Goal: Complete application form

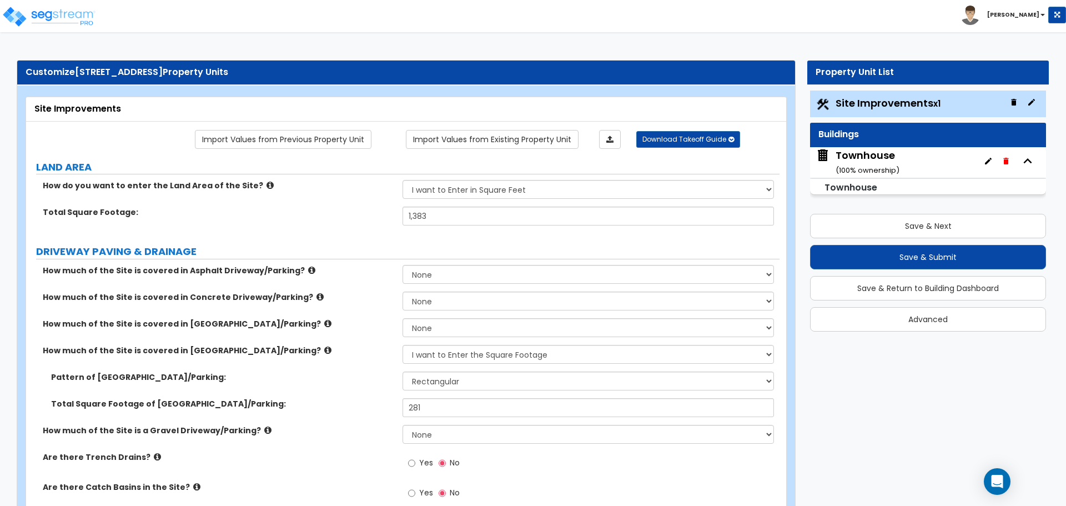
select select "2"
select select "4"
select select "1"
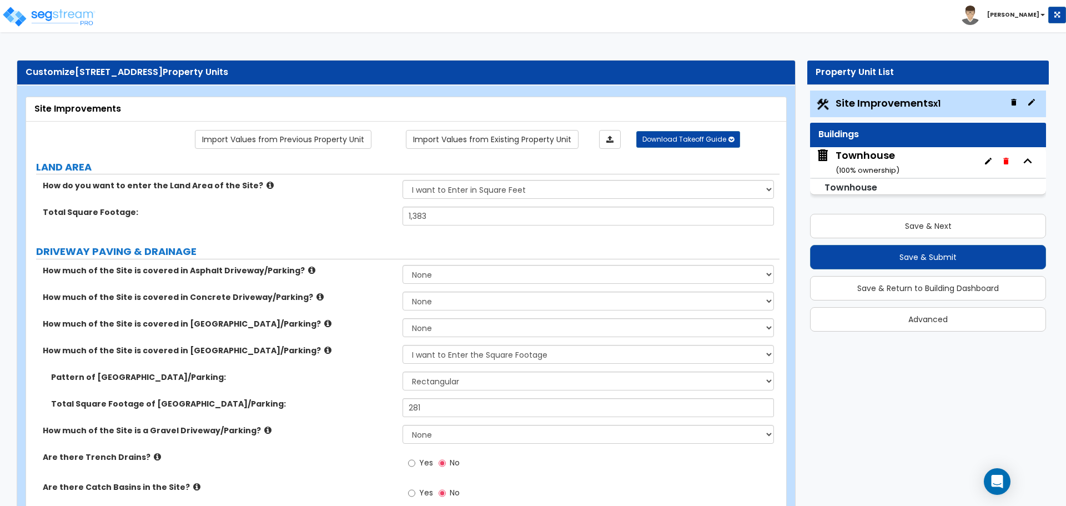
select select "3"
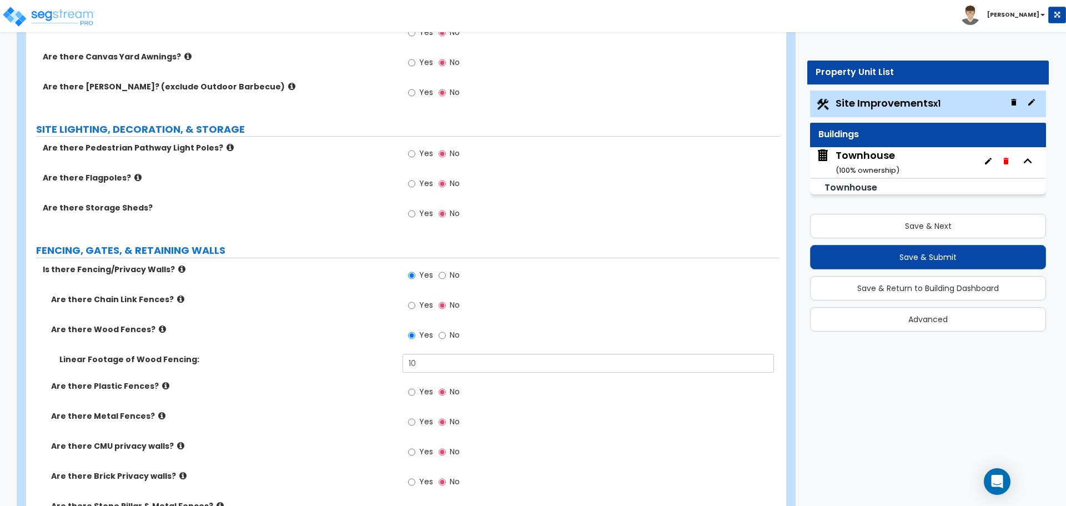
scroll to position [1499, 0]
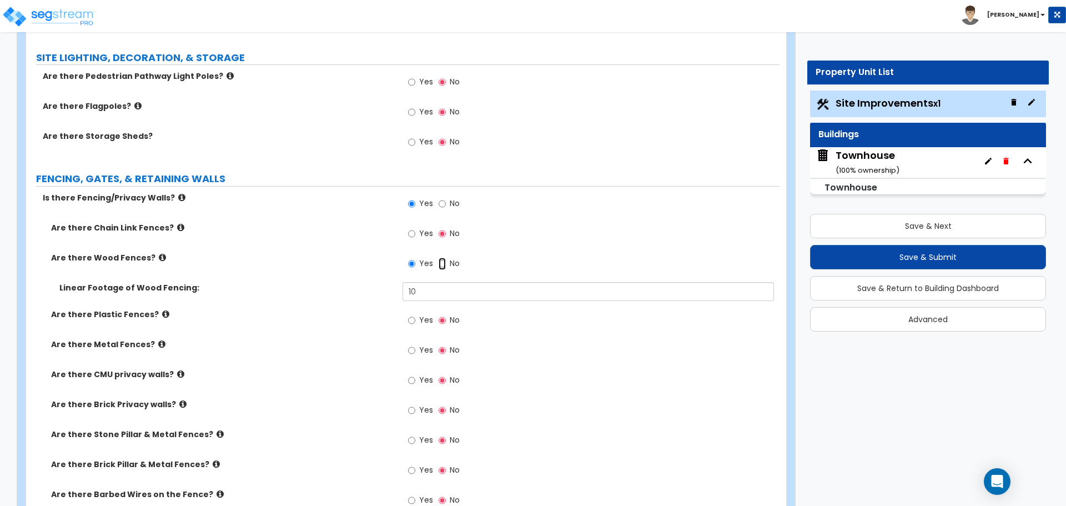
click at [439, 261] on input "No" at bounding box center [442, 264] width 7 height 12
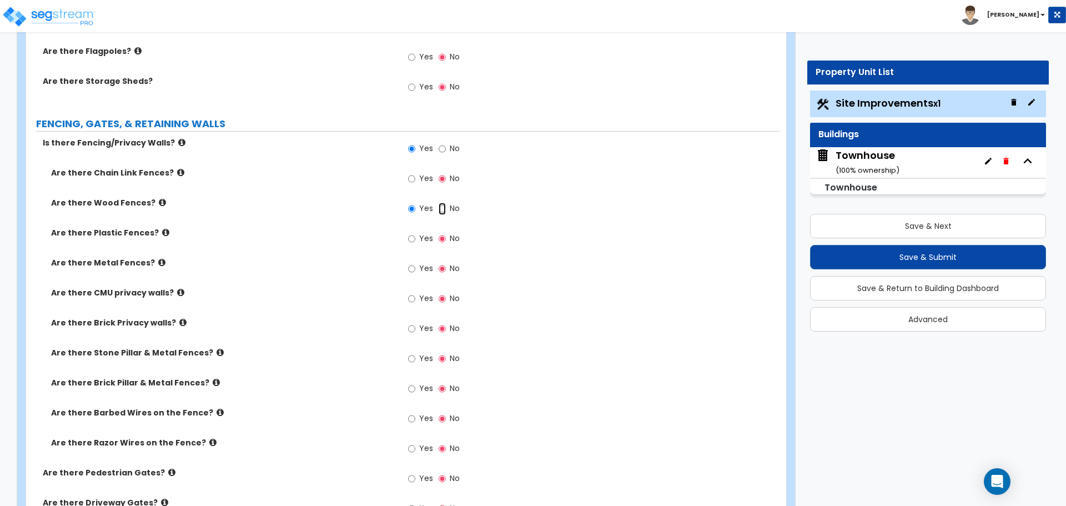
scroll to position [1554, 0]
click at [444, 151] on input "No" at bounding box center [442, 148] width 7 height 12
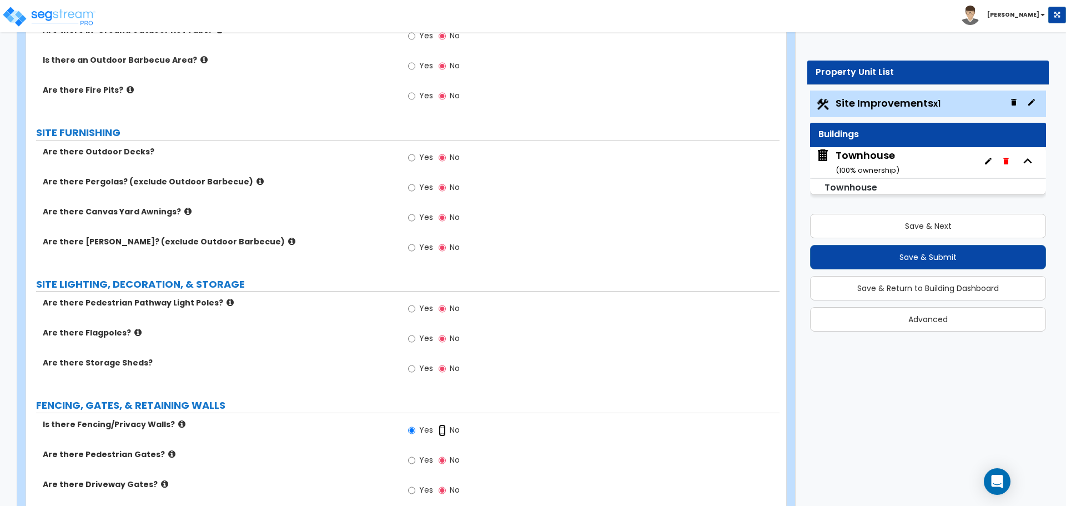
scroll to position [1244, 0]
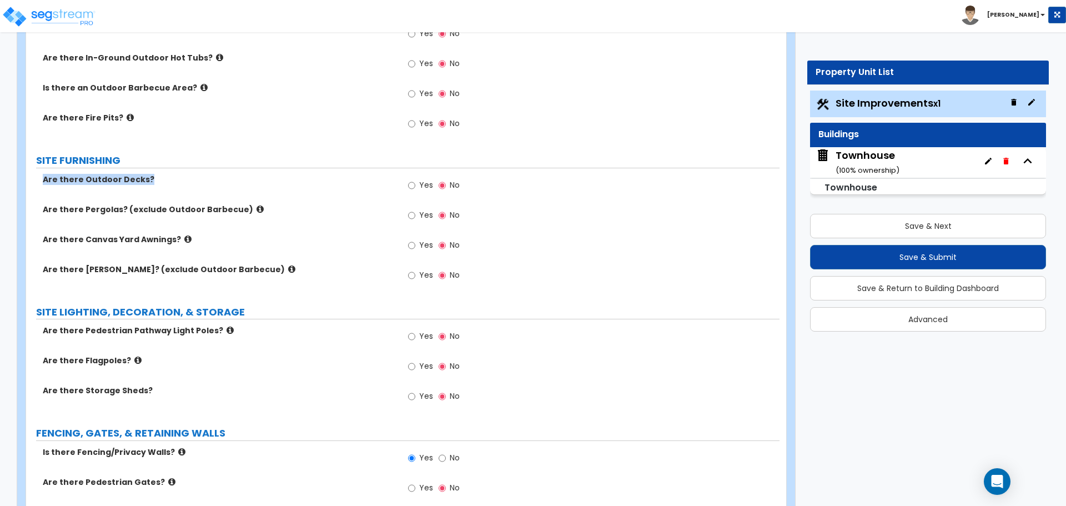
drag, startPoint x: 43, startPoint y: 179, endPoint x: 147, endPoint y: 184, distance: 104.5
click at [147, 184] on label "Are there Outdoor Decks?" at bounding box center [218, 179] width 351 height 11
click at [109, 211] on label "Are there Pergolas? (exclude Outdoor Barbecue)" at bounding box center [218, 209] width 351 height 11
drag, startPoint x: 45, startPoint y: 210, endPoint x: 237, endPoint y: 211, distance: 192.1
click at [237, 211] on label "Are there Pergolas? (exclude Outdoor Barbecue)" at bounding box center [218, 209] width 351 height 11
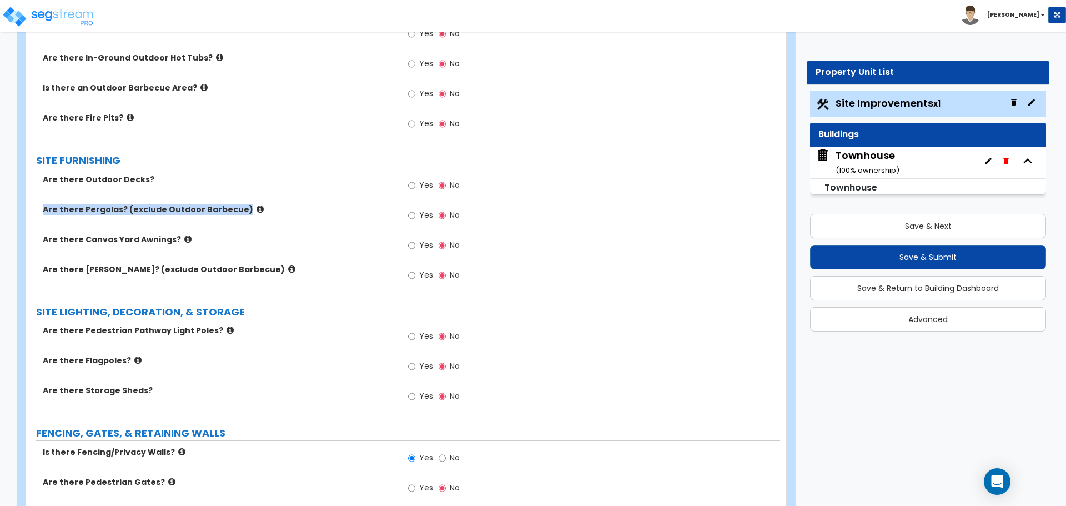
click at [256, 211] on icon at bounding box center [259, 209] width 7 height 8
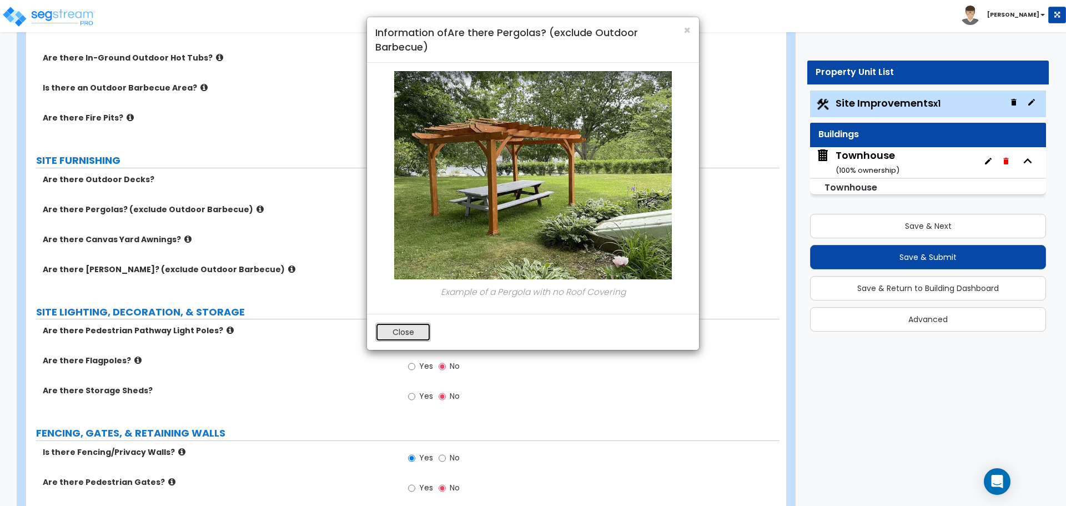
click at [415, 330] on button "Close" at bounding box center [403, 332] width 56 height 19
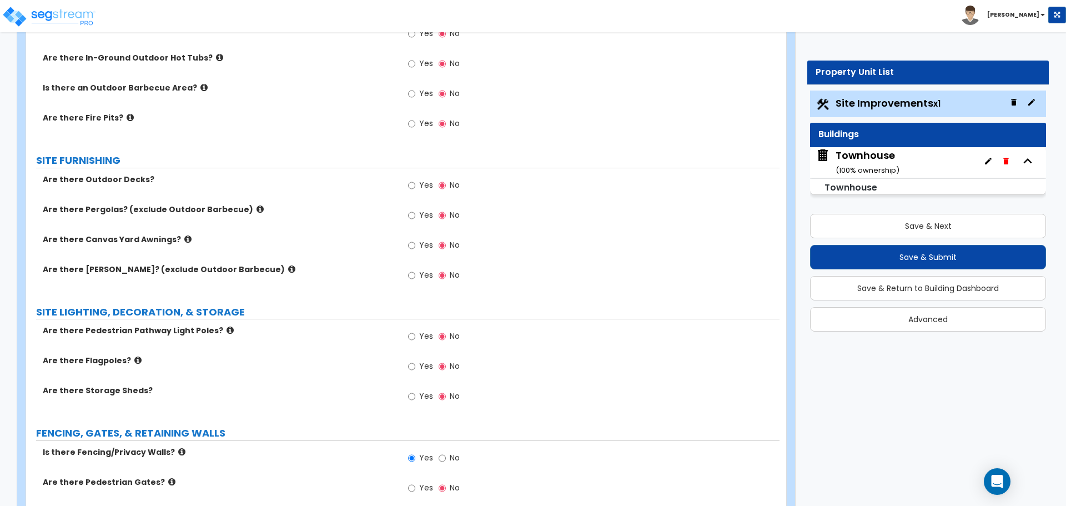
click at [184, 236] on icon at bounding box center [187, 239] width 7 height 8
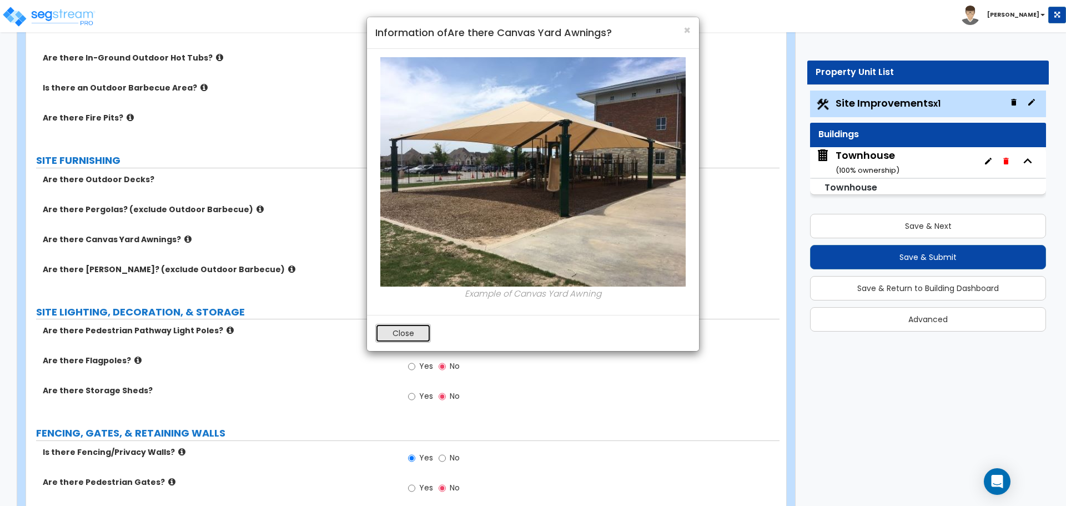
click at [406, 330] on button "Close" at bounding box center [403, 333] width 56 height 19
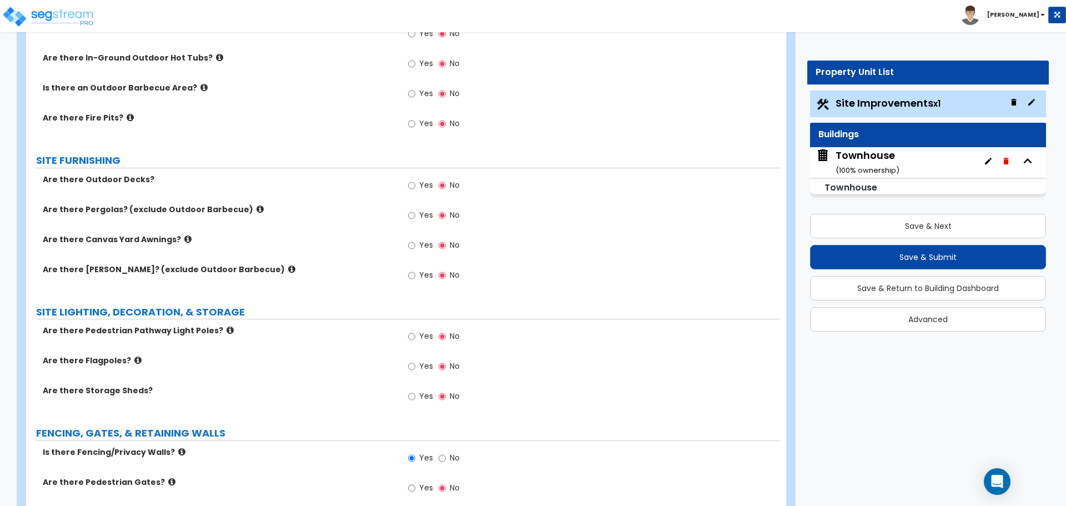
click at [246, 268] on label "Are there Gazebos? (exclude Outdoor Barbecue)" at bounding box center [218, 269] width 351 height 11
click at [288, 268] on icon at bounding box center [291, 269] width 7 height 8
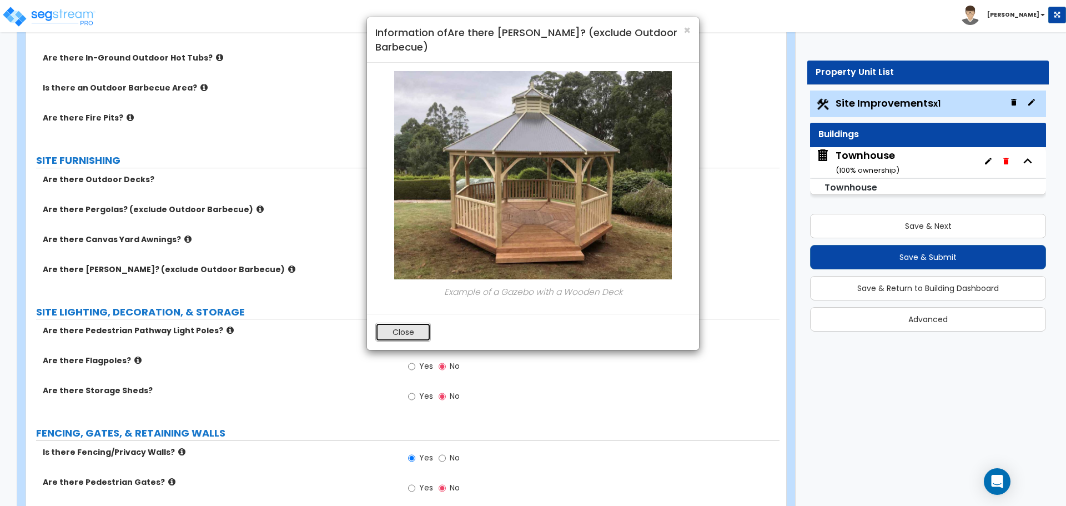
click at [405, 339] on button "Close" at bounding box center [403, 332] width 56 height 19
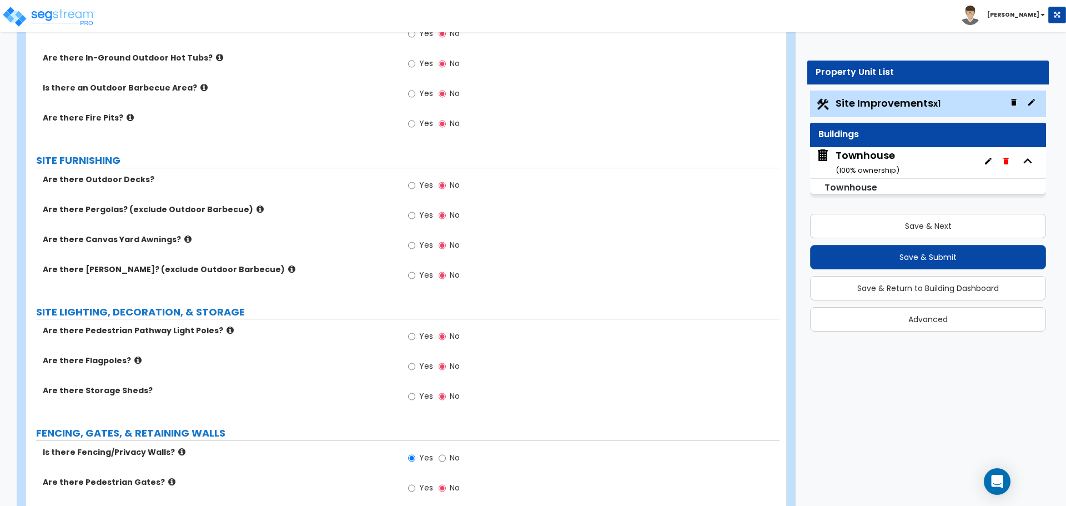
click at [288, 270] on icon at bounding box center [291, 269] width 7 height 8
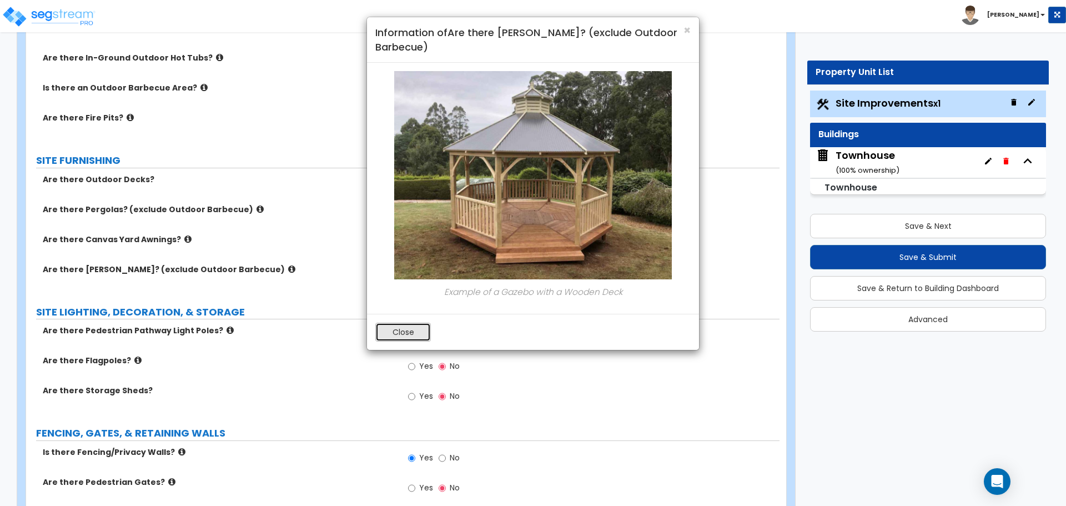
click at [407, 329] on button "Close" at bounding box center [403, 332] width 56 height 19
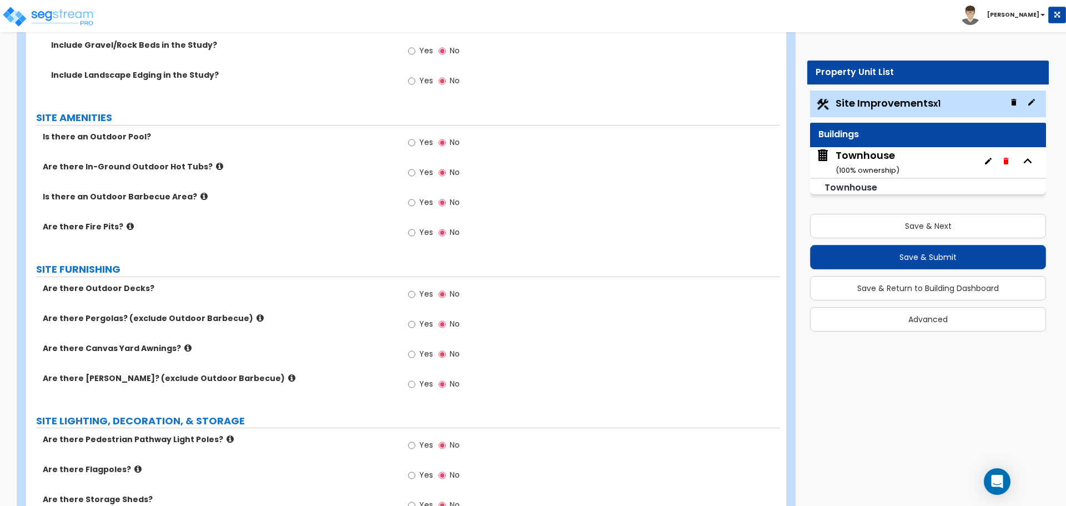
scroll to position [1133, 0]
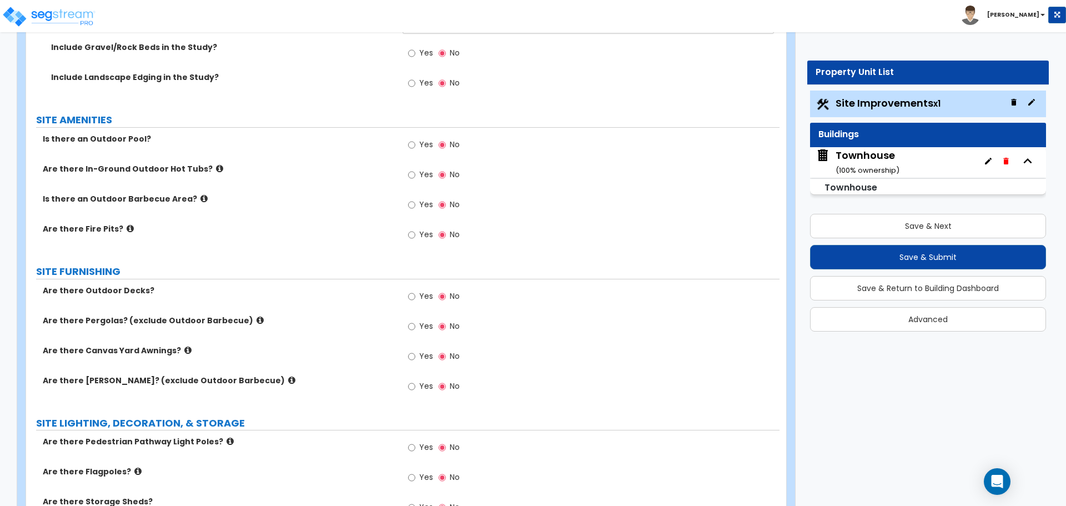
click at [127, 231] on icon at bounding box center [130, 228] width 7 height 8
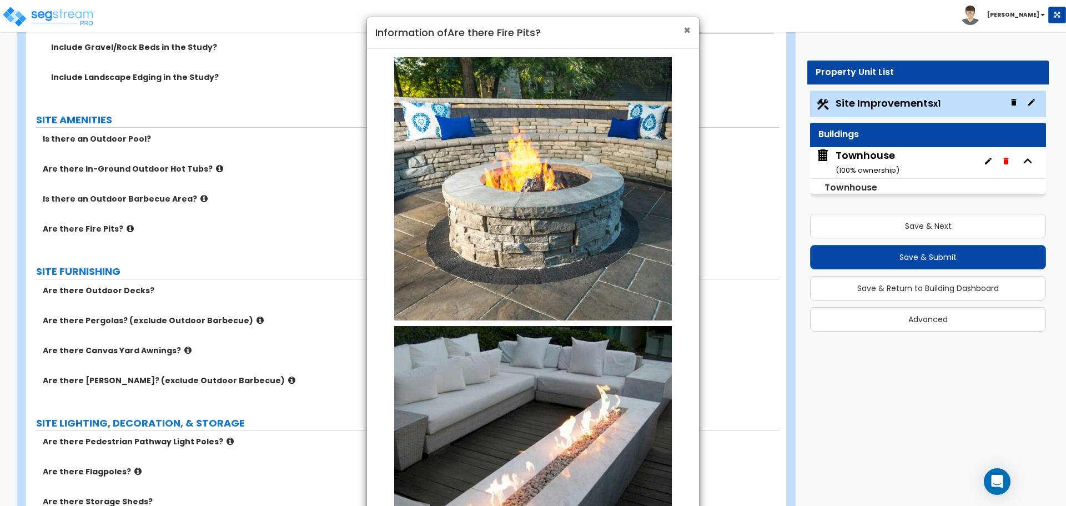
click at [686, 33] on span "×" at bounding box center [686, 30] width 7 height 16
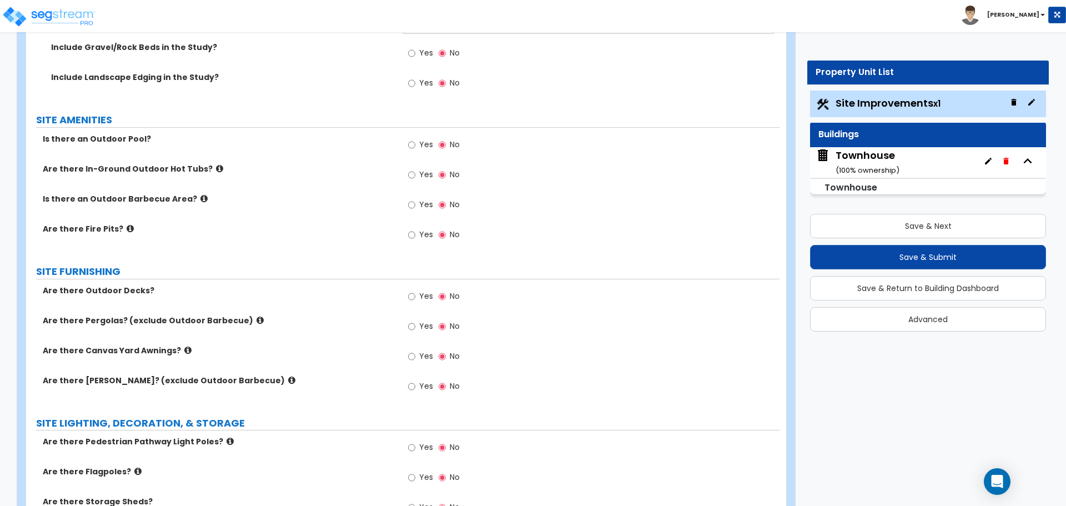
scroll to position [1078, 0]
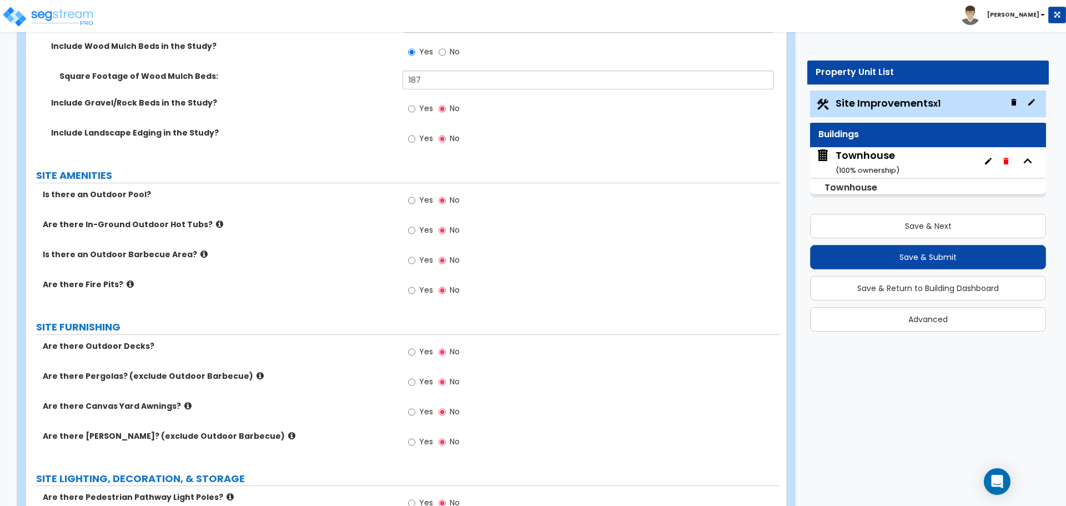
click at [216, 225] on icon at bounding box center [219, 224] width 7 height 8
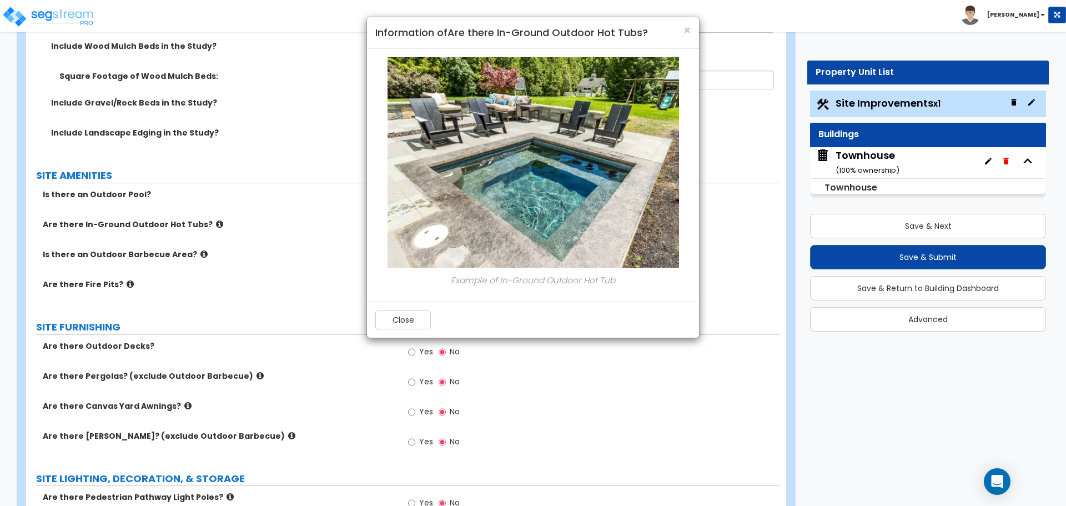
click at [205, 225] on div "× Information of Are there In-Ground Outdoor Hot Tubs? Example of In-Ground Out…" at bounding box center [533, 253] width 1066 height 506
click at [397, 320] on button "Close" at bounding box center [403, 319] width 56 height 19
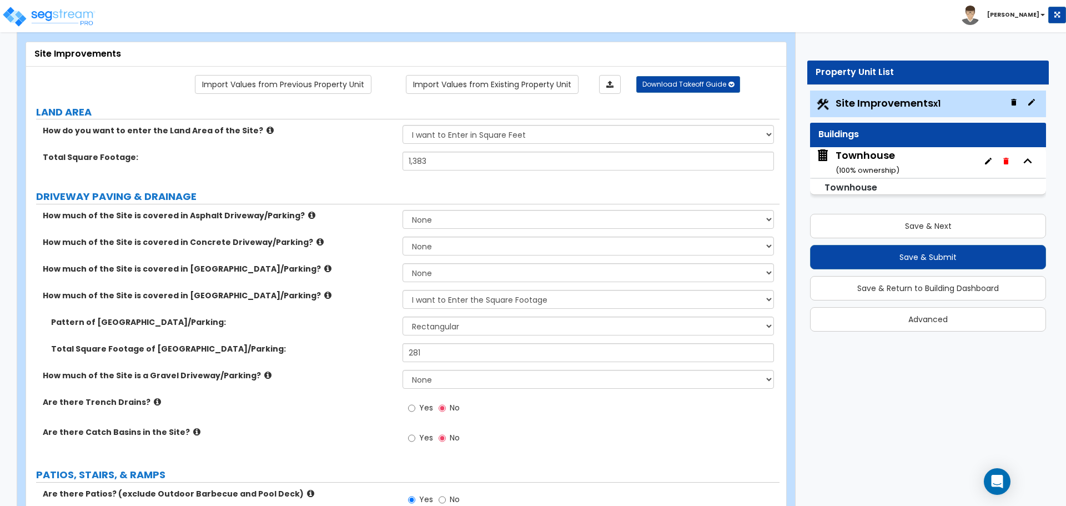
scroll to position [56, 0]
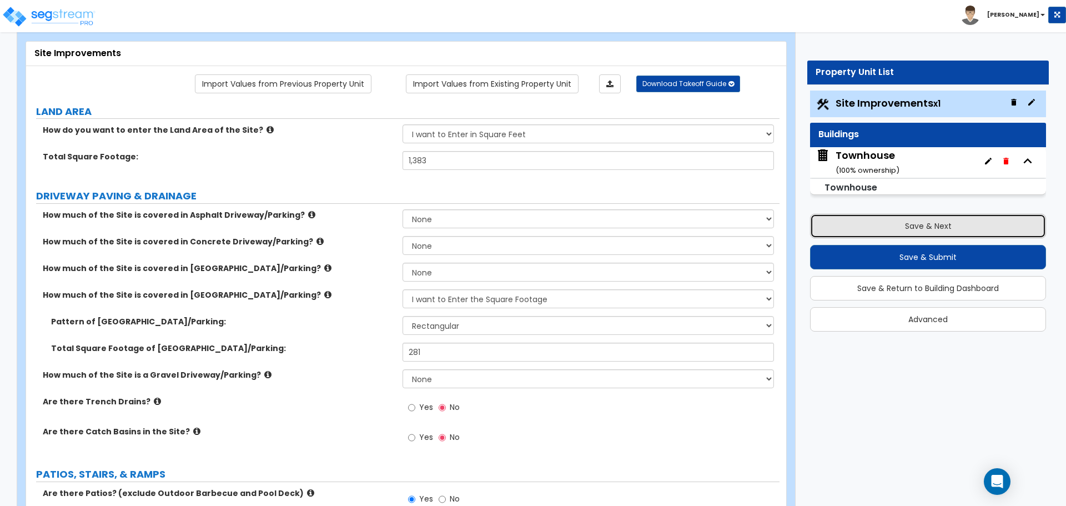
click at [923, 226] on button "Save & Next" at bounding box center [928, 226] width 236 height 24
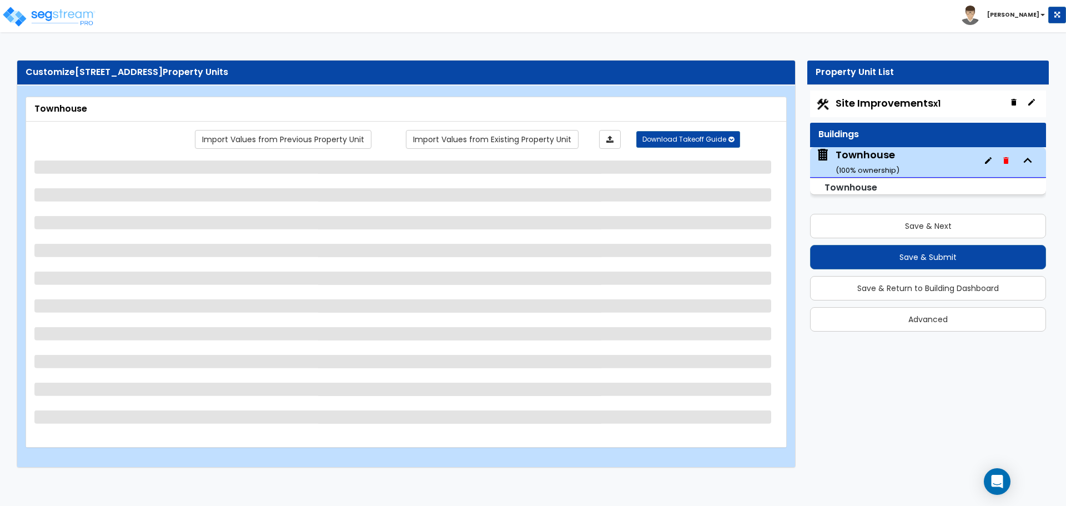
select select "2"
select select "7"
select select "2"
select select "1"
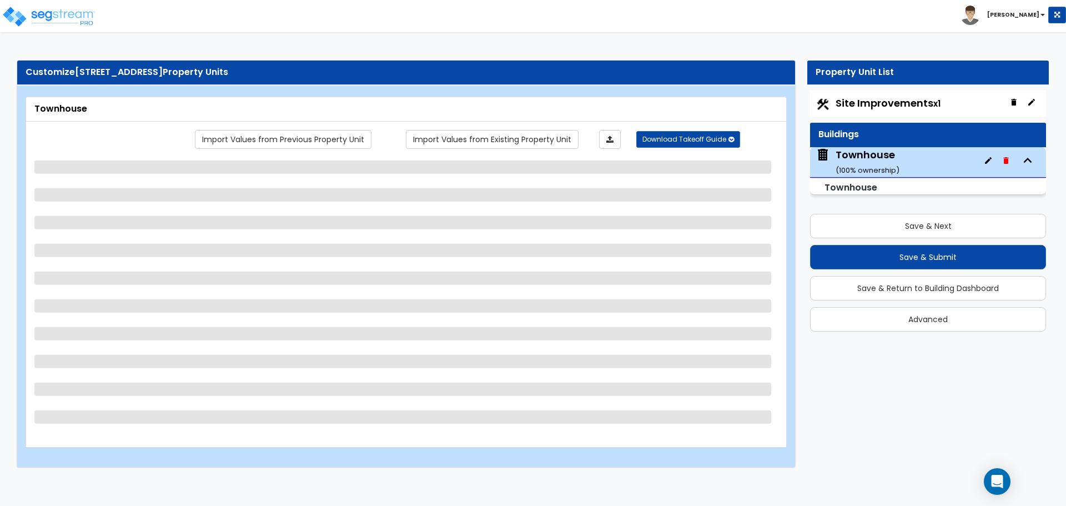
select select "2"
select select "7"
select select "4"
select select "1"
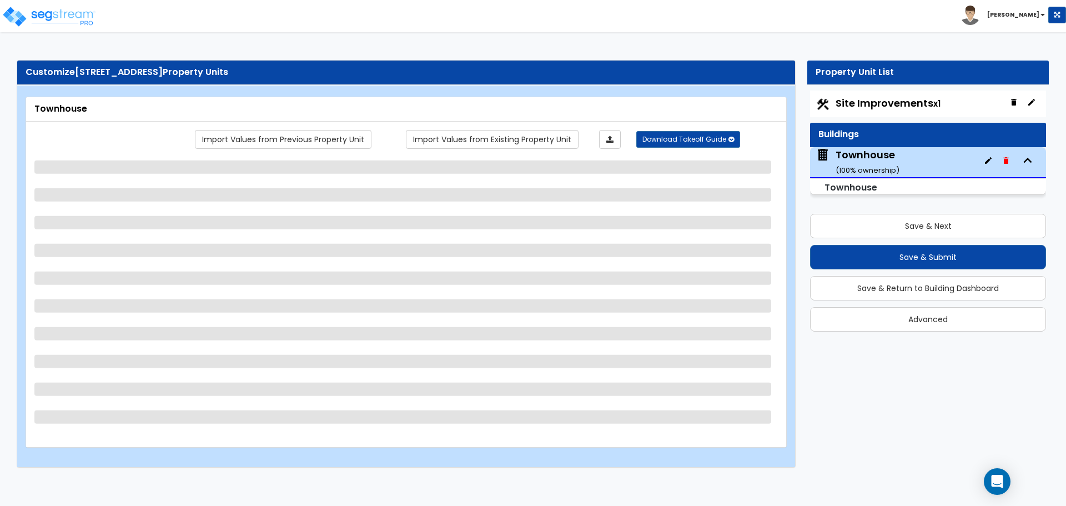
select select "1"
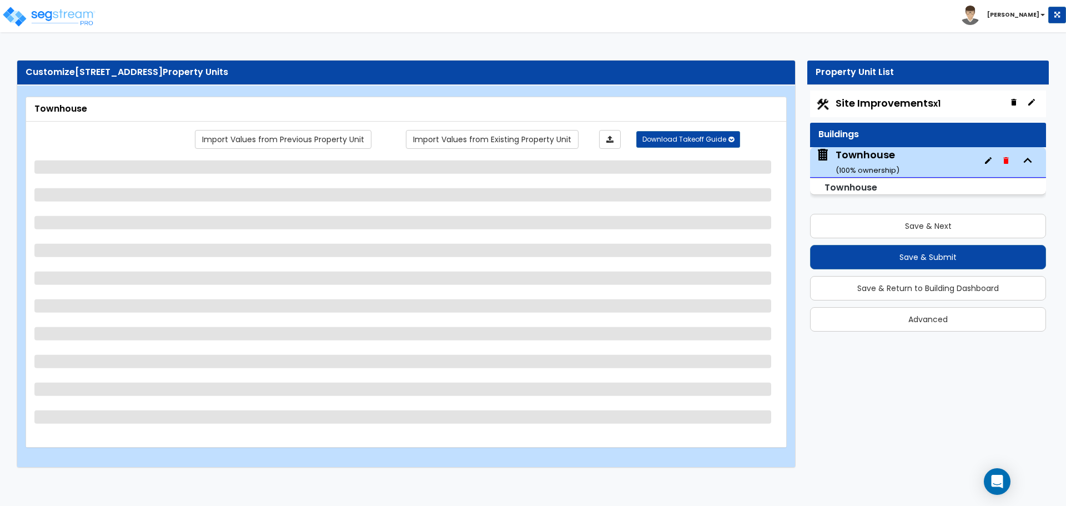
select select "3"
select select "5"
select select "2"
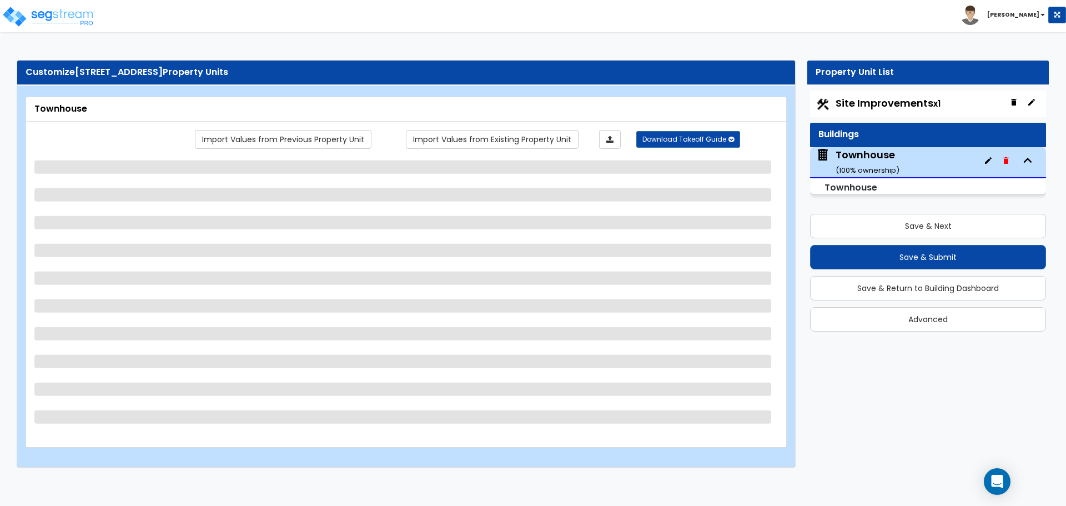
select select "3"
select select "2"
select select "3"
select select "1"
select select "2"
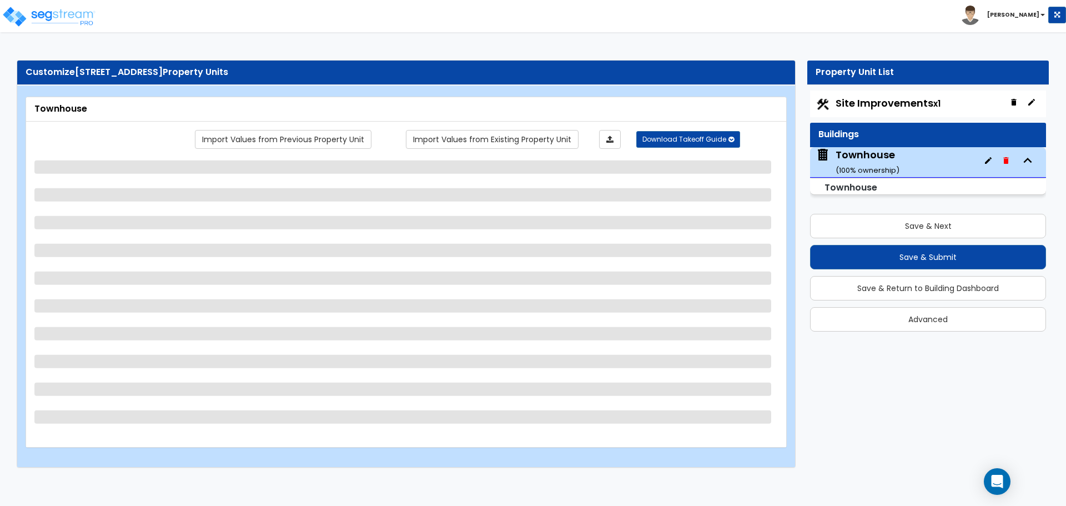
select select "3"
select select "2"
select select "3"
select select "2"
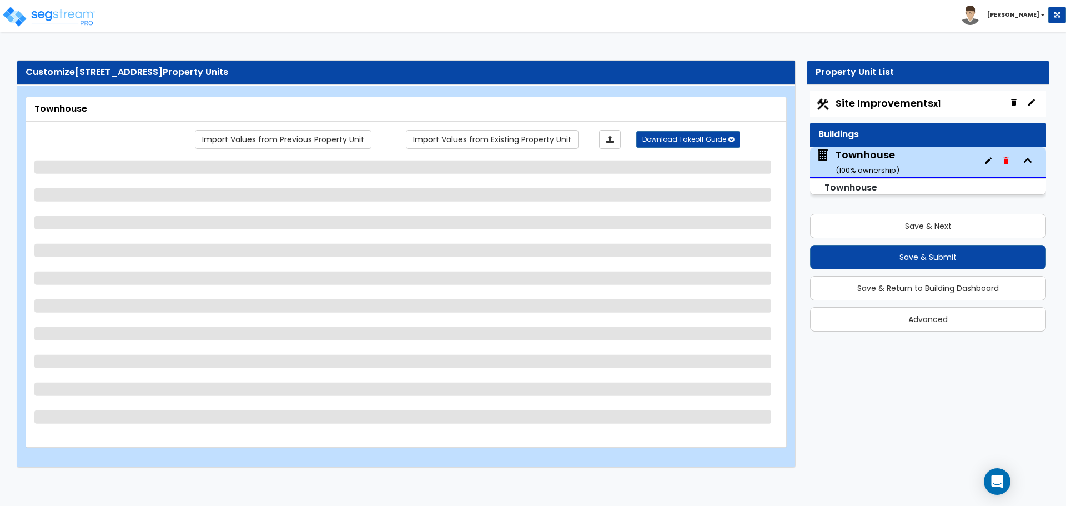
select select "1"
select select "3"
select select "2"
select select "3"
select select "2"
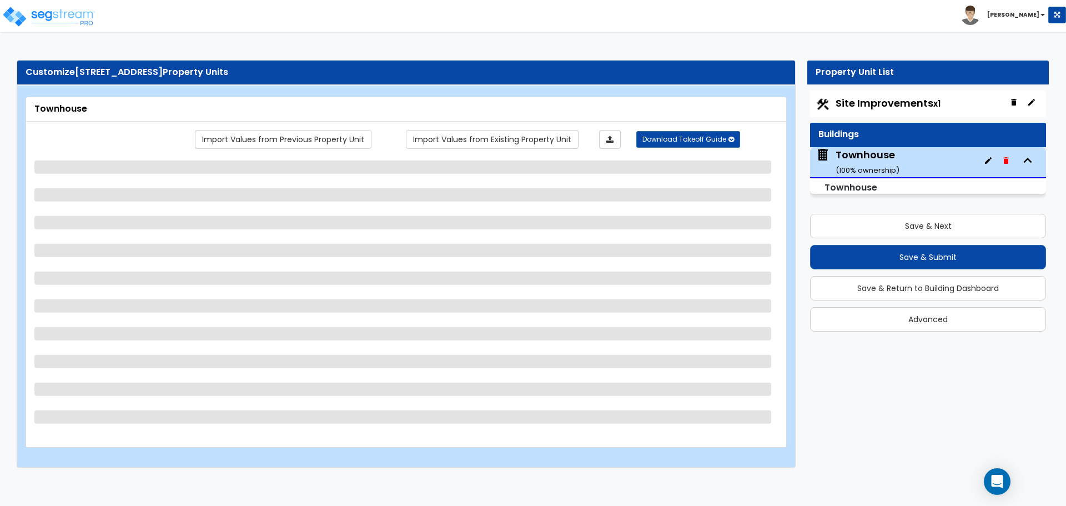
select select "5"
select select "6"
select select "2"
select select "6"
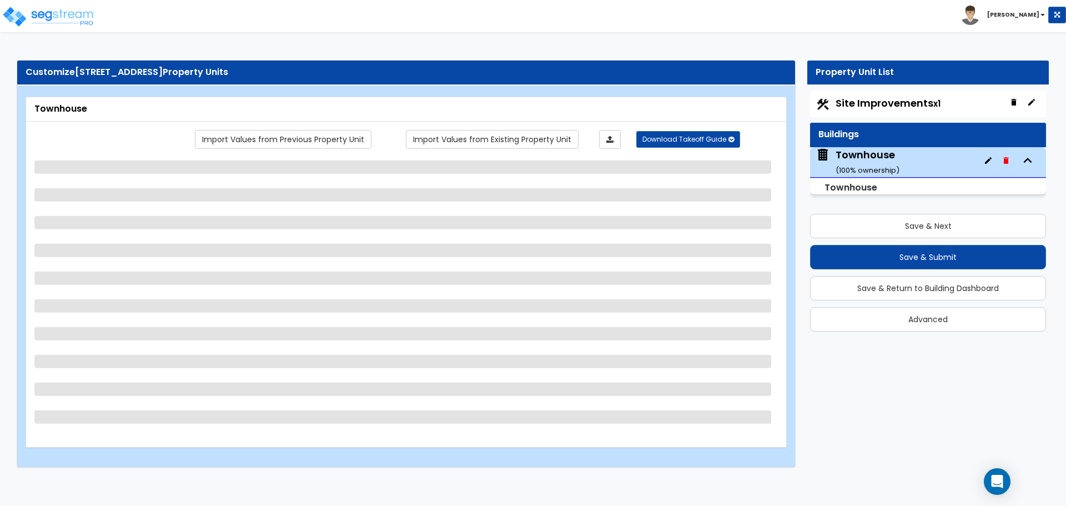
select select "2"
select select "1"
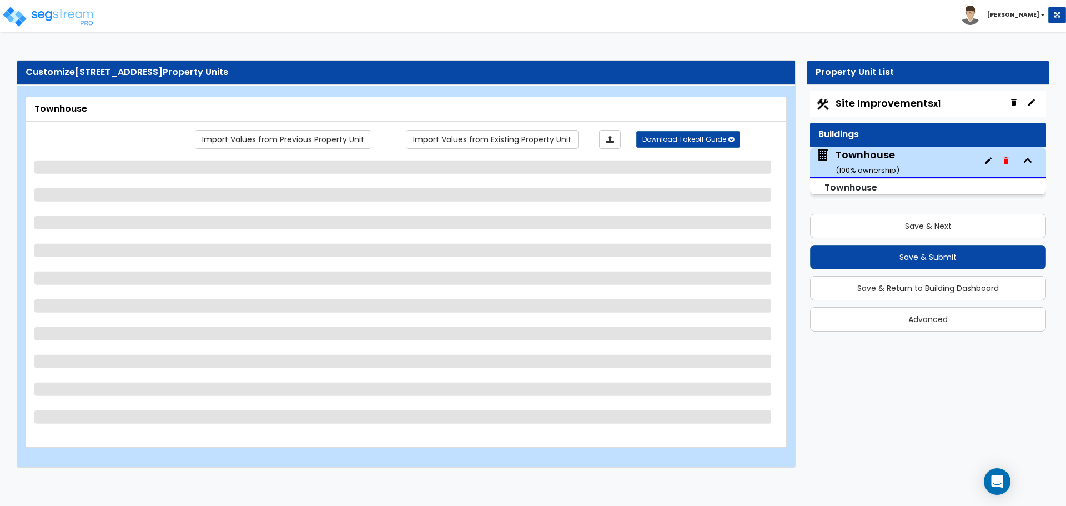
select select "3"
select select "2"
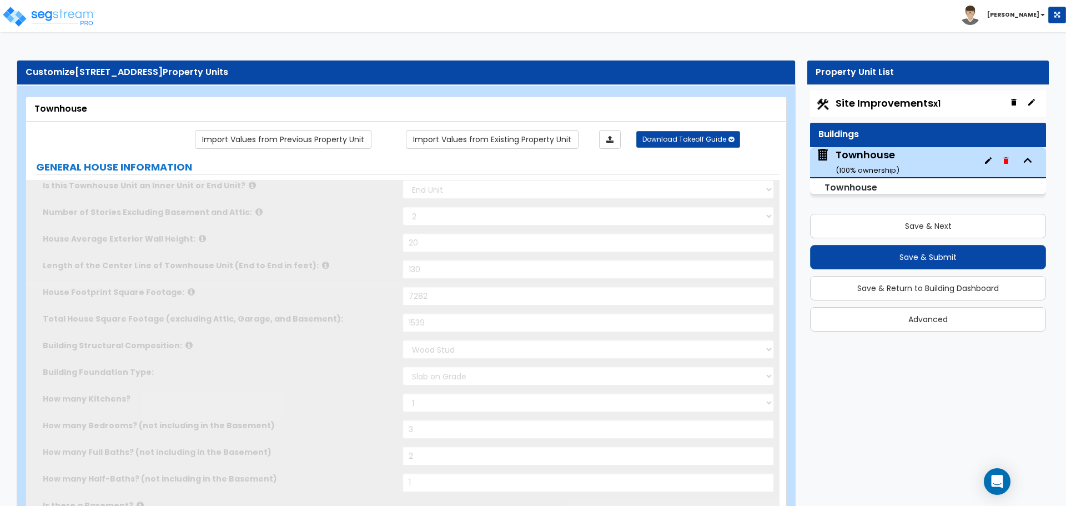
type input "4"
radio input "true"
select select "2"
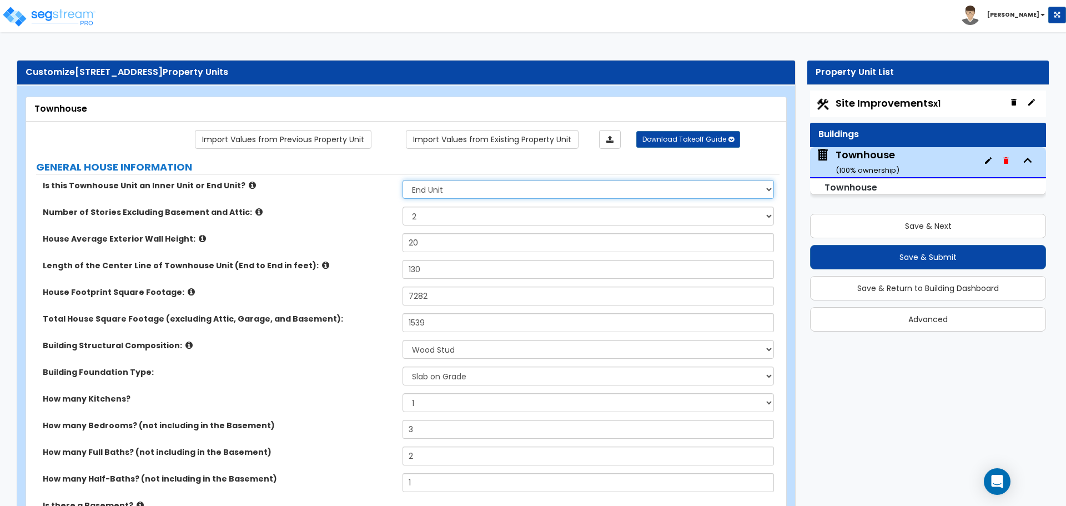
click at [414, 190] on select "Please Choose One Inner Unit End Unit" at bounding box center [587, 189] width 371 height 19
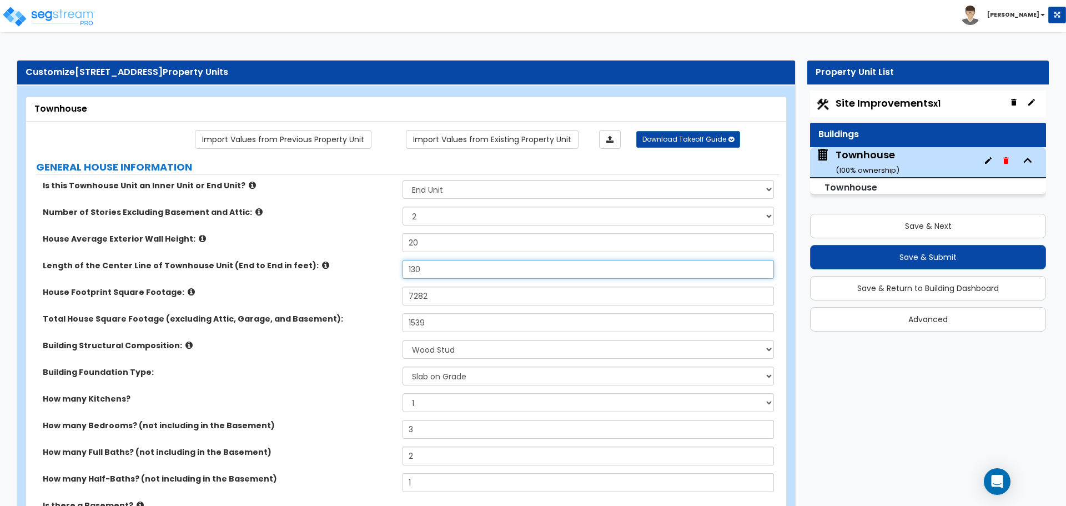
click at [442, 268] on input "130" at bounding box center [587, 269] width 371 height 19
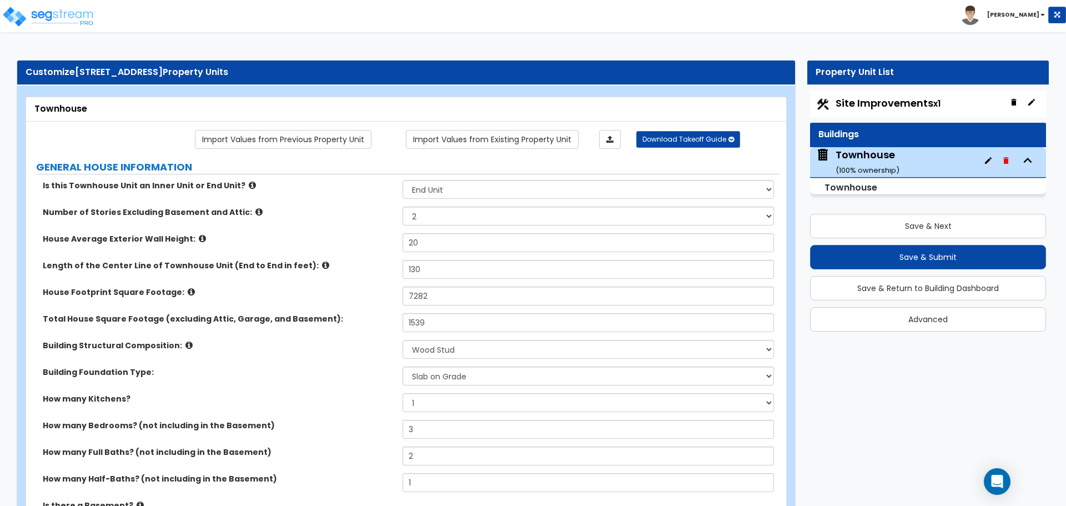
click at [322, 265] on icon at bounding box center [325, 265] width 7 height 8
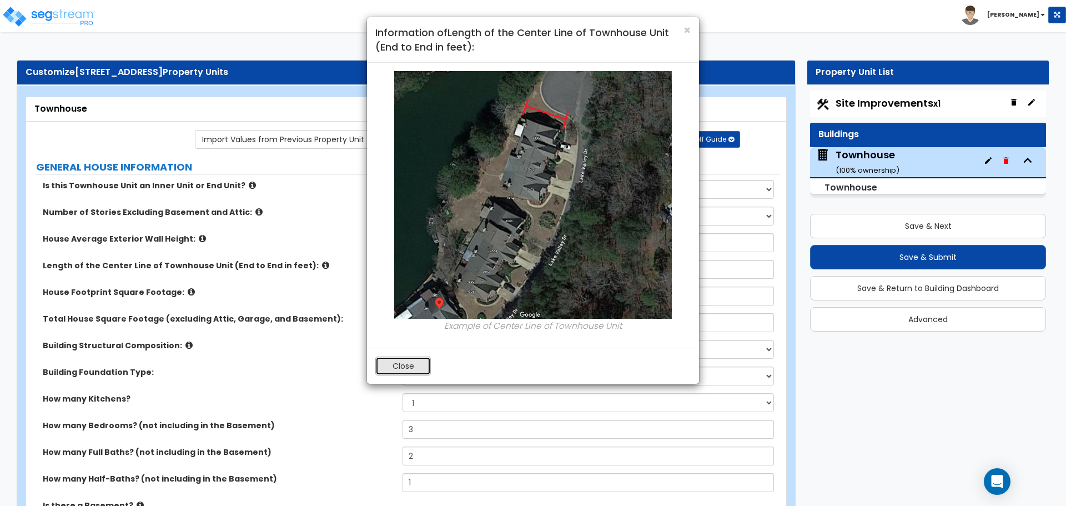
click at [385, 364] on button "Close" at bounding box center [403, 365] width 56 height 19
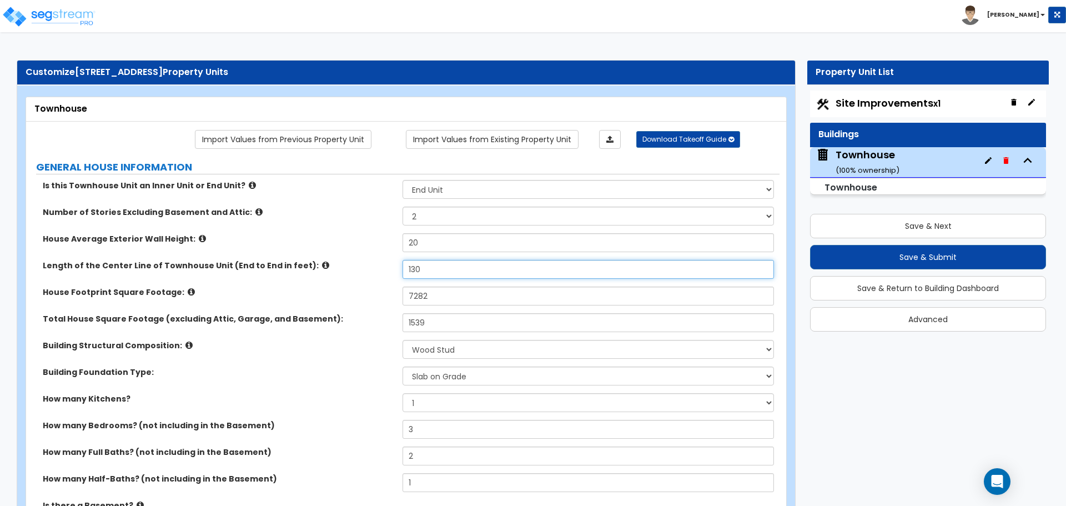
click at [432, 270] on input "130" at bounding box center [587, 269] width 371 height 19
type input "57"
click at [435, 293] on input "7282" at bounding box center [587, 295] width 371 height 19
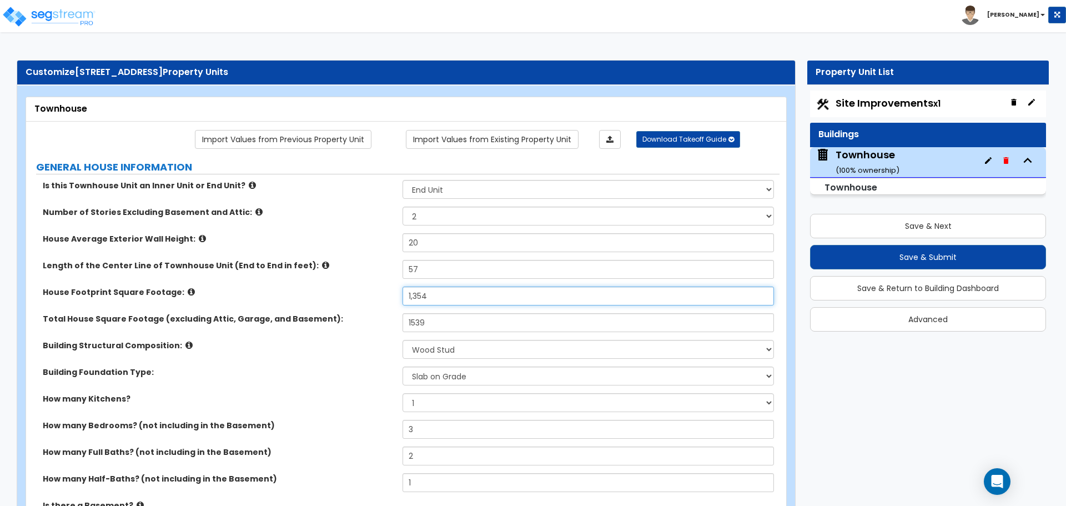
type input "1,354"
click at [443, 315] on input "1539" at bounding box center [587, 322] width 371 height 19
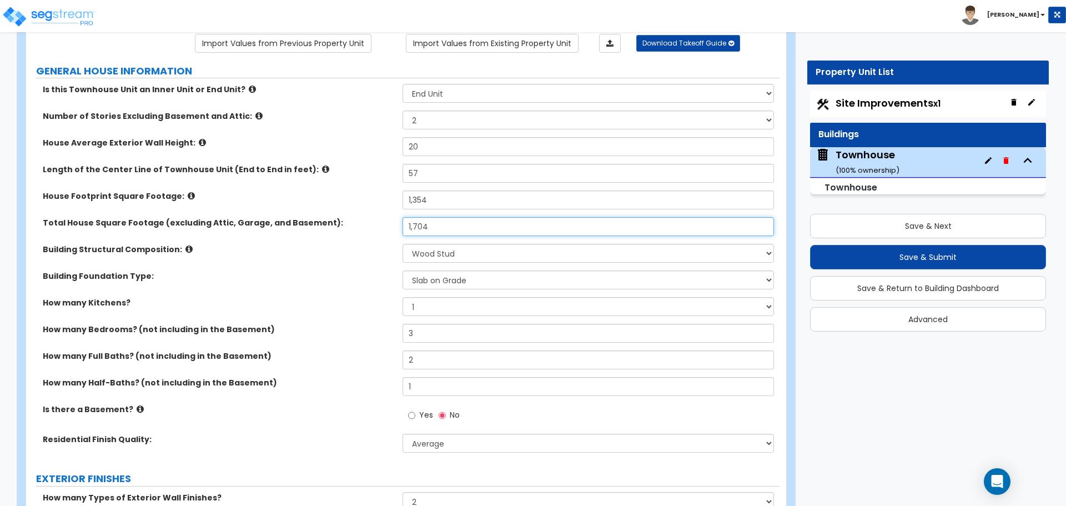
scroll to position [111, 0]
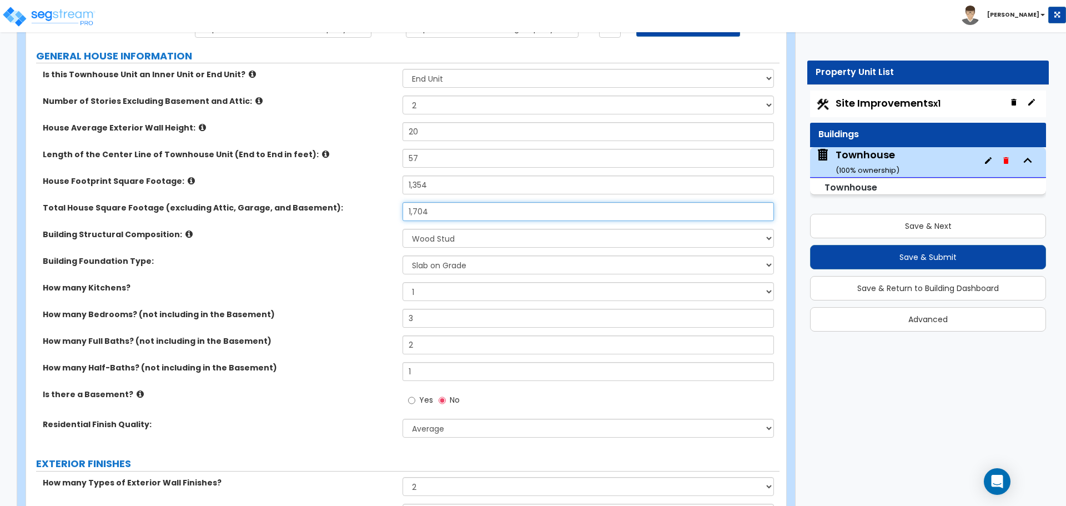
type input "1,704"
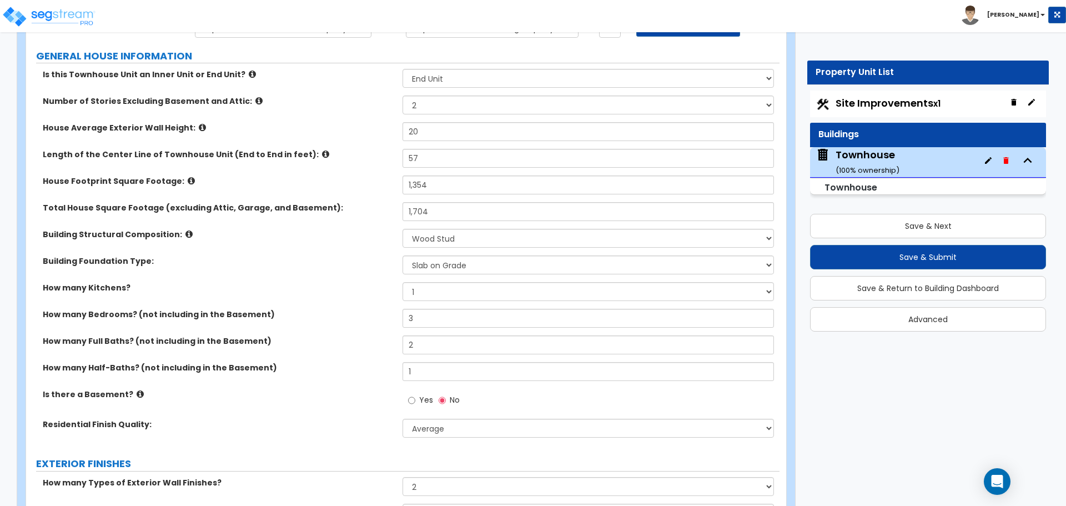
click at [373, 263] on label "Building Foundation Type:" at bounding box center [218, 260] width 351 height 11
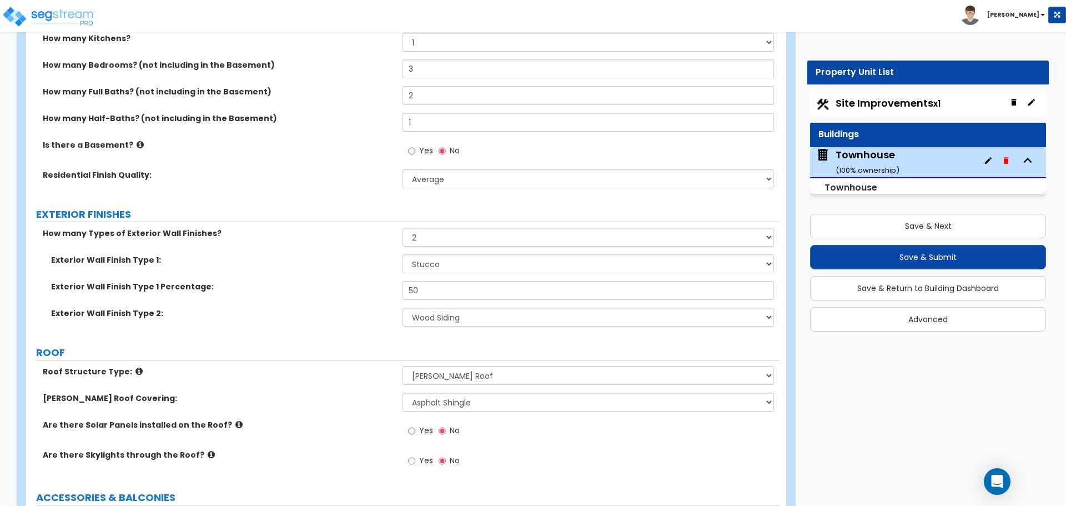
scroll to position [389, 0]
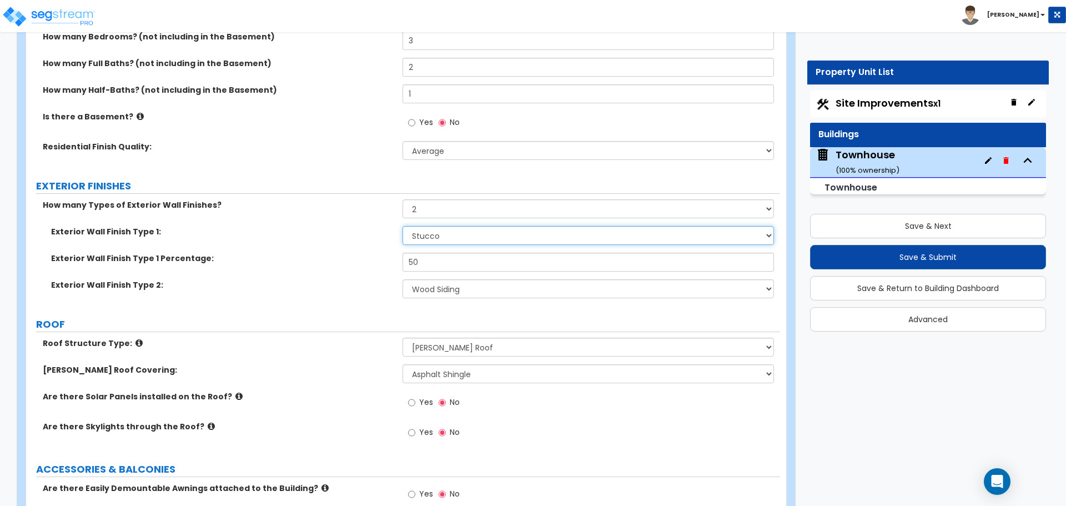
click at [434, 235] on select "Please Choose One No Finish/Shared Wall No Wall Brick Veneer Stone Veneer Wood …" at bounding box center [587, 235] width 371 height 19
select select "10"
click at [402, 226] on select "Please Choose One No Finish/Shared Wall No Wall Brick Veneer Stone Veneer Wood …" at bounding box center [587, 235] width 371 height 19
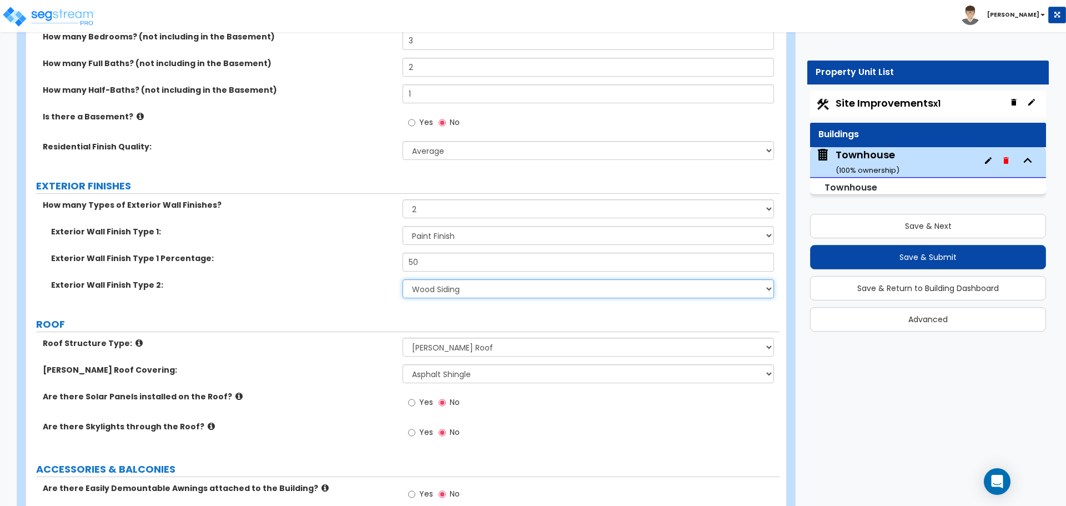
click at [450, 294] on select "Please Choose One No Finish/Shared Wall No Wall Brick Veneer Stone Veneer Wood …" at bounding box center [587, 288] width 371 height 19
select select "5"
click at [402, 279] on select "Please Choose One No Finish/Shared Wall No Wall Brick Veneer Stone Veneer Wood …" at bounding box center [587, 288] width 371 height 19
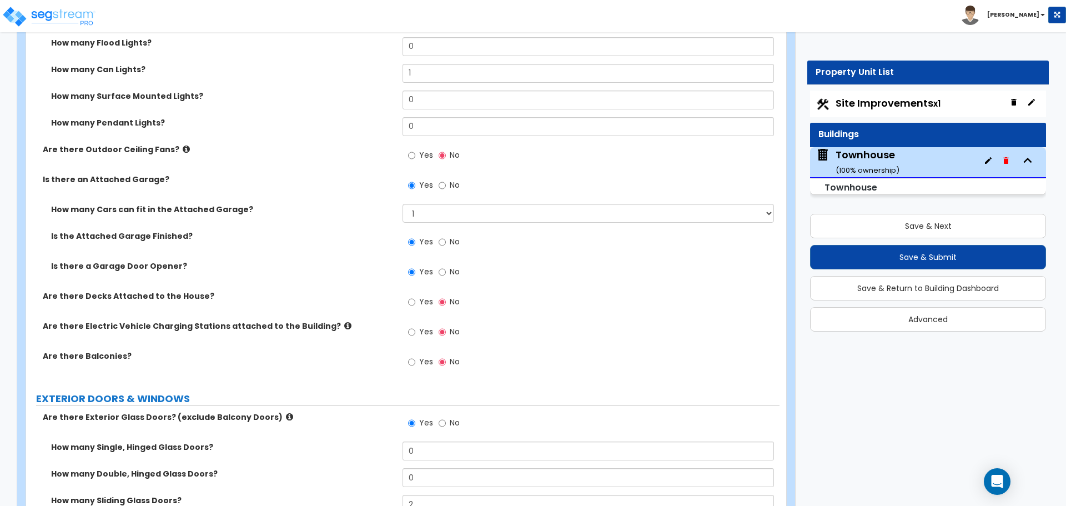
scroll to position [1055, 0]
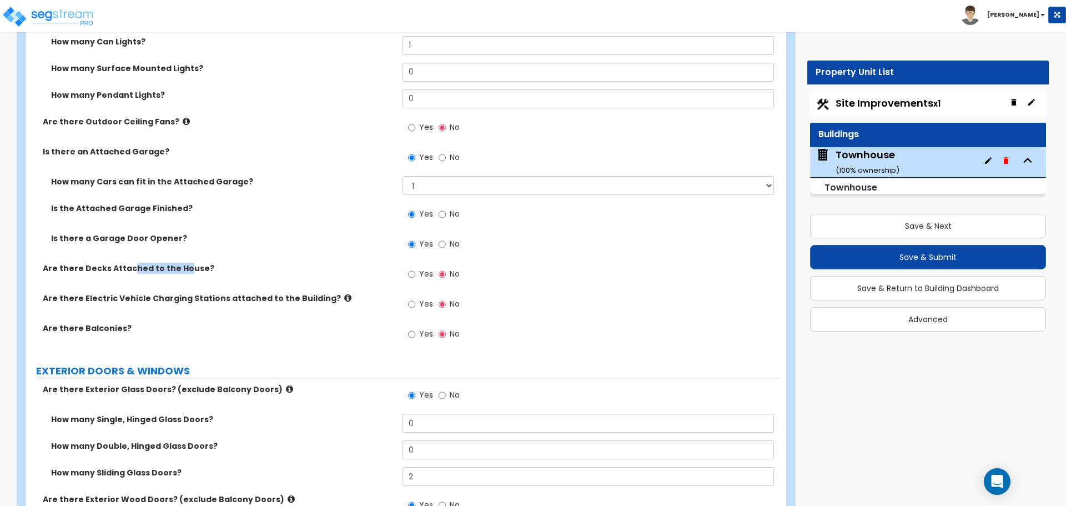
drag, startPoint x: 128, startPoint y: 273, endPoint x: 180, endPoint y: 271, distance: 52.2
click at [180, 271] on label "Are there Decks Attached to the House?" at bounding box center [218, 268] width 351 height 11
click at [143, 271] on label "Are there Decks Attached to the House?" at bounding box center [218, 268] width 351 height 11
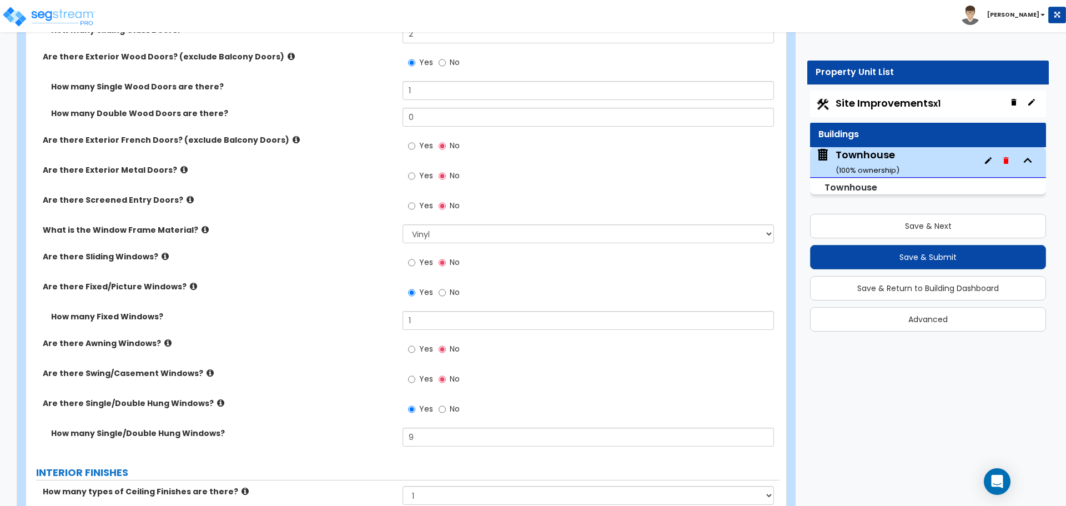
scroll to position [1499, 0]
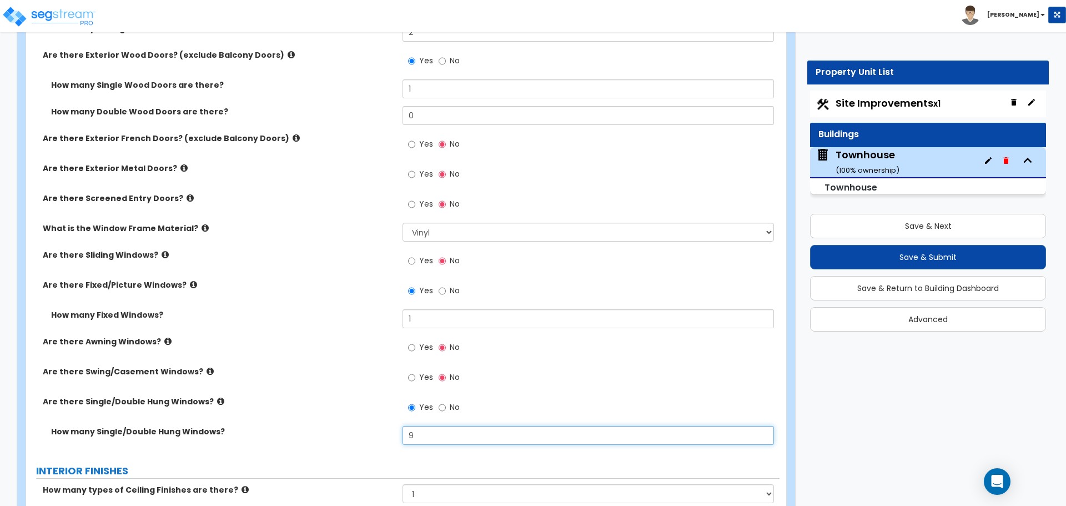
click at [420, 431] on input "9" at bounding box center [587, 435] width 371 height 19
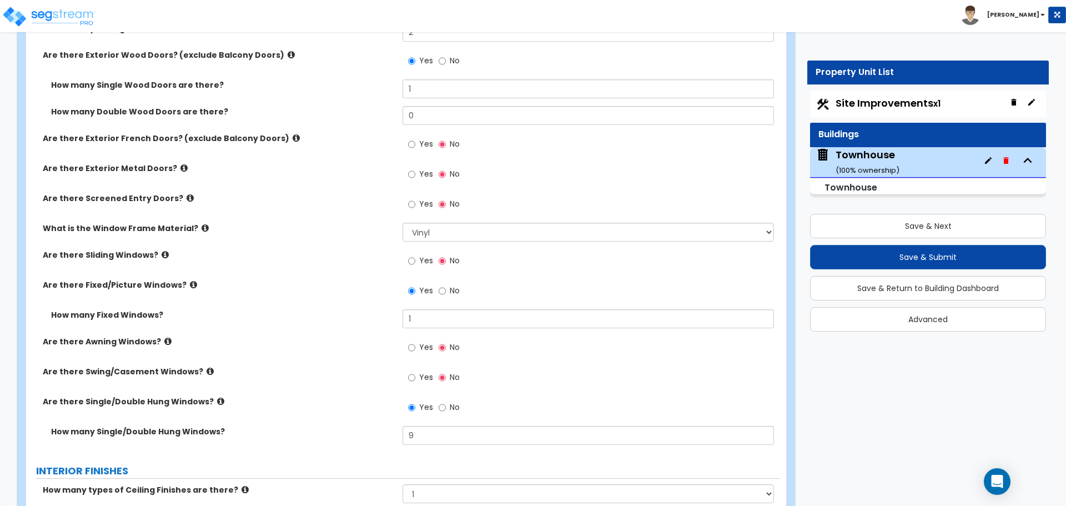
click at [380, 416] on div "Are there Single/Double Hung Windows? Yes No" at bounding box center [402, 411] width 753 height 30
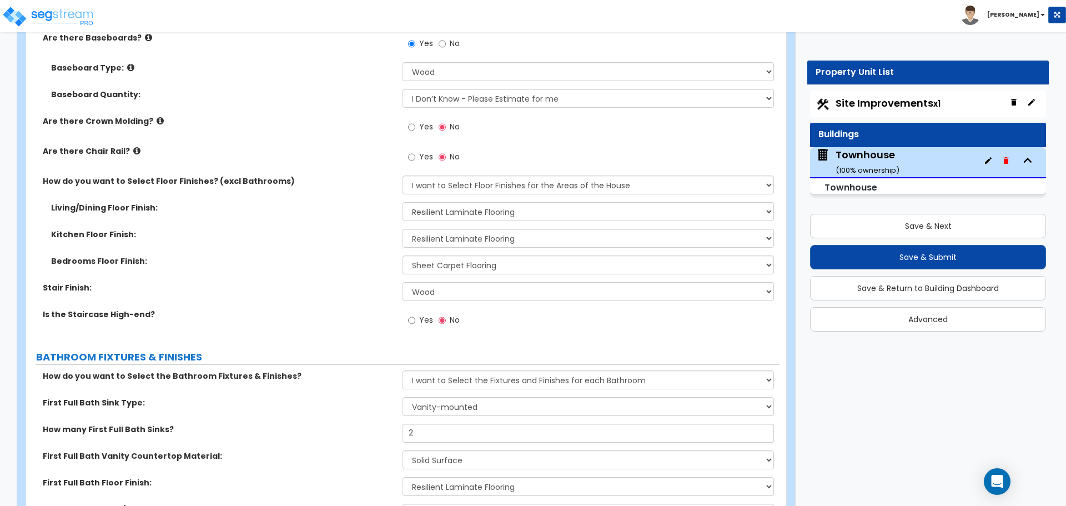
scroll to position [2165, 0]
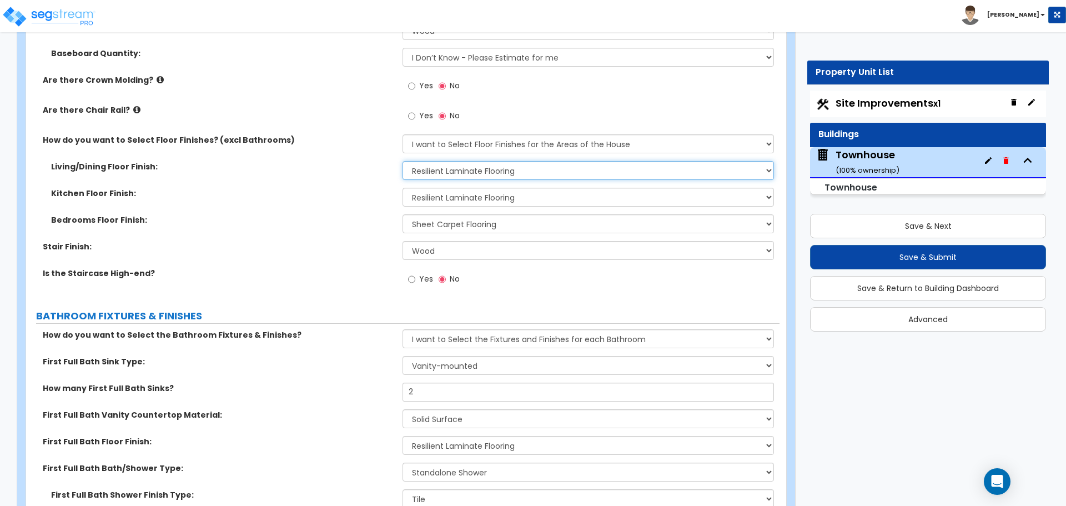
click at [440, 170] on select "None Tile Flooring Hardwood Flooring Resilient Laminate Flooring VCT Flooring S…" at bounding box center [587, 170] width 371 height 19
click at [445, 175] on select "None Tile Flooring Hardwood Flooring Resilient Laminate Flooring VCT Flooring S…" at bounding box center [587, 170] width 371 height 19
click at [468, 168] on select "None Tile Flooring Hardwood Flooring Resilient Laminate Flooring VCT Flooring S…" at bounding box center [587, 170] width 371 height 19
select select "1"
click at [402, 161] on select "None Tile Flooring Hardwood Flooring Resilient Laminate Flooring VCT Flooring S…" at bounding box center [587, 170] width 371 height 19
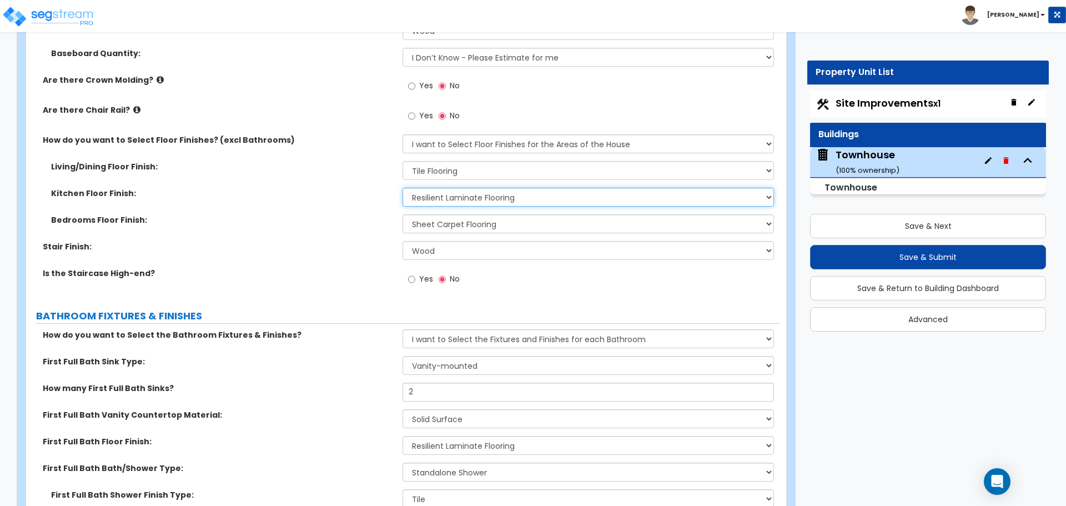
click at [471, 197] on select "None Tile Flooring Hardwood Flooring Resilient Laminate Flooring VCT Flooring S…" at bounding box center [587, 197] width 371 height 19
select select "1"
click at [402, 188] on select "None Tile Flooring Hardwood Flooring Resilient Laminate Flooring VCT Flooring S…" at bounding box center [587, 197] width 371 height 19
click at [476, 251] on select "None Tile Wood Laminate VCT Sheet Carpet Sheet Vinyl Carpet Tile" at bounding box center [587, 250] width 371 height 19
click at [453, 258] on select "None Tile Wood Laminate VCT Sheet Carpet Sheet Vinyl Carpet Tile" at bounding box center [587, 250] width 371 height 19
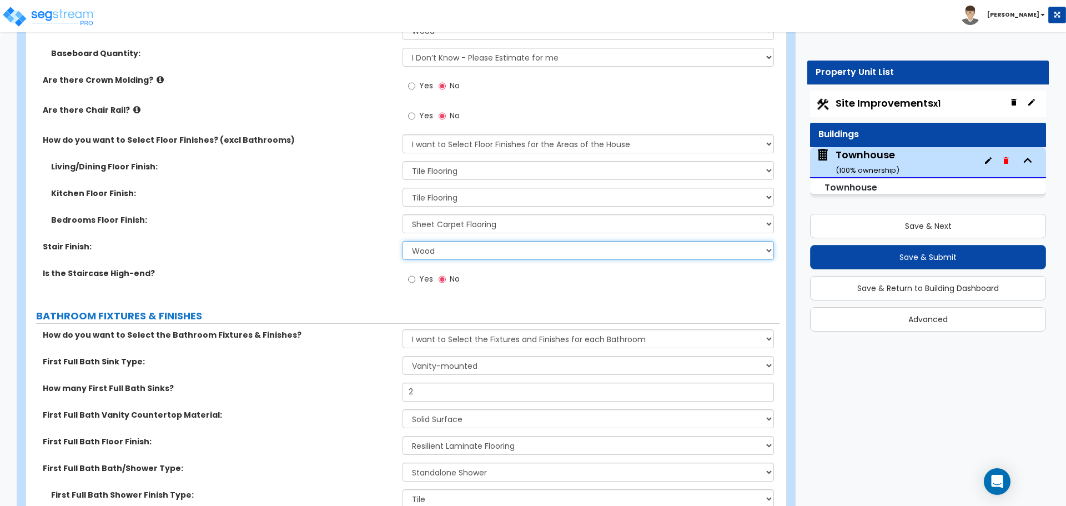
select select "5"
click at [402, 241] on select "None Tile Wood Laminate VCT Sheet Carpet Sheet Vinyl Carpet Tile" at bounding box center [587, 250] width 371 height 19
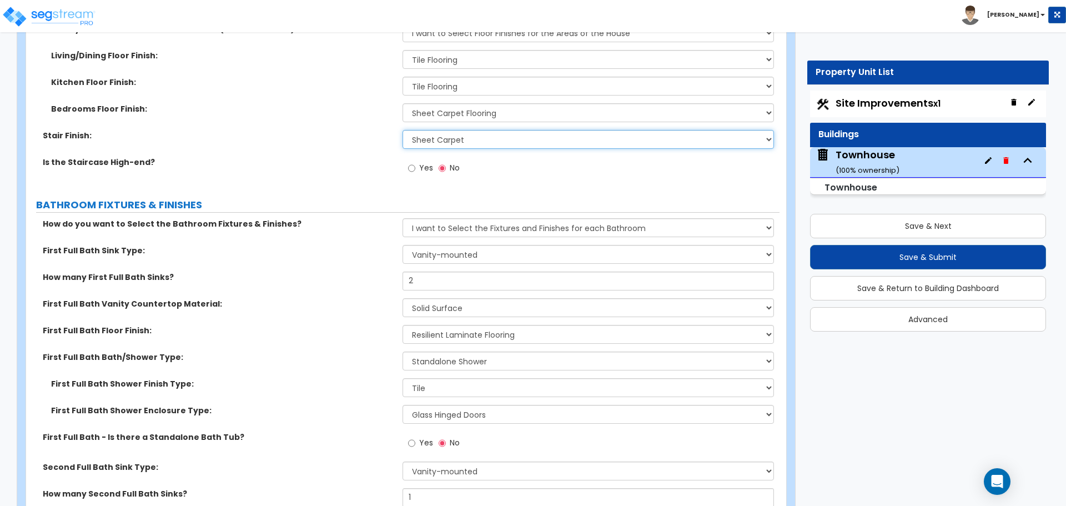
scroll to position [2331, 0]
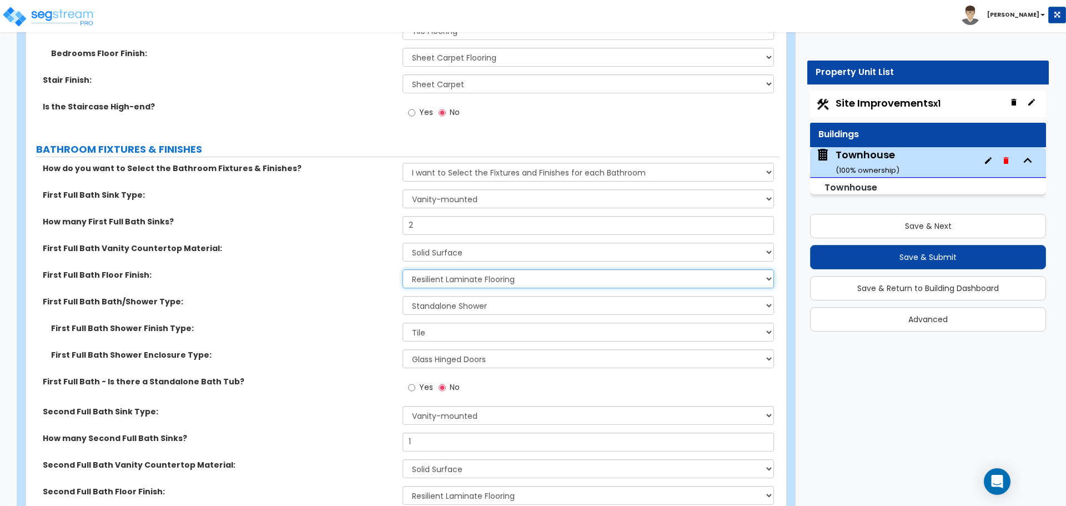
click at [448, 274] on select "None Tile Flooring Hardwood Flooring Resilient Laminate Flooring VCT Flooring S…" at bounding box center [587, 278] width 371 height 19
select select "1"
click at [402, 269] on select "None Tile Flooring Hardwood Flooring Resilient Laminate Flooring VCT Flooring S…" at bounding box center [587, 278] width 371 height 19
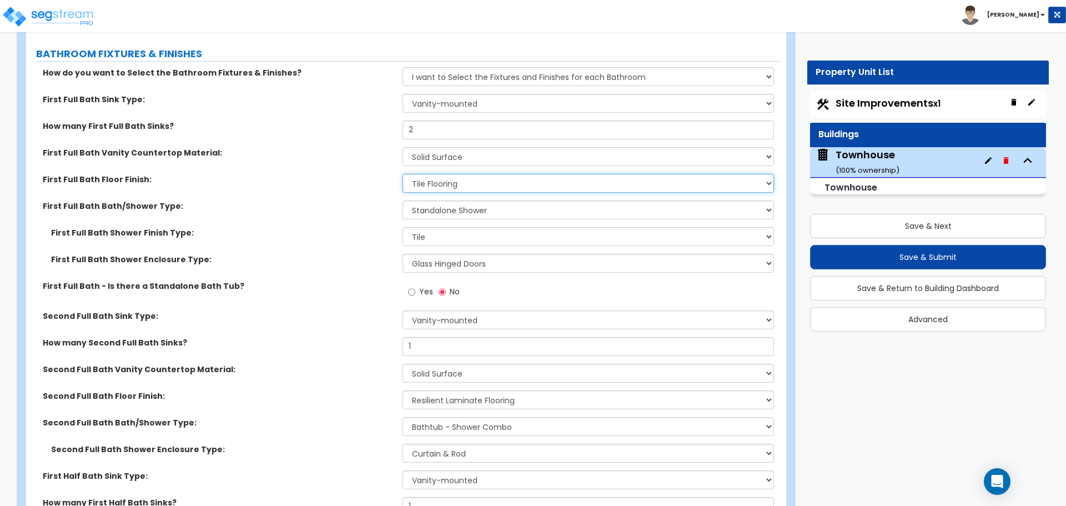
scroll to position [2442, 0]
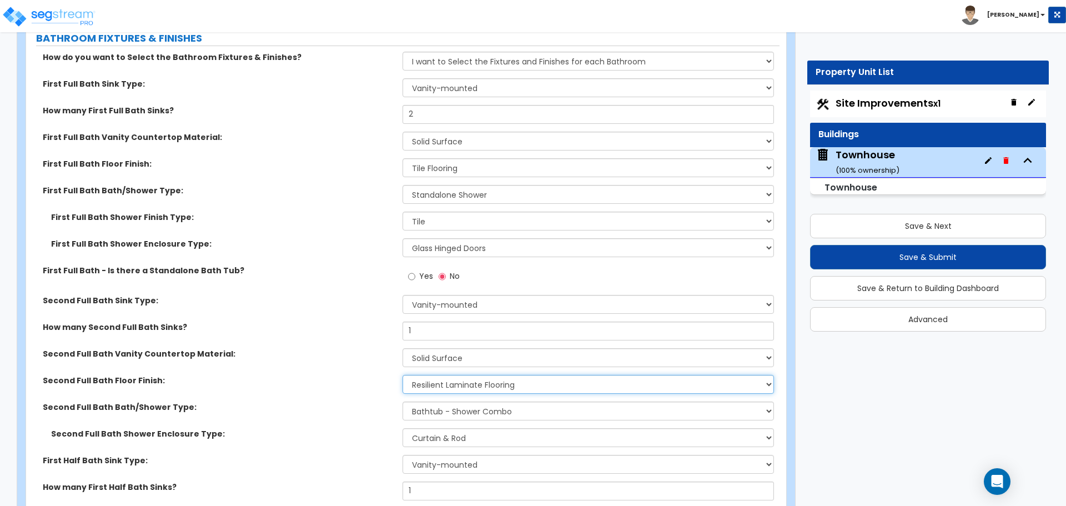
click at [475, 383] on select "None Tile Flooring Hardwood Flooring Resilient Laminate Flooring VCT Flooring S…" at bounding box center [587, 384] width 371 height 19
select select "1"
click at [402, 375] on select "None Tile Flooring Hardwood Flooring Resilient Laminate Flooring VCT Flooring S…" at bounding box center [587, 384] width 371 height 19
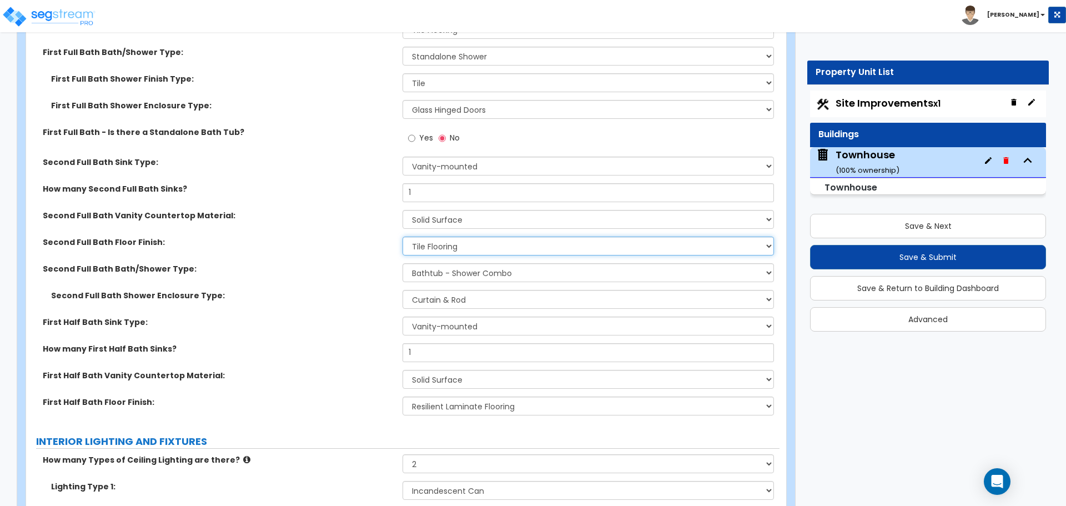
scroll to position [2609, 0]
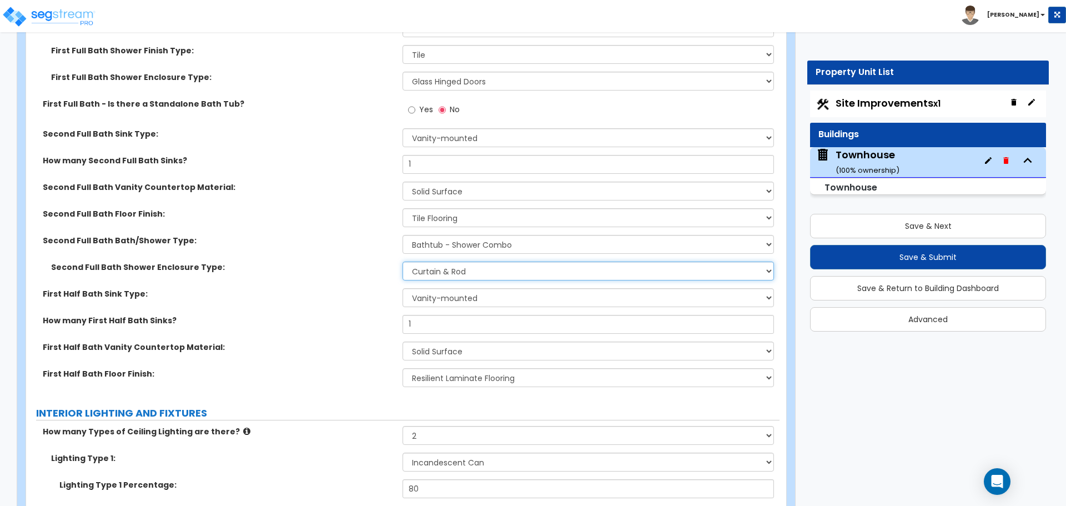
click at [433, 275] on select "Please Choose One Curtain & Rod Glass Sliding Doors Glass Hinged Doors" at bounding box center [587, 270] width 371 height 19
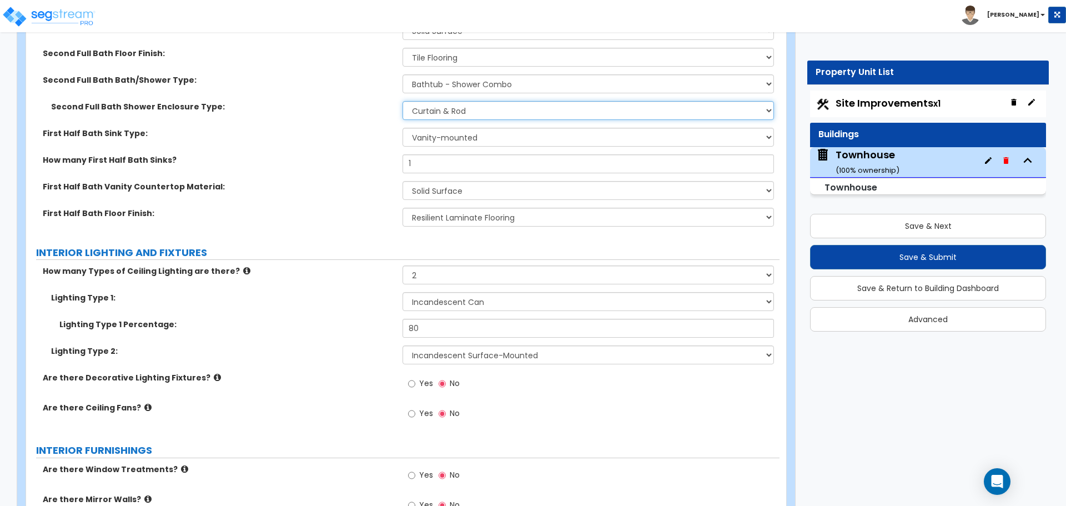
scroll to position [2775, 0]
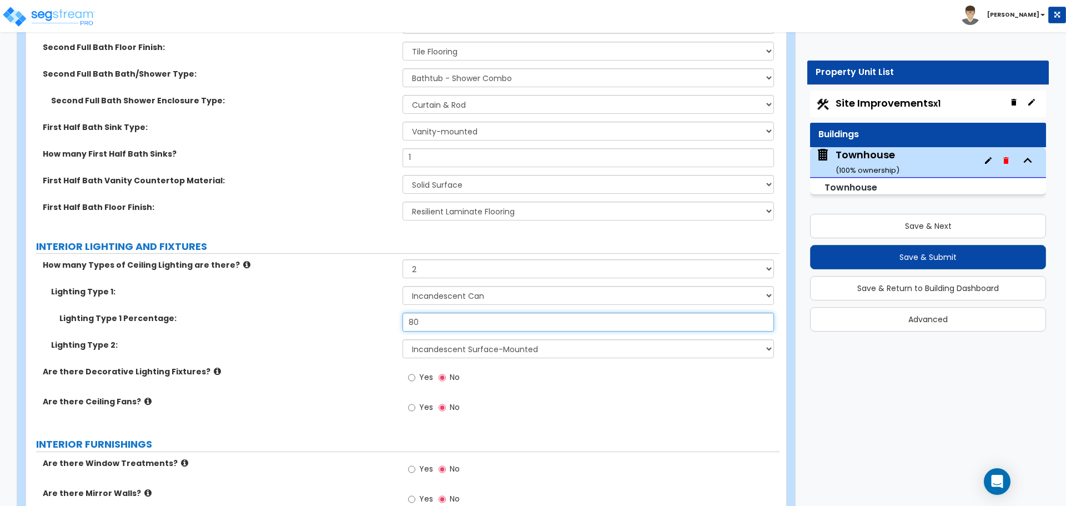
click at [439, 314] on input "80" at bounding box center [587, 322] width 371 height 19
click at [434, 315] on input "80" at bounding box center [587, 322] width 371 height 19
type input "70"
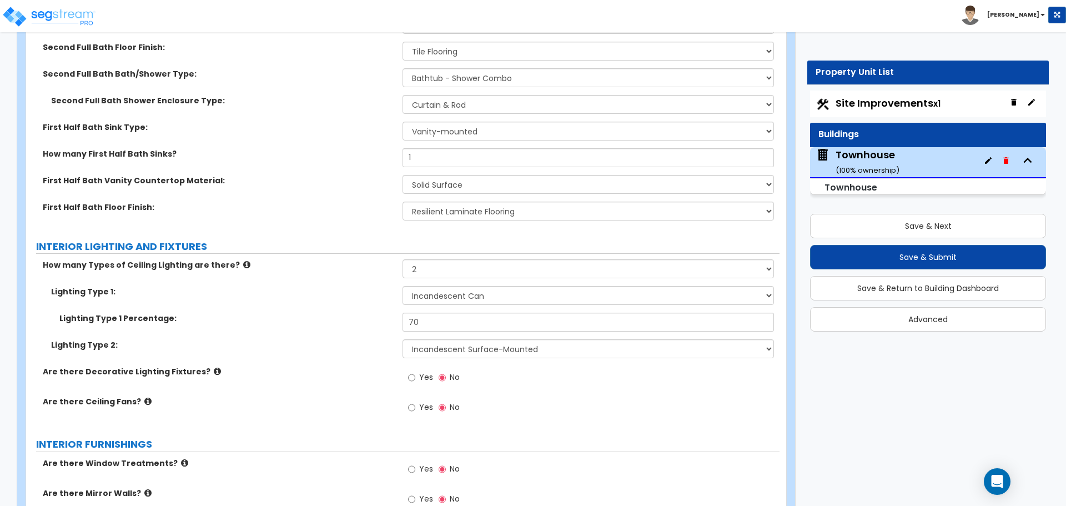
click at [366, 323] on label "Lighting Type 1 Percentage:" at bounding box center [226, 318] width 335 height 11
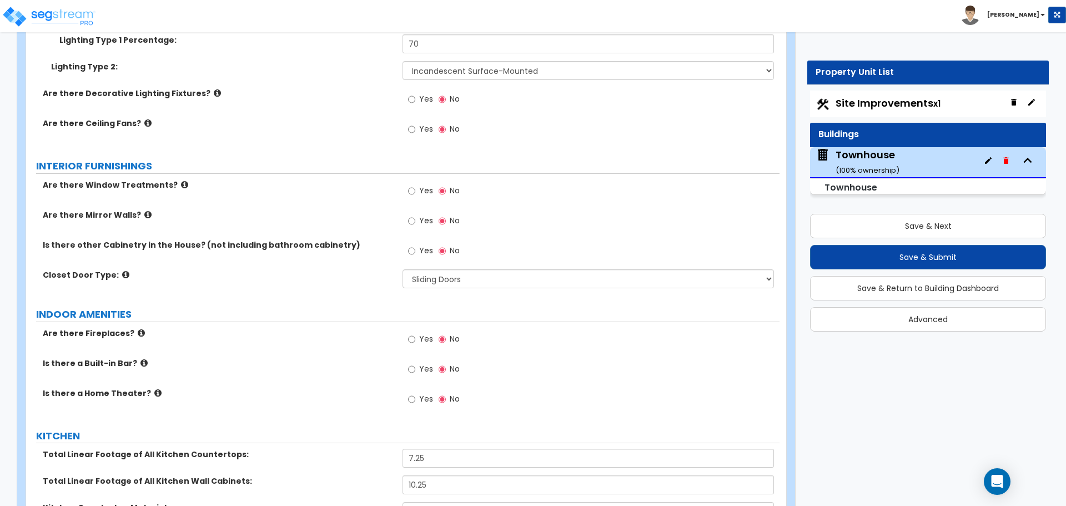
scroll to position [3108, 0]
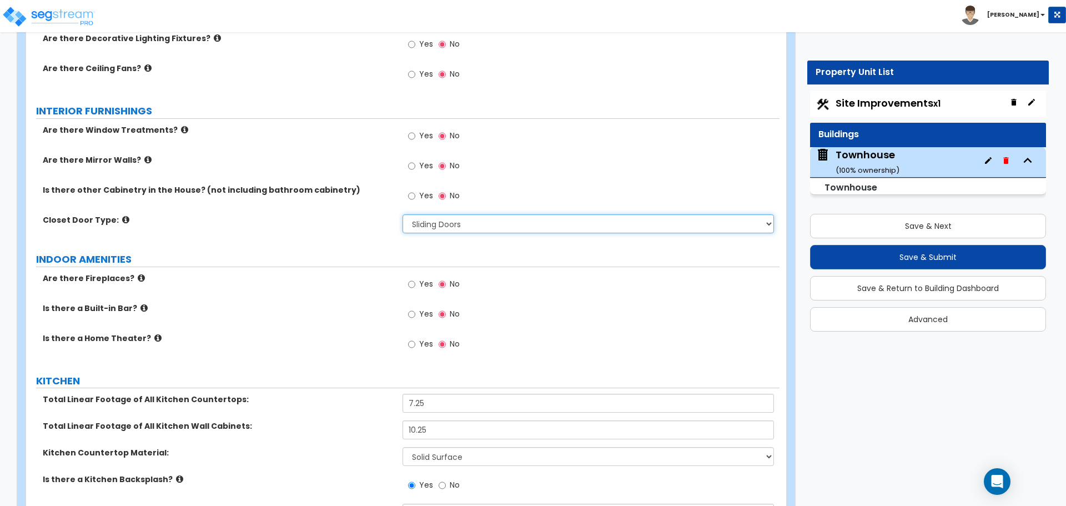
click at [453, 226] on select "None Bi-fold Louvered Doors Bi-fold Panel Doors Sliding Doors Hinged Wood Door" at bounding box center [587, 223] width 371 height 19
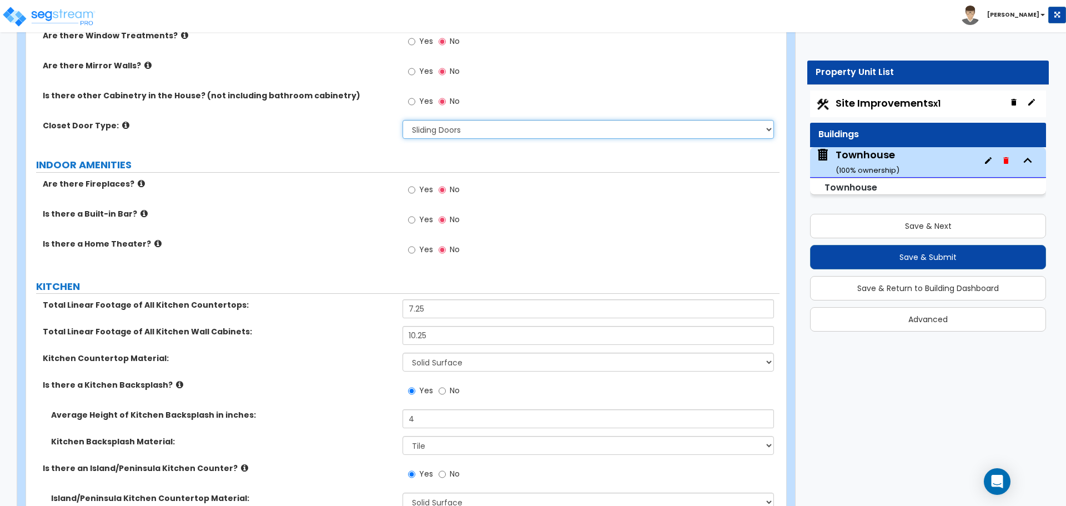
scroll to position [3219, 0]
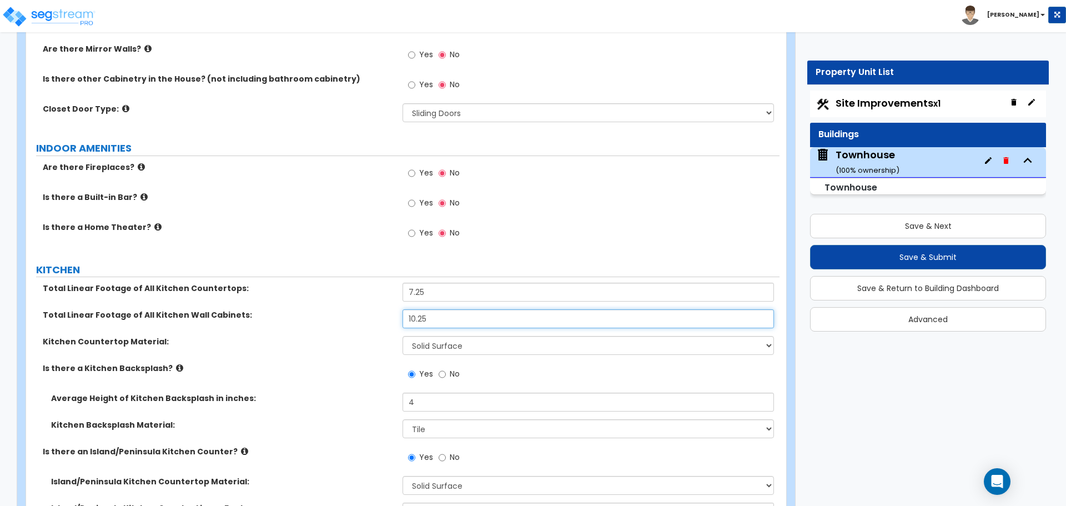
click at [436, 321] on input "10.25" at bounding box center [587, 318] width 371 height 19
click at [421, 317] on input "13" at bounding box center [587, 318] width 371 height 19
click at [421, 317] on input "132" at bounding box center [587, 318] width 371 height 19
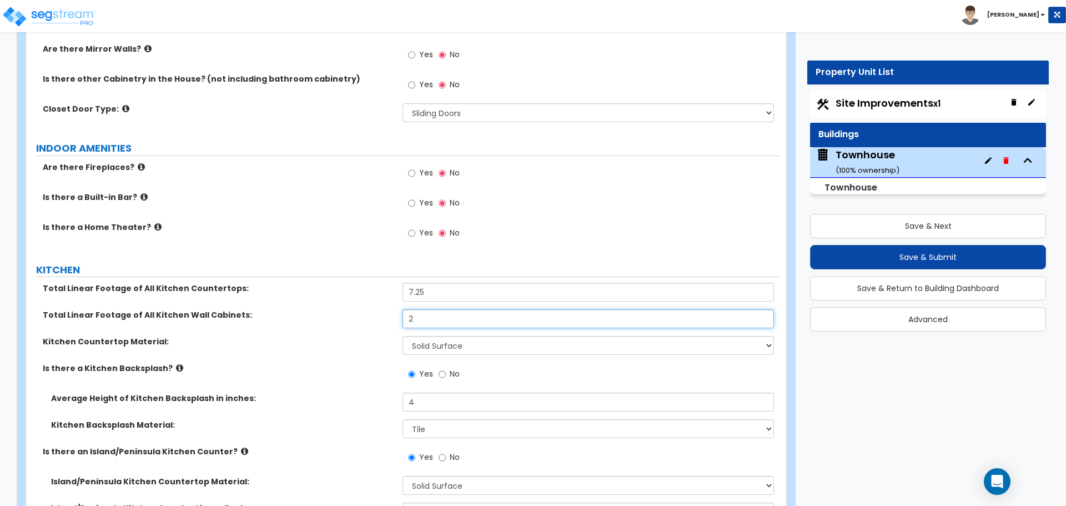
click at [421, 317] on input "2" at bounding box center [587, 318] width 371 height 19
type input "12"
click at [372, 320] on label "Total Linear Footage of All Kitchen Wall Cabinets:" at bounding box center [218, 314] width 351 height 11
click at [458, 290] on input "7.25" at bounding box center [587, 292] width 371 height 19
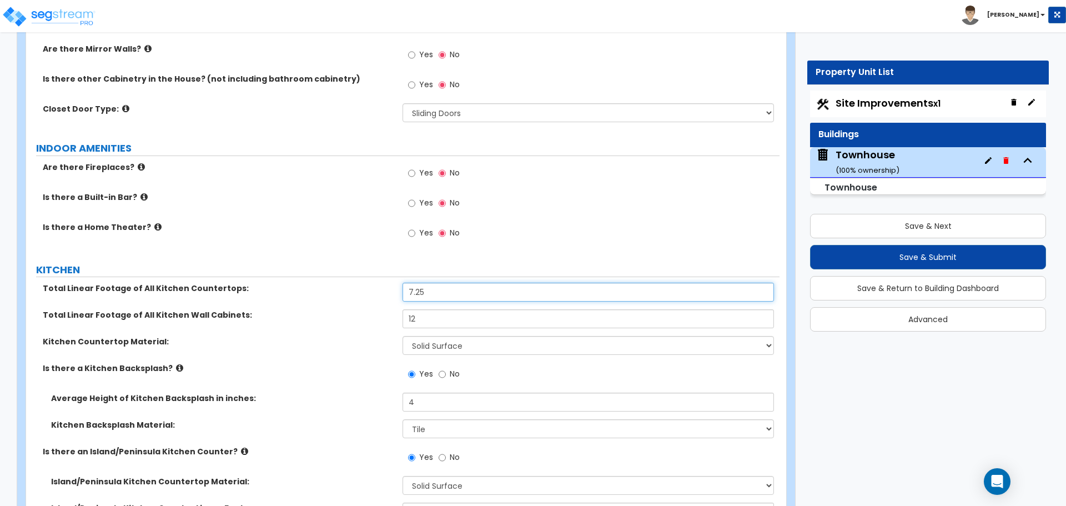
click at [458, 290] on input "7.25" at bounding box center [587, 292] width 371 height 19
type input "7.5"
click at [428, 319] on input "12" at bounding box center [587, 318] width 371 height 19
type input "11.5"
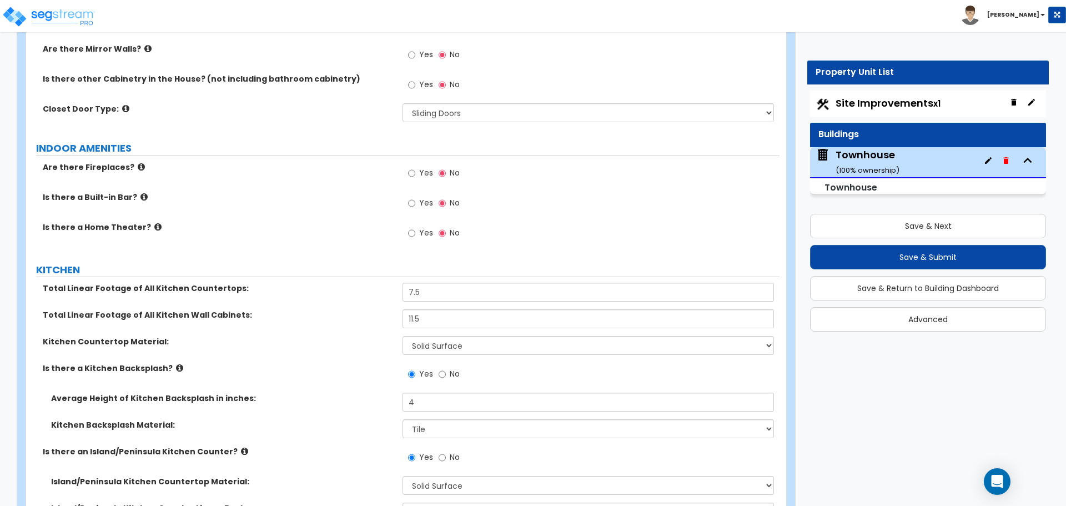
click at [390, 313] on label "Total Linear Footage of All Kitchen Wall Cabinets:" at bounding box center [218, 314] width 351 height 11
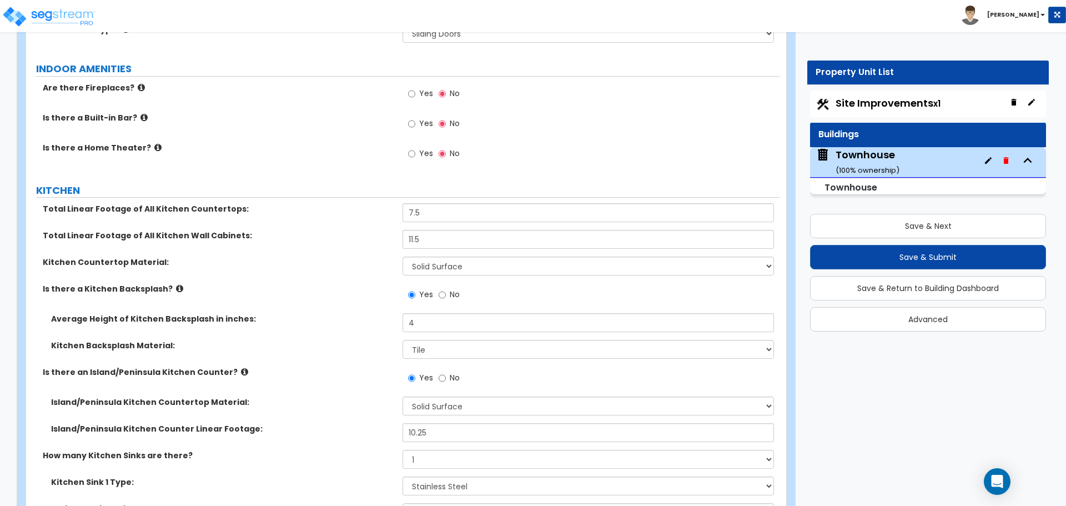
scroll to position [3330, 0]
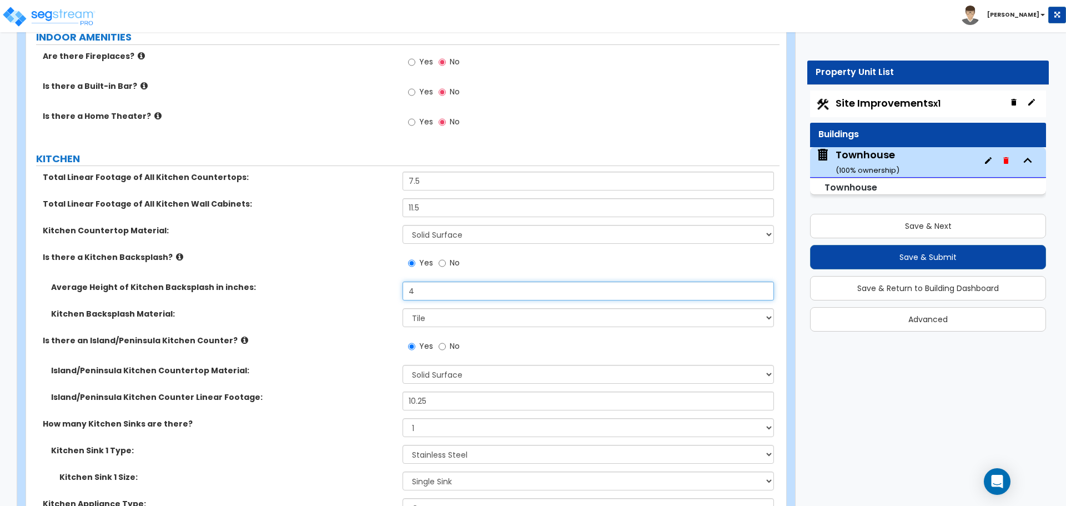
click at [419, 294] on input "4" at bounding box center [587, 290] width 371 height 19
type input "12"
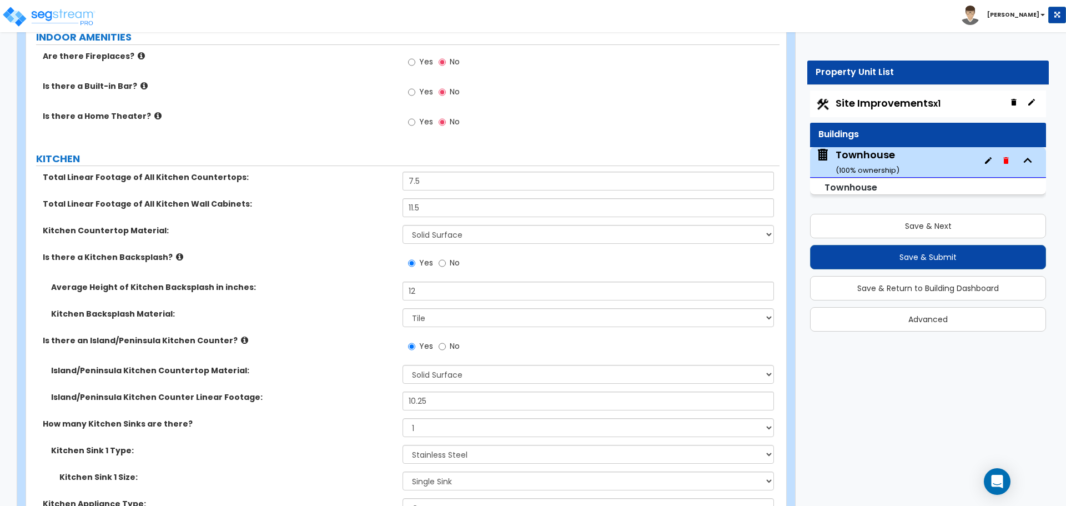
click at [395, 289] on div "Average Height of Kitchen Backsplash in inches:" at bounding box center [214, 286] width 376 height 11
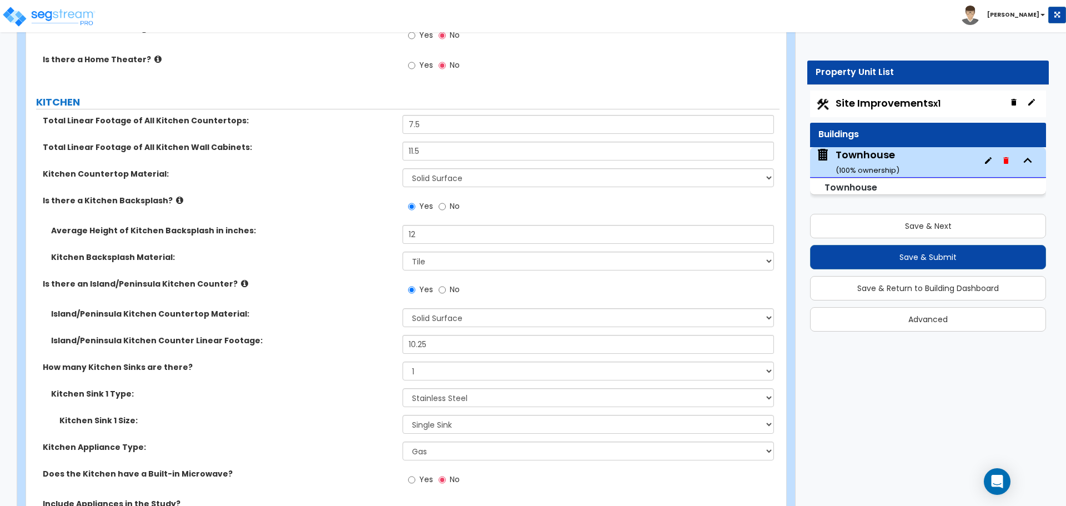
scroll to position [3386, 0]
click at [465, 179] on select "Please Choose One Plastic Laminate Solid Surface Stone Quartz Marble Tile Wood …" at bounding box center [587, 178] width 371 height 19
select select "1"
click at [402, 169] on select "Please Choose One Plastic Laminate Solid Surface Stone Quartz Marble Tile Wood …" at bounding box center [587, 178] width 371 height 19
click at [447, 309] on div "Yes No" at bounding box center [590, 294] width 376 height 30
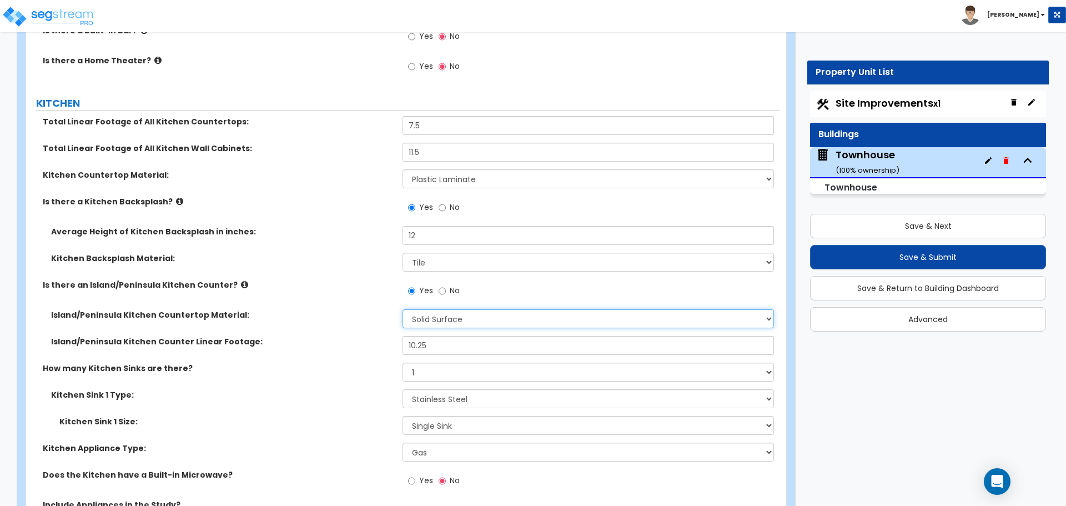
click at [444, 317] on select "None Plastic Laminate Solid Surface Stone Quartz Marble Tile Wood Stainless Ste…" at bounding box center [587, 318] width 371 height 19
select select "1"
click at [402, 309] on select "None Plastic Laminate Solid Surface Stone Quartz Marble Tile Wood Stainless Ste…" at bounding box center [587, 318] width 371 height 19
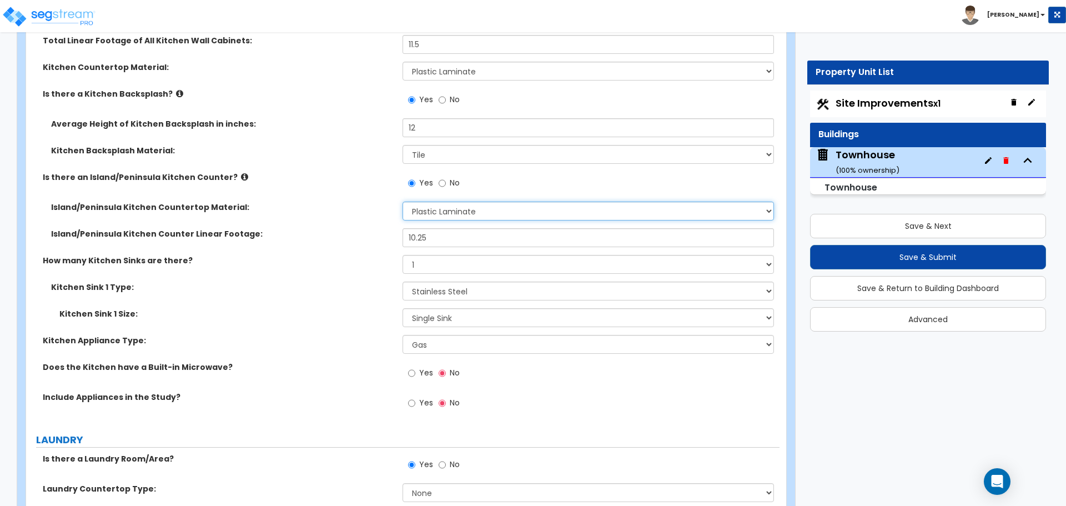
scroll to position [3497, 0]
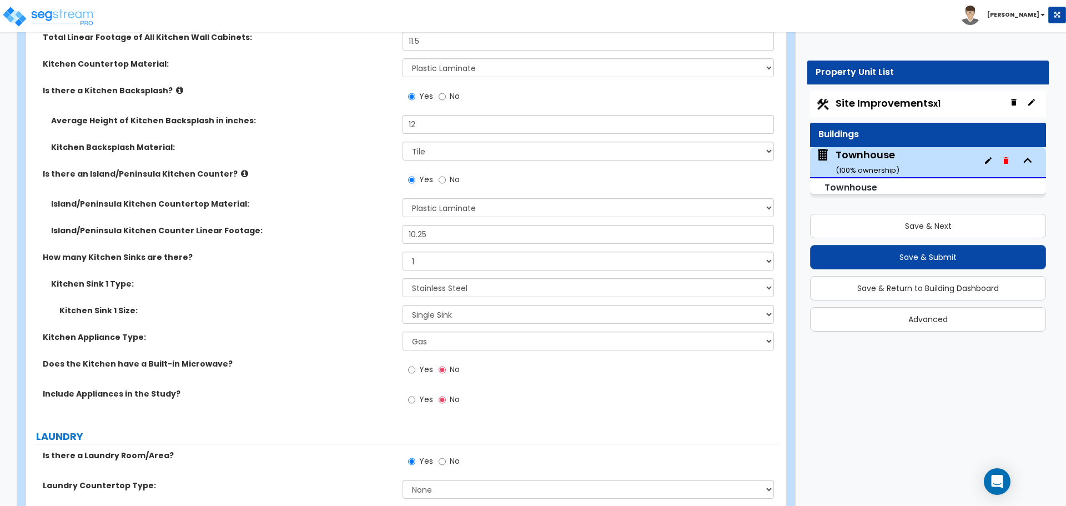
click at [425, 224] on div "Island/Peninsula Kitchen Countertop Material: None Plastic Laminate Solid Surfa…" at bounding box center [402, 211] width 753 height 27
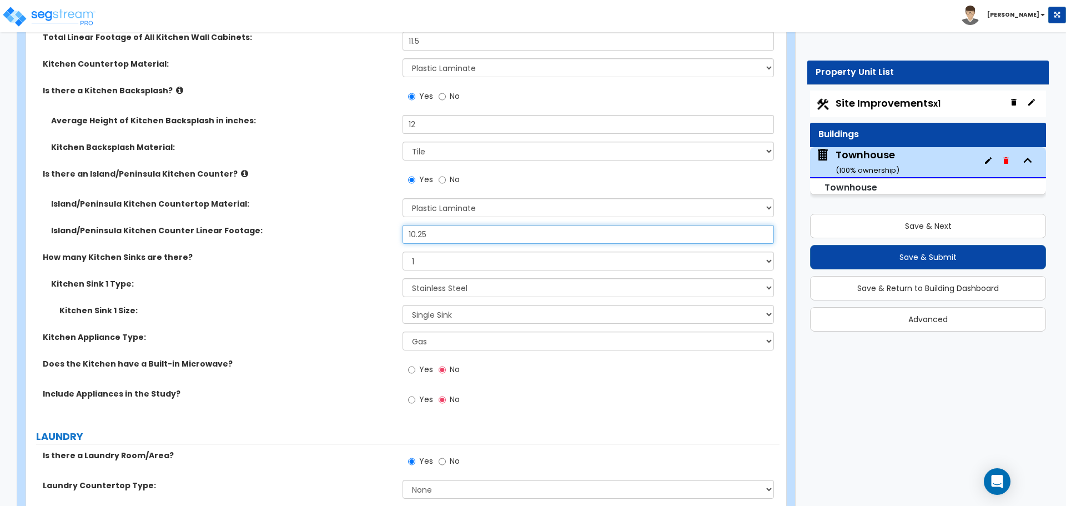
click at [434, 234] on input "10.25" at bounding box center [587, 234] width 371 height 19
click at [438, 233] on input "8." at bounding box center [587, 234] width 371 height 19
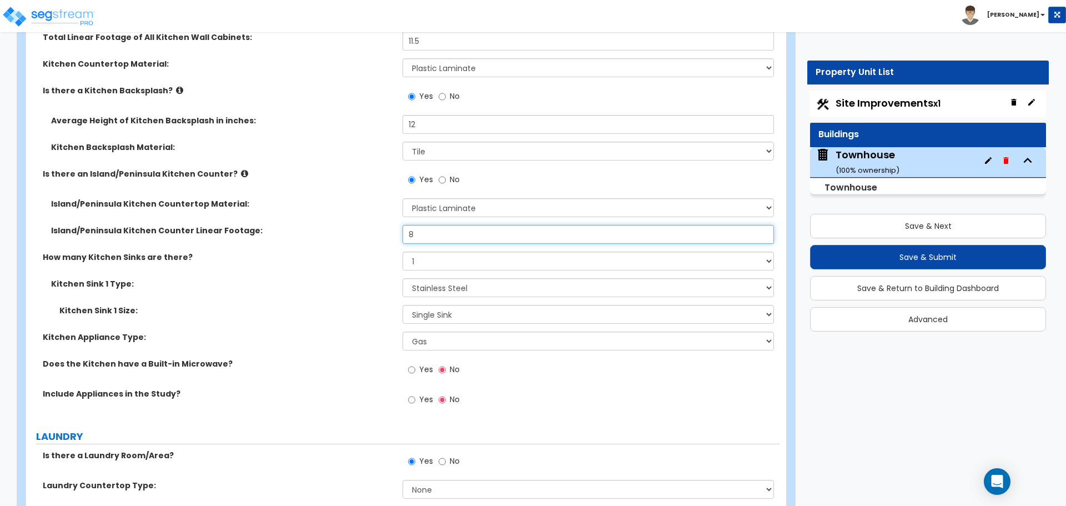
type input "8"
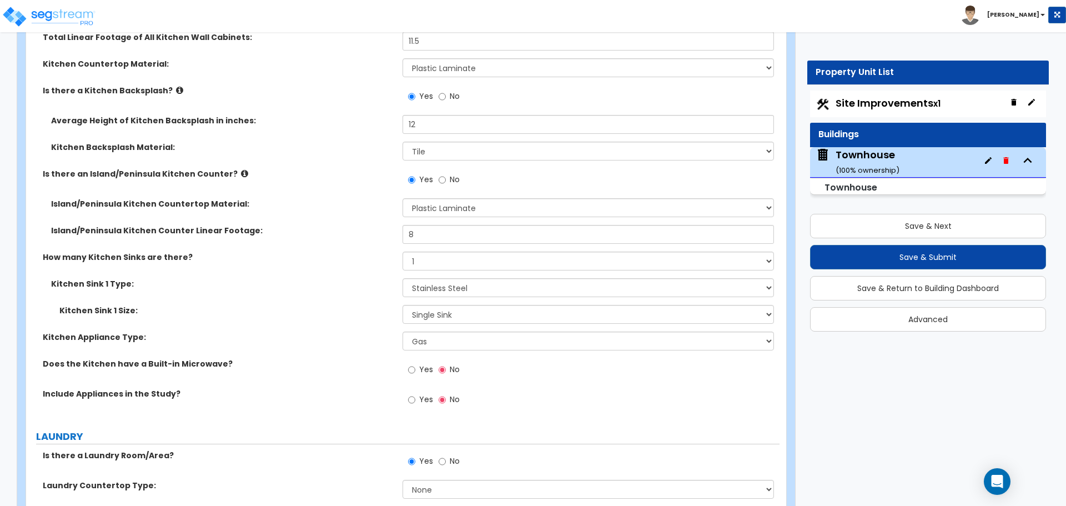
click at [358, 236] on div "Island/Peninsula Kitchen Counter Linear Footage: 8" at bounding box center [402, 238] width 753 height 27
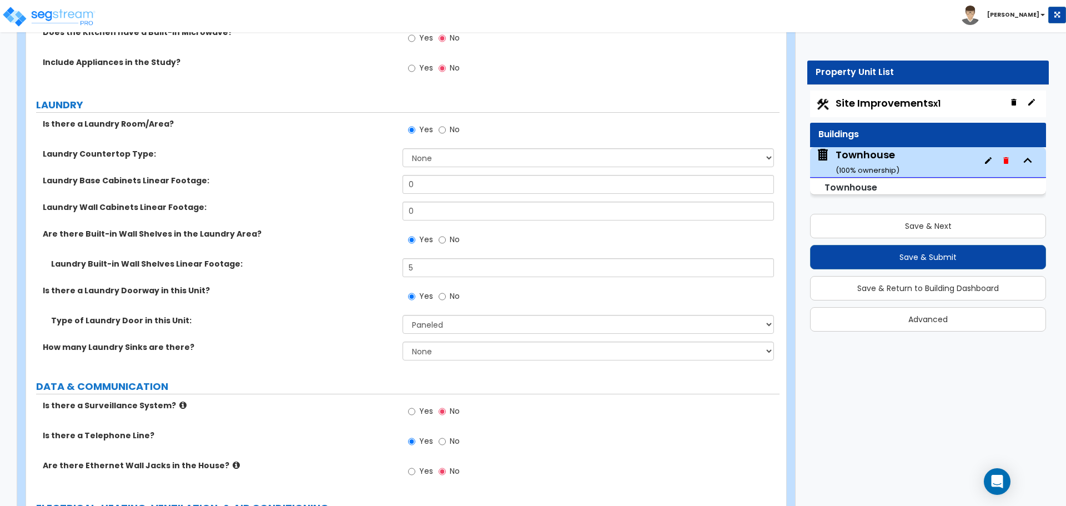
scroll to position [3830, 0]
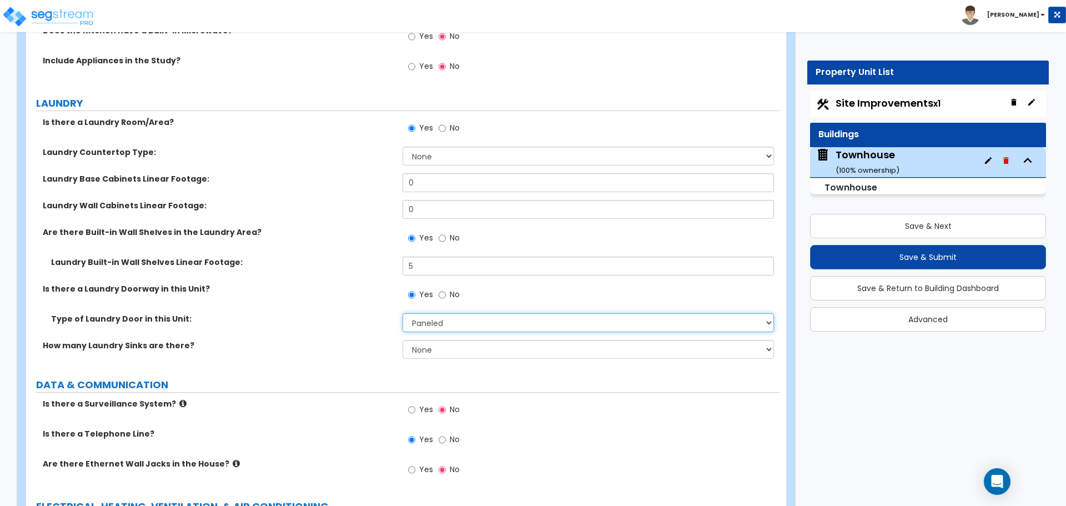
click at [452, 319] on select "None Bi-Fold Louvered Paneled Wood Passage" at bounding box center [587, 322] width 371 height 19
select select "4"
click at [402, 313] on select "None Bi-Fold Louvered Paneled Wood Passage" at bounding box center [587, 322] width 371 height 19
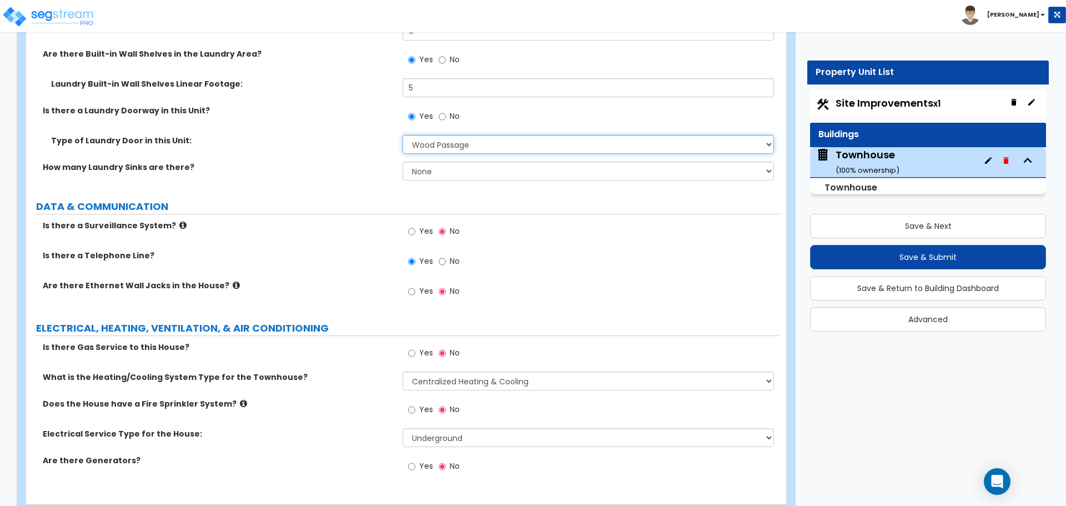
scroll to position [4038, 0]
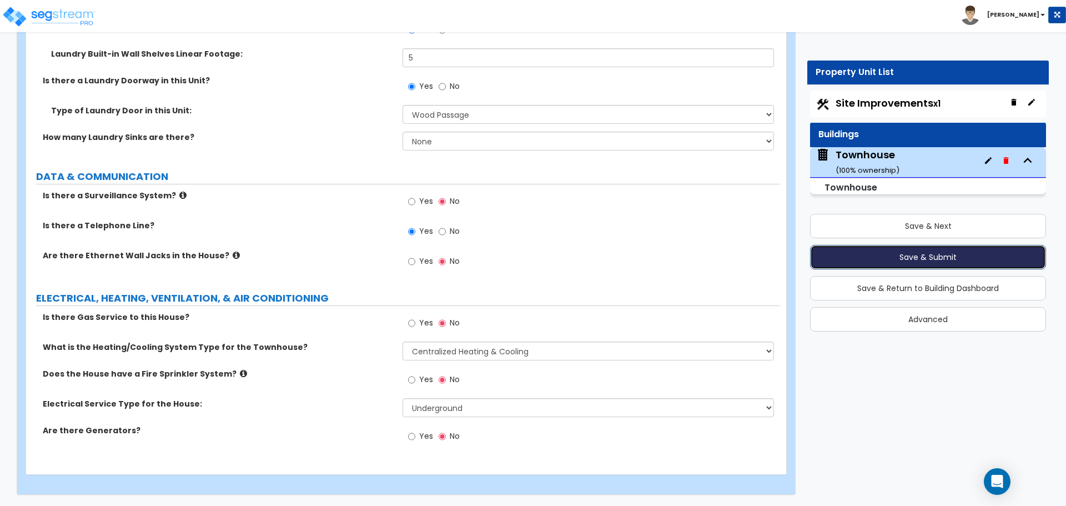
click at [935, 251] on button "Save & Submit" at bounding box center [928, 257] width 236 height 24
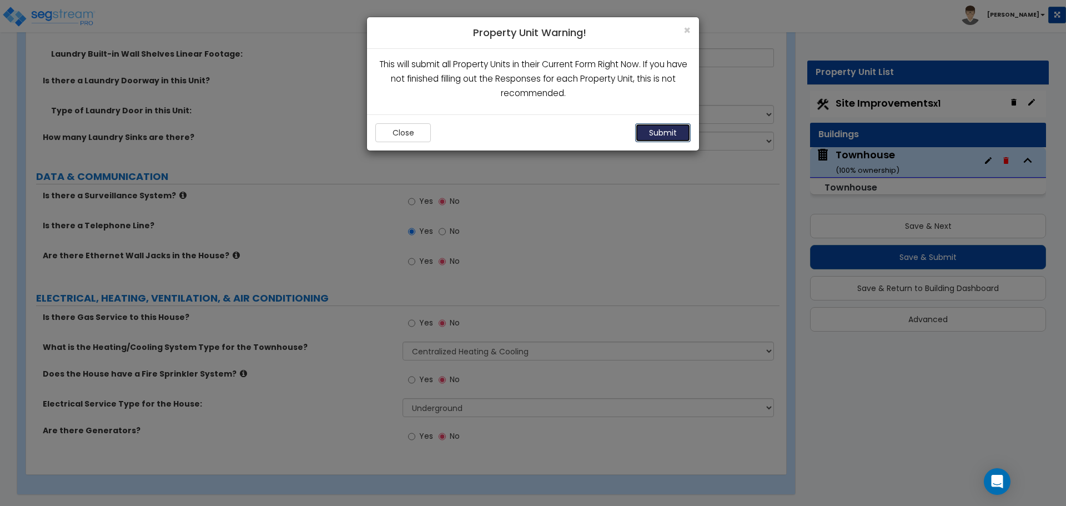
click at [688, 133] on button "Submit" at bounding box center [663, 132] width 56 height 19
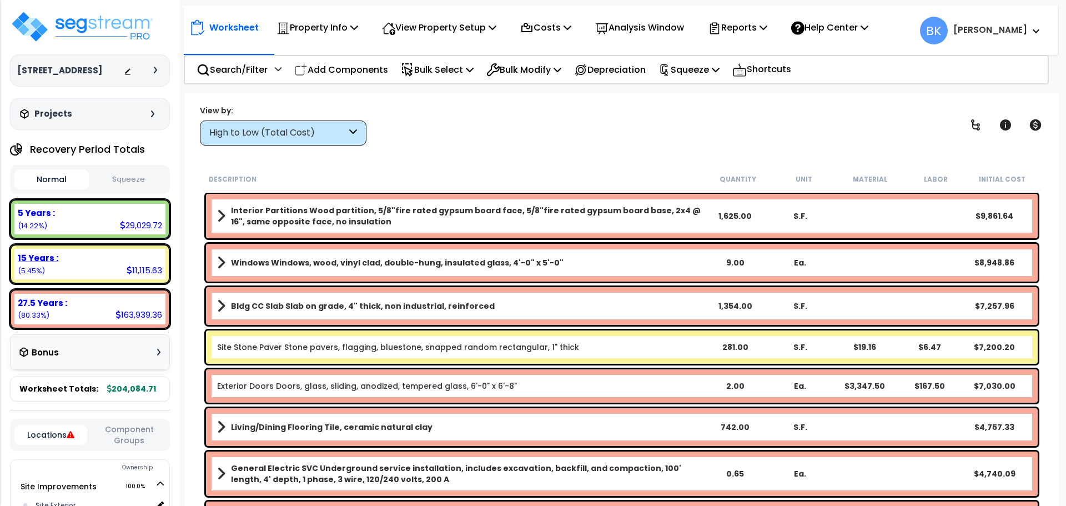
click at [109, 264] on div "15 Years : 11,115.63 (5.45%)" at bounding box center [89, 264] width 151 height 31
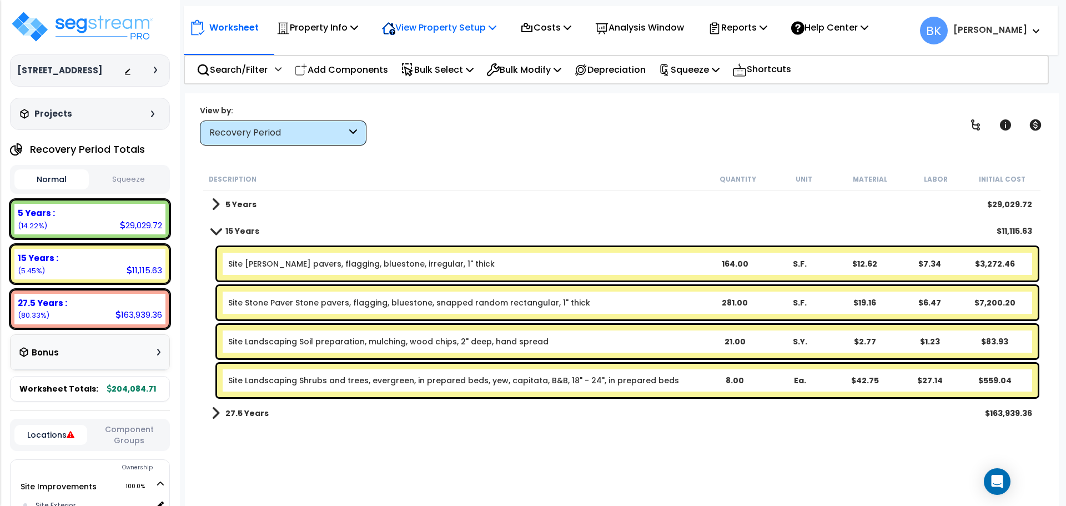
click at [429, 34] on p "View Property Setup" at bounding box center [439, 27] width 114 height 15
click at [533, 29] on icon at bounding box center [526, 28] width 13 height 13
drag, startPoint x: 466, startPoint y: 139, endPoint x: 433, endPoint y: 90, distance: 58.3
click at [465, 138] on div "View by: Recovery Period High to Low (Total Cost)" at bounding box center [621, 124] width 851 height 41
click at [429, 70] on p "Bulk Select" at bounding box center [437, 69] width 73 height 15
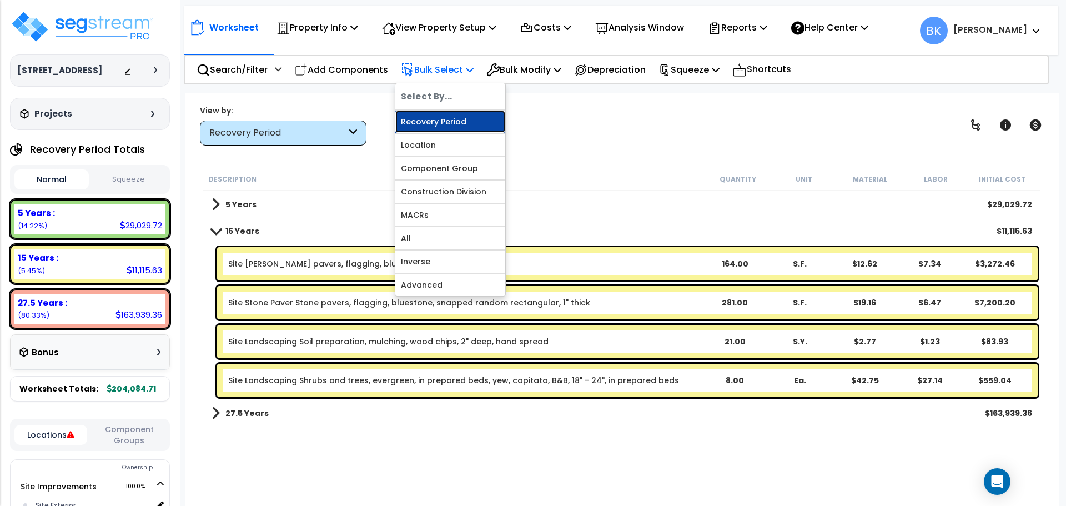
click at [445, 119] on link "Recovery Period" at bounding box center [450, 121] width 110 height 22
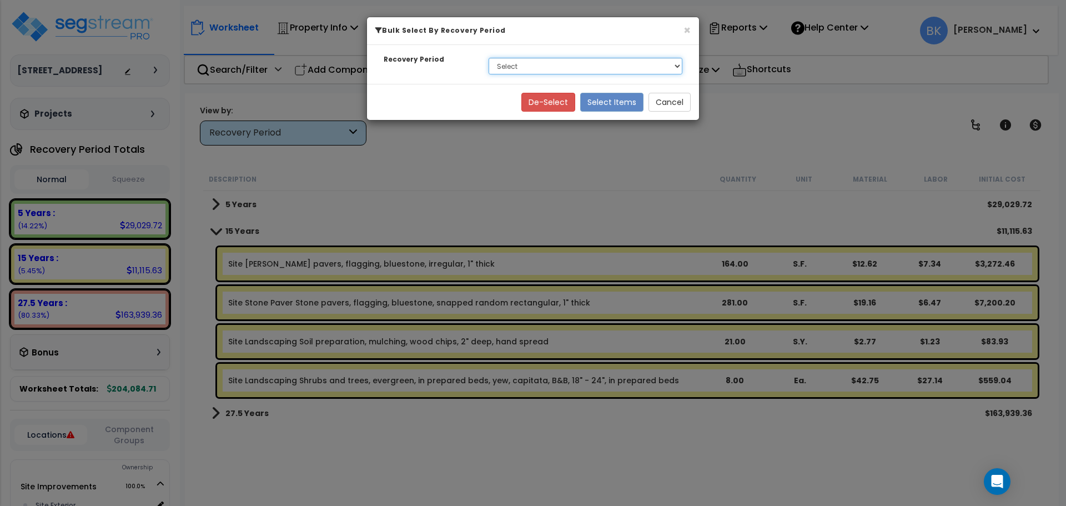
click at [506, 69] on select "Select 5 Years 15 Years 27.5 Years" at bounding box center [585, 66] width 194 height 17
select select "5Y"
click at [488, 58] on select "Select 5 Years 15 Years 27.5 Years" at bounding box center [585, 66] width 194 height 17
click at [609, 101] on button "Select Items" at bounding box center [611, 102] width 63 height 19
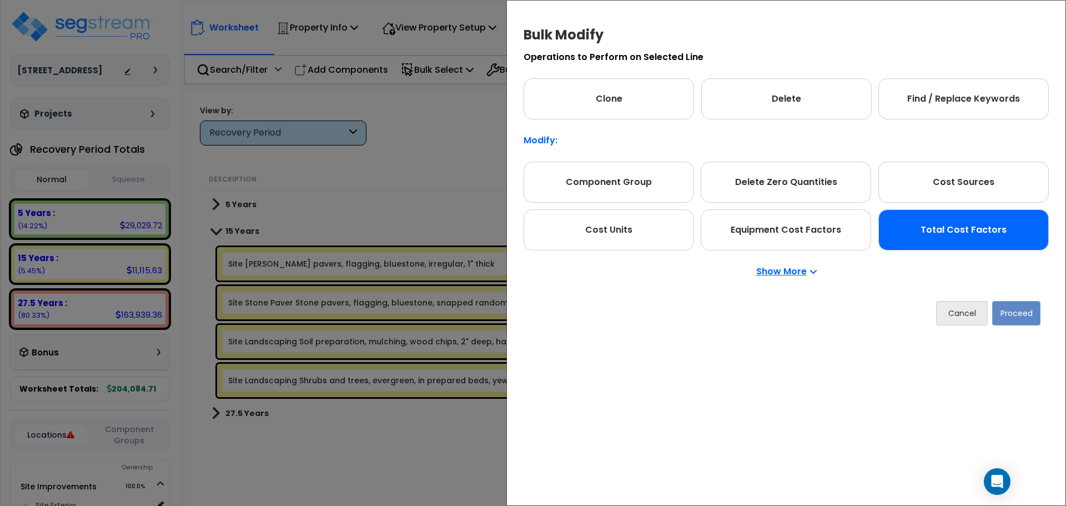
click at [973, 231] on div "Total Cost Factors" at bounding box center [963, 229] width 170 height 41
click at [1013, 316] on button "Proceed" at bounding box center [1016, 313] width 48 height 24
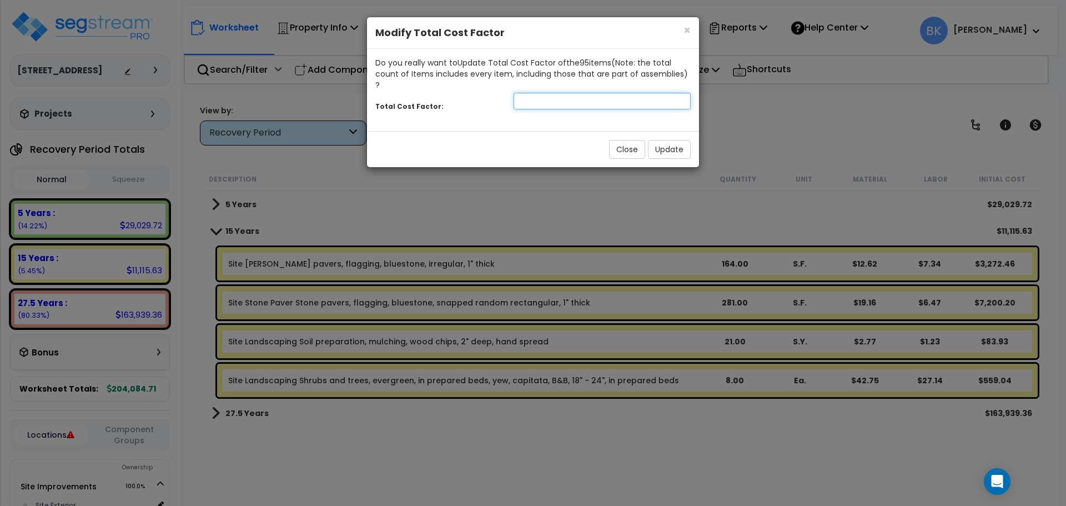
click at [602, 95] on input "number" at bounding box center [601, 101] width 177 height 17
type input "0.875"
click at [662, 140] on button "Update" at bounding box center [669, 149] width 43 height 19
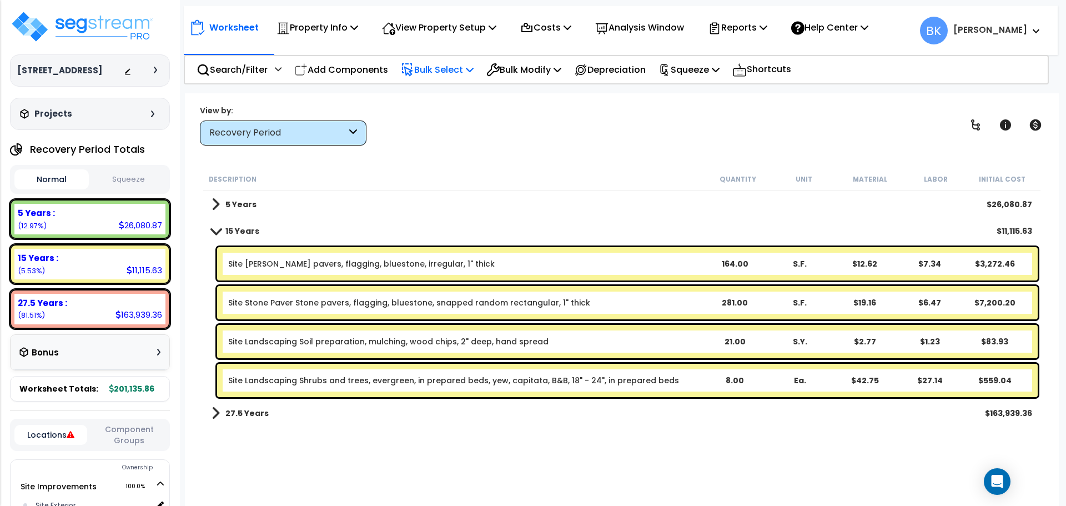
click at [453, 68] on p "Bulk Select" at bounding box center [437, 69] width 73 height 15
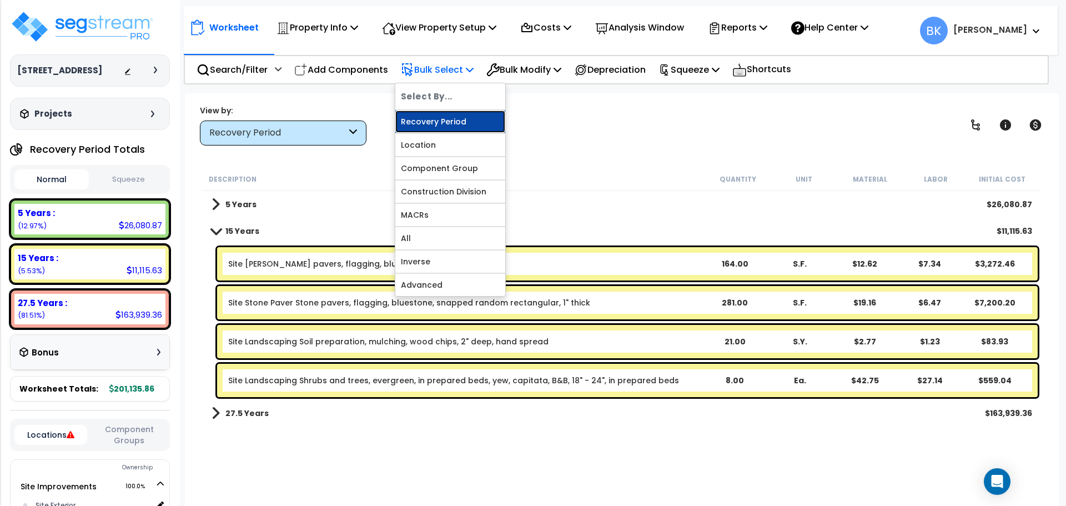
click at [448, 115] on link "Recovery Period" at bounding box center [450, 121] width 110 height 22
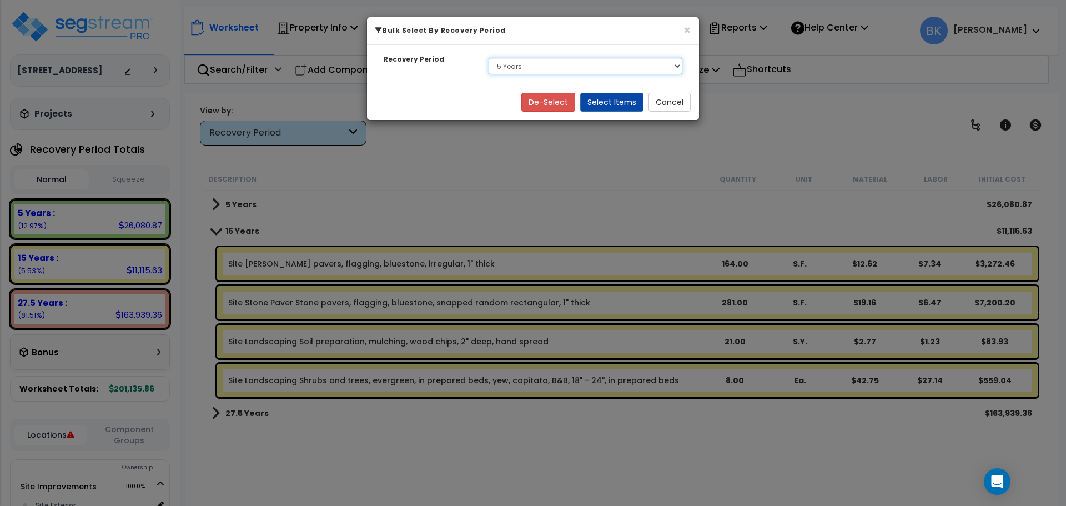
click at [531, 72] on select "Select 5 Years 15 Years 27.5 Years" at bounding box center [585, 66] width 194 height 17
click at [488, 58] on select "Select 5 Years 15 Years 27.5 Years" at bounding box center [585, 66] width 194 height 17
click at [615, 102] on button "Select Items" at bounding box center [611, 102] width 63 height 19
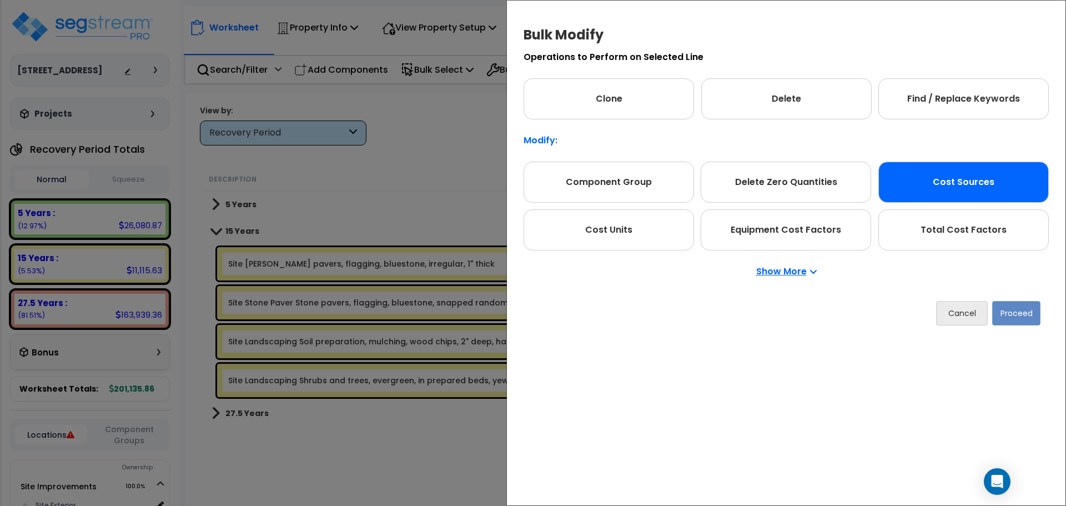
click at [958, 178] on div "Cost Sources" at bounding box center [963, 182] width 170 height 41
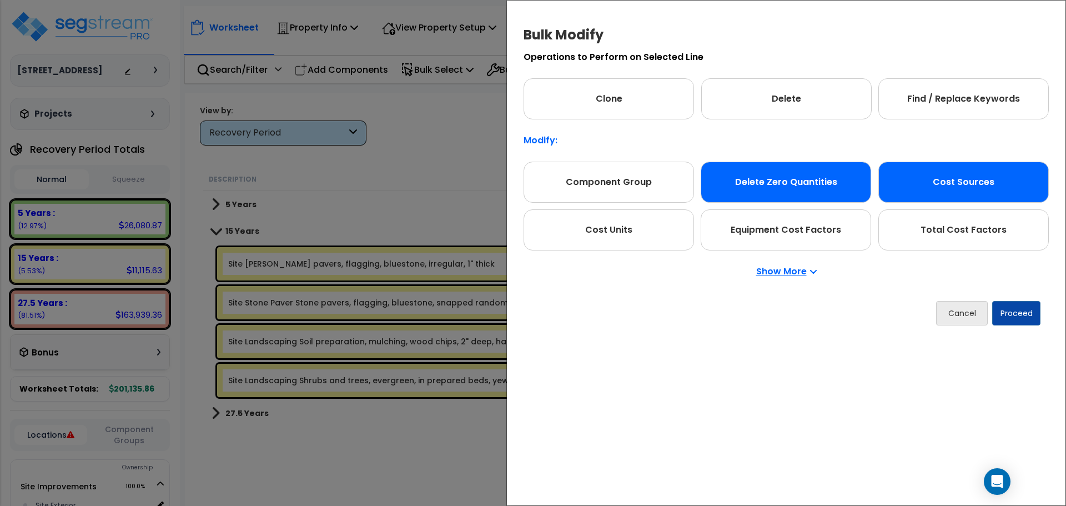
click at [829, 185] on div "Delete Zero Quantities" at bounding box center [786, 182] width 170 height 41
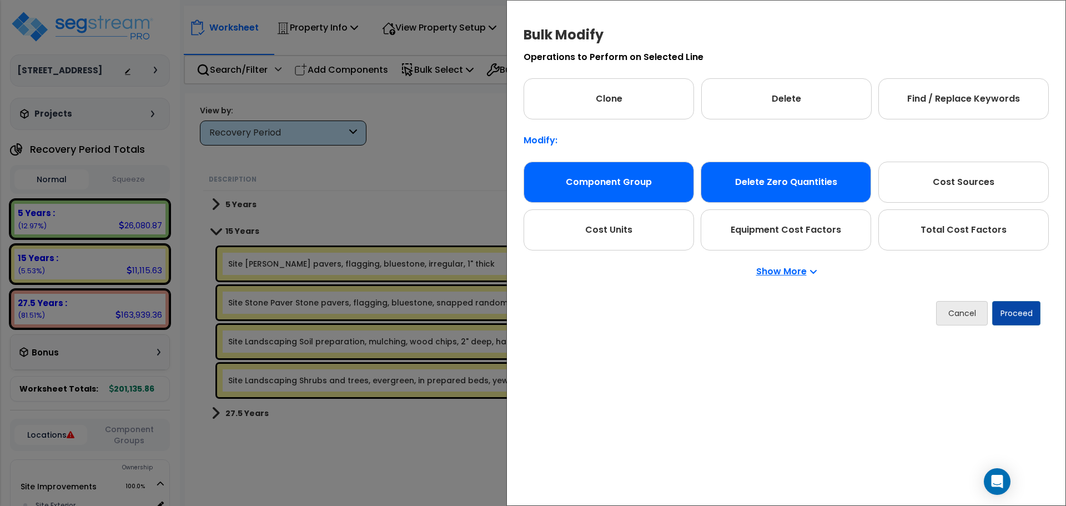
click at [657, 179] on div "Component Group" at bounding box center [608, 182] width 170 height 41
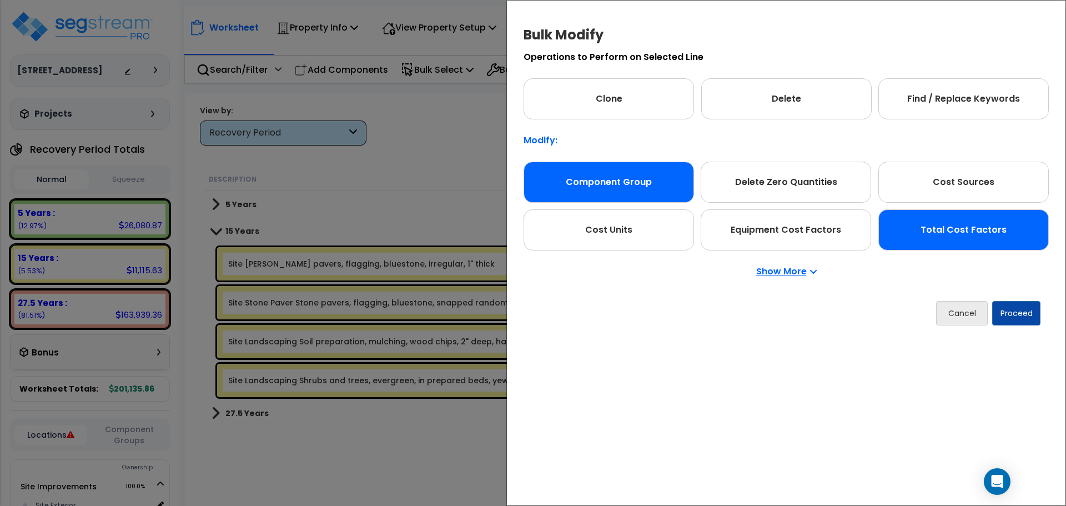
drag, startPoint x: 801, startPoint y: 219, endPoint x: 917, endPoint y: 225, distance: 116.2
click at [802, 219] on div "Equipment Cost Factors" at bounding box center [786, 229] width 170 height 41
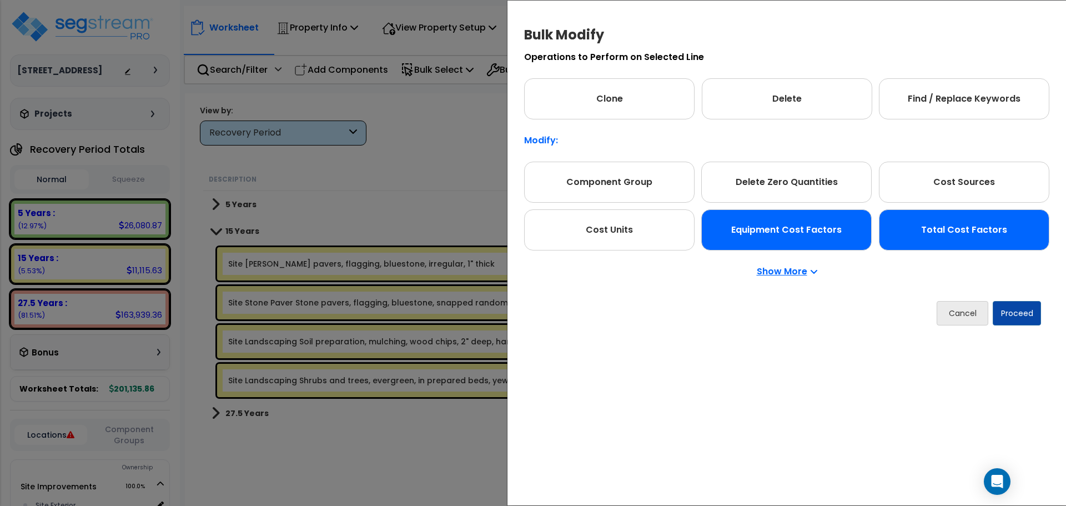
click at [926, 225] on div "Total Cost Factors" at bounding box center [964, 229] width 170 height 41
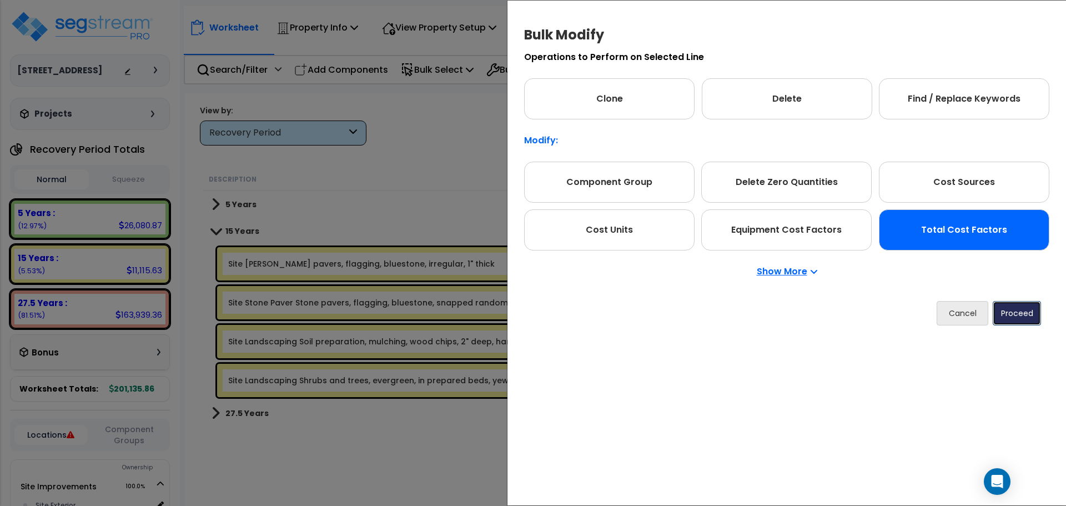
click at [1004, 301] on button "Proceed" at bounding box center [1016, 313] width 48 height 24
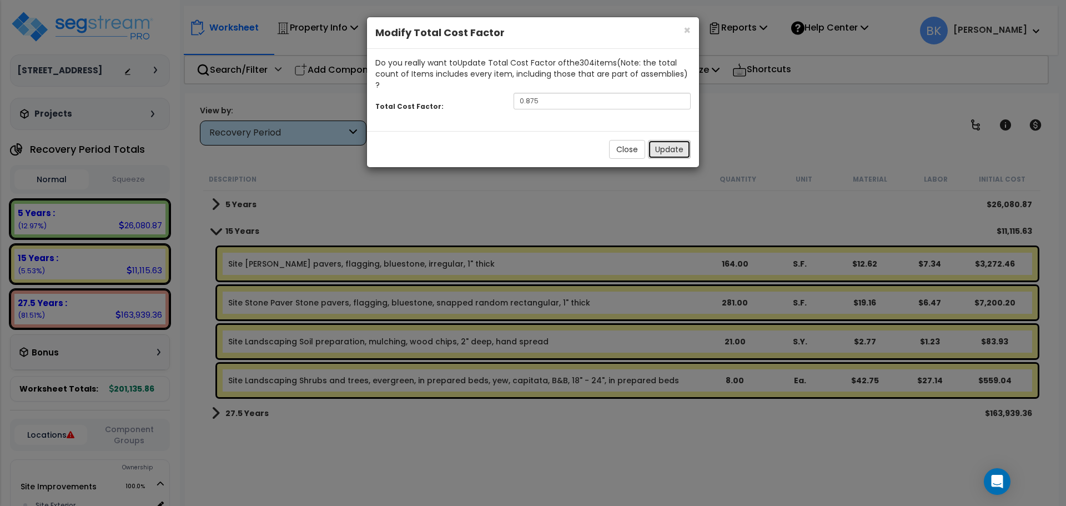
click at [673, 141] on button "Update" at bounding box center [669, 149] width 43 height 19
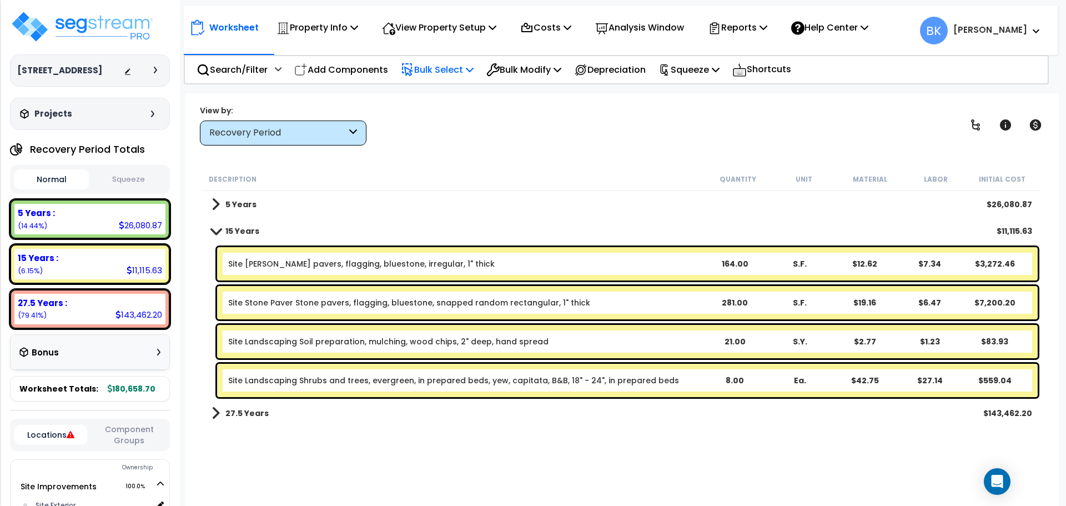
click at [435, 70] on p "Bulk Select" at bounding box center [437, 69] width 73 height 15
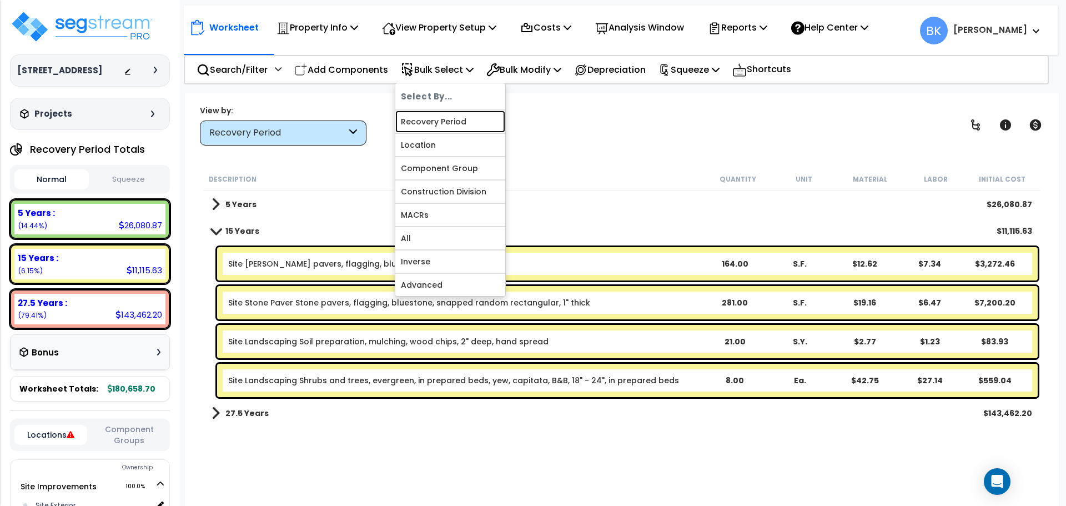
click at [441, 125] on link "Recovery Period" at bounding box center [450, 121] width 110 height 22
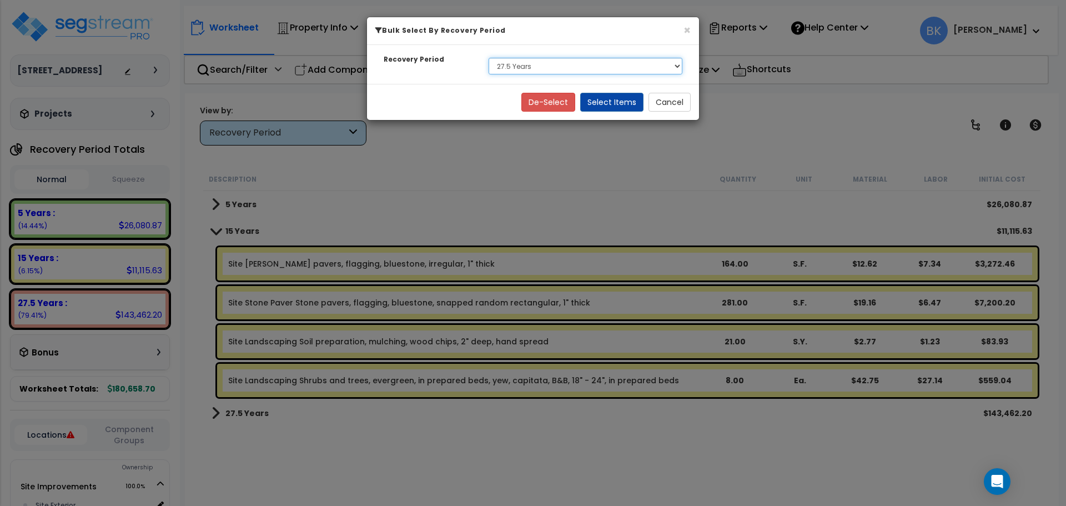
click at [539, 66] on select "Select 5 Years 15 Years 27.5 Years" at bounding box center [585, 66] width 194 height 17
select select "15Y"
click at [488, 58] on select "Select 5 Years 15 Years 27.5 Years" at bounding box center [585, 66] width 194 height 17
click at [620, 100] on button "Select Items" at bounding box center [611, 102] width 63 height 19
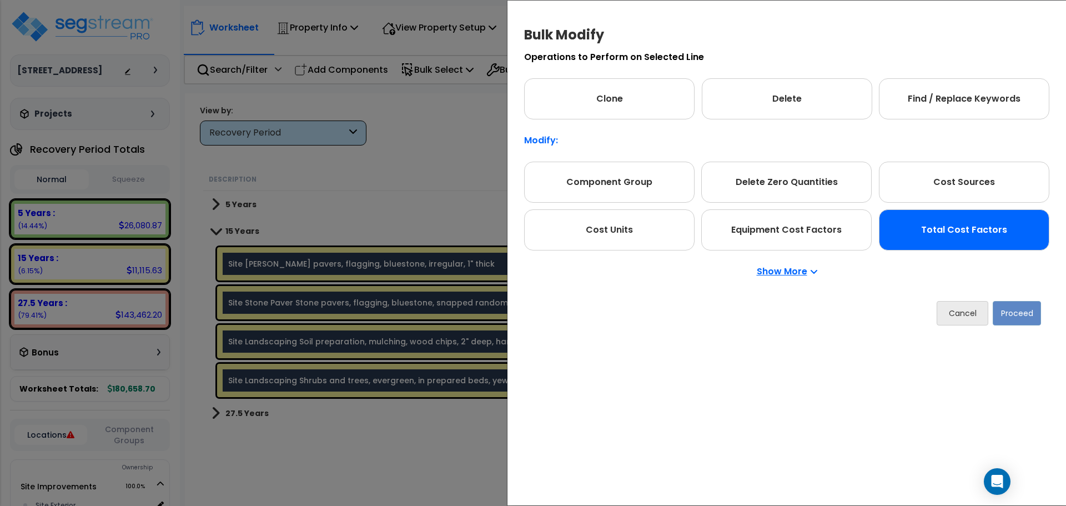
click at [922, 223] on div "Total Cost Factors" at bounding box center [964, 229] width 170 height 41
click at [1025, 309] on button "Proceed" at bounding box center [1016, 313] width 48 height 24
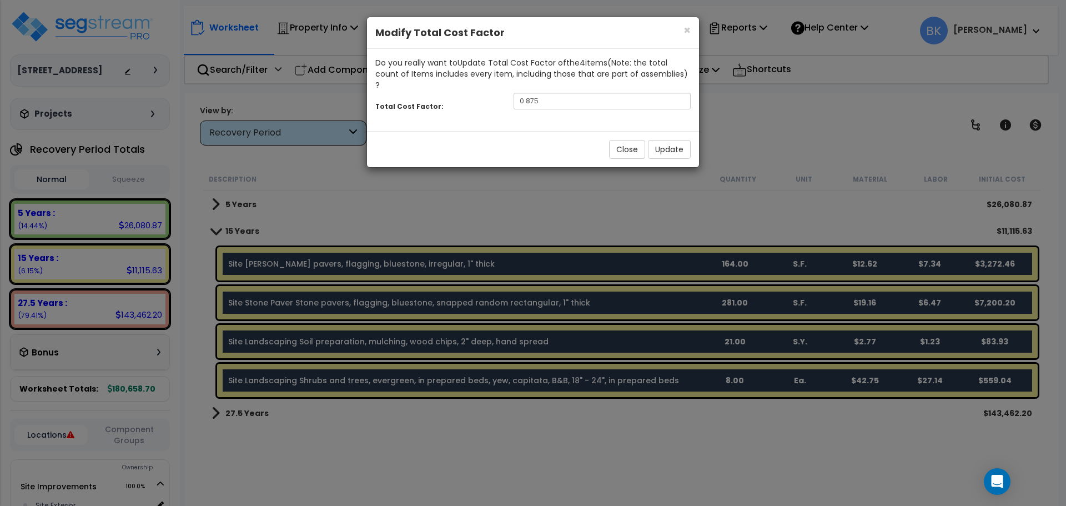
click at [549, 98] on div "Total Cost Factor: 0.875" at bounding box center [533, 102] width 332 height 24
click at [561, 93] on input "0.875" at bounding box center [601, 101] width 177 height 17
type input "0.875"
click at [668, 140] on button "Update" at bounding box center [669, 149] width 43 height 19
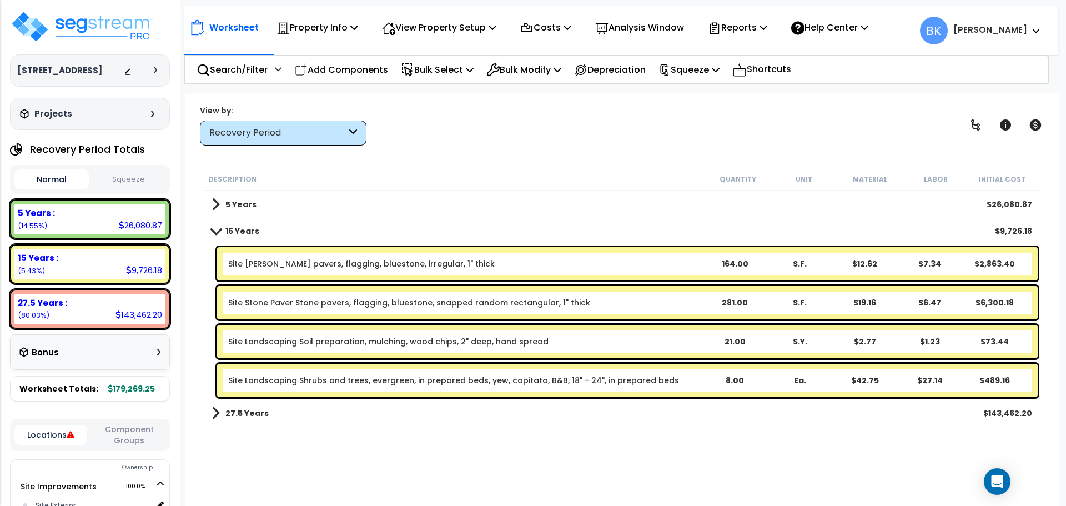
click at [225, 201] on b "5 Years" at bounding box center [240, 204] width 31 height 11
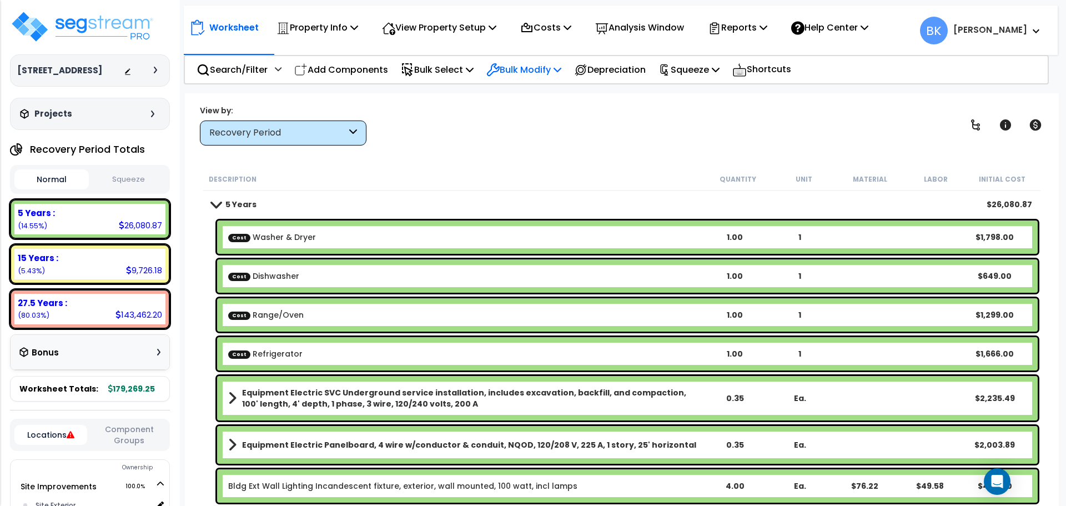
click at [525, 69] on p "Bulk Modify" at bounding box center [523, 69] width 75 height 15
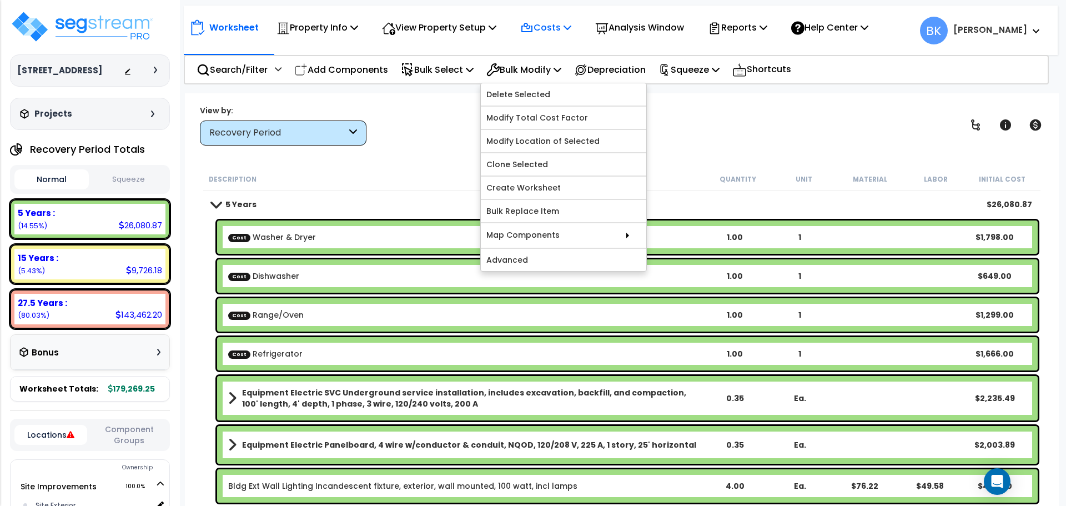
click at [546, 26] on p "Costs" at bounding box center [545, 27] width 51 height 15
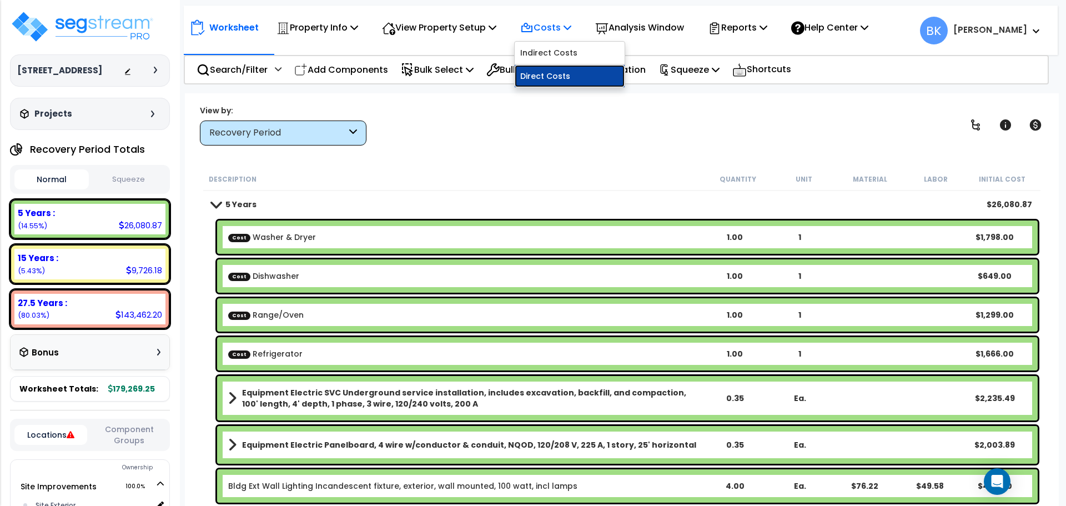
click at [549, 73] on link "Direct Costs" at bounding box center [570, 76] width 110 height 22
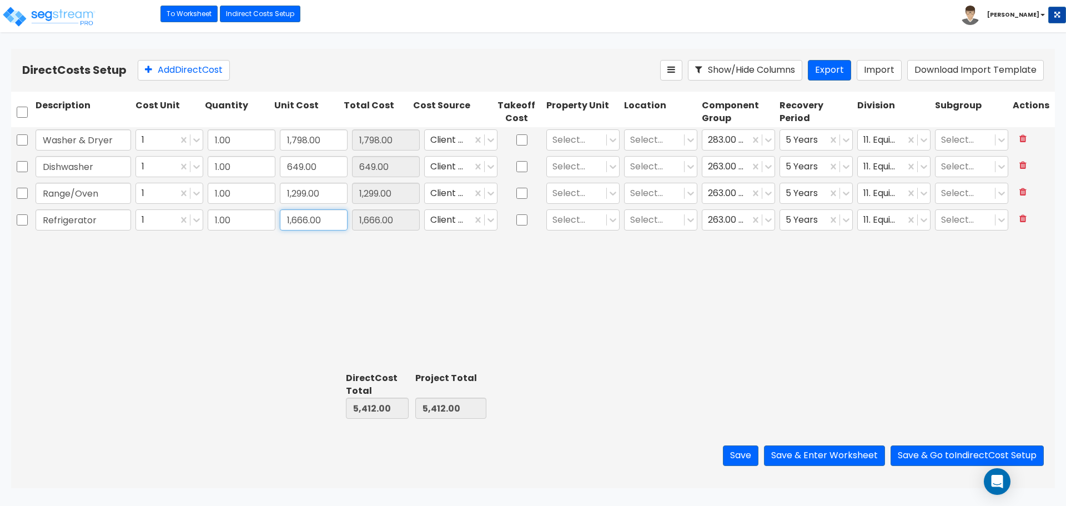
click at [295, 222] on input "1,666.00" at bounding box center [314, 219] width 68 height 21
click at [303, 218] on input "1,666.00" at bounding box center [314, 219] width 68 height 21
click at [295, 223] on input "1,666.00" at bounding box center [314, 219] width 68 height 21
click at [316, 221] on input "189,966.00" at bounding box center [314, 219] width 68 height 21
type input "1,899.00"
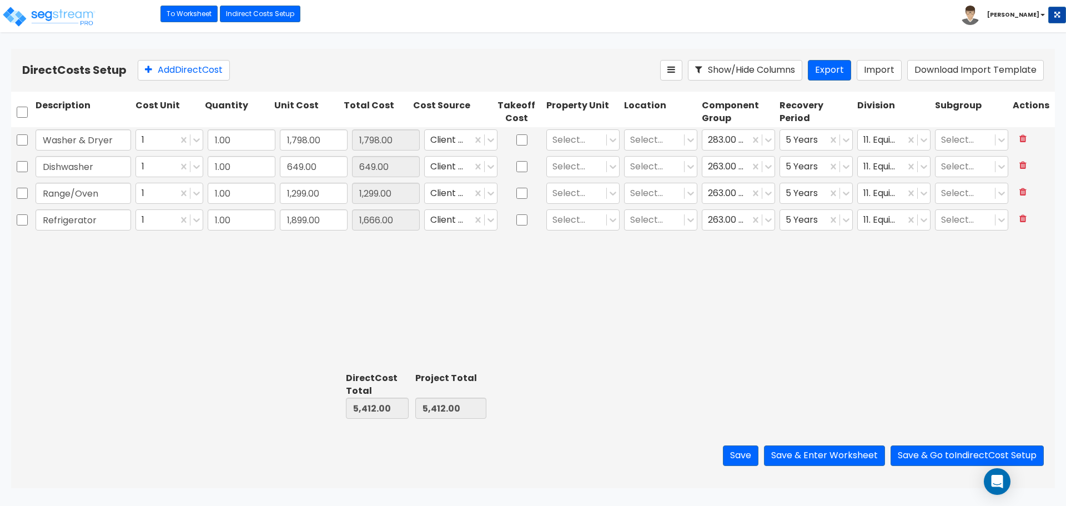
type input "1,899.00"
click at [648, 332] on div "Washer & Dryer 1 1.00 1,798.00 1,798.00 Client Cost Select... Select... 283.00 …" at bounding box center [533, 247] width 1044 height 240
click at [812, 449] on button "Save & Enter Worksheet" at bounding box center [824, 455] width 121 height 21
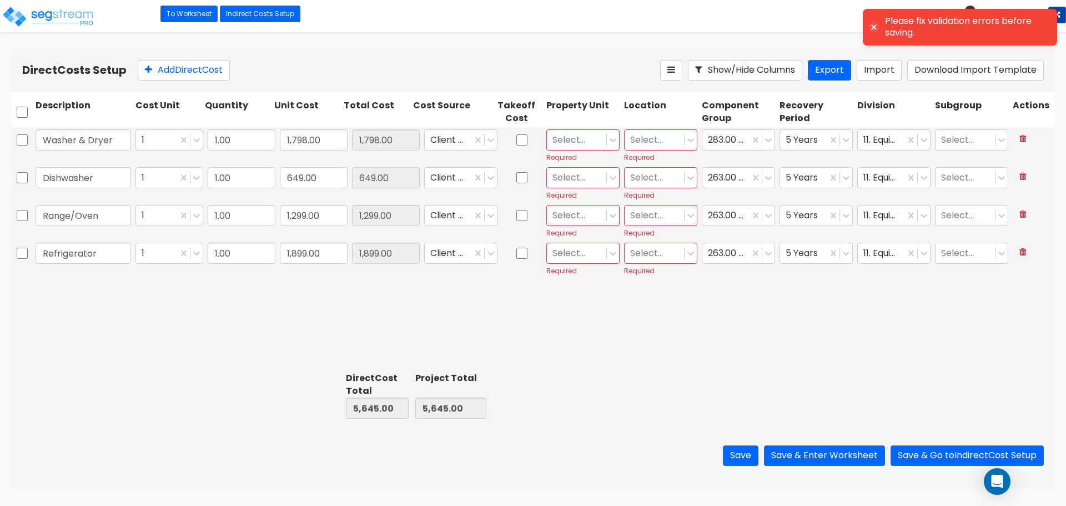
click at [598, 141] on div at bounding box center [576, 140] width 48 height 15
click at [575, 174] on div "Site Improvements" at bounding box center [582, 172] width 73 height 31
click at [652, 136] on div at bounding box center [654, 140] width 48 height 15
click at [656, 172] on div "Site Exterior" at bounding box center [660, 167] width 73 height 20
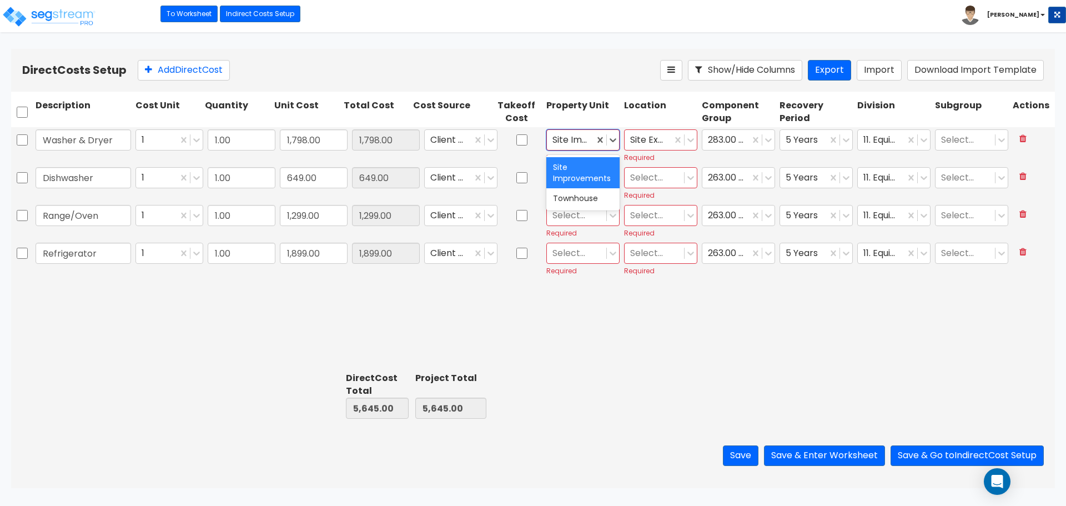
click at [589, 142] on div "Site Improvements" at bounding box center [570, 139] width 47 height 19
click at [580, 194] on div "Townhouse" at bounding box center [582, 198] width 73 height 20
click at [654, 139] on div at bounding box center [654, 140] width 48 height 15
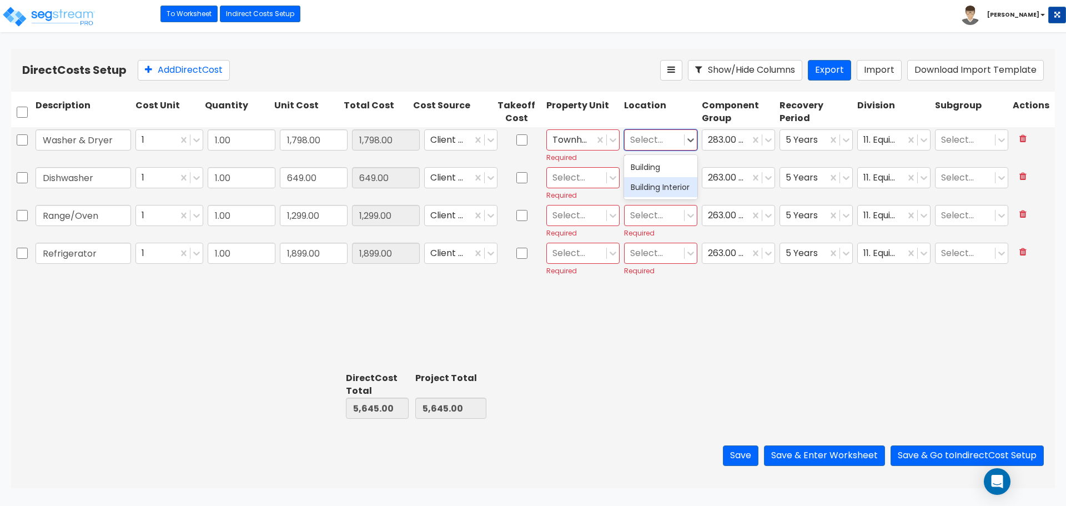
click at [652, 191] on div "Building Interior" at bounding box center [660, 187] width 73 height 20
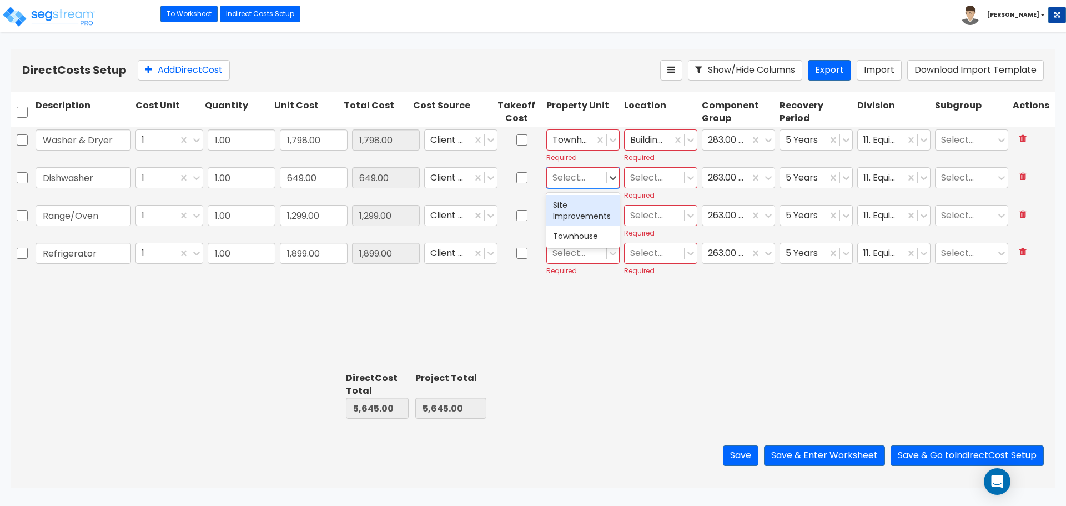
click at [588, 174] on div at bounding box center [576, 177] width 48 height 15
click at [580, 237] on div "Townhouse" at bounding box center [582, 236] width 73 height 20
click at [643, 180] on div at bounding box center [654, 177] width 48 height 15
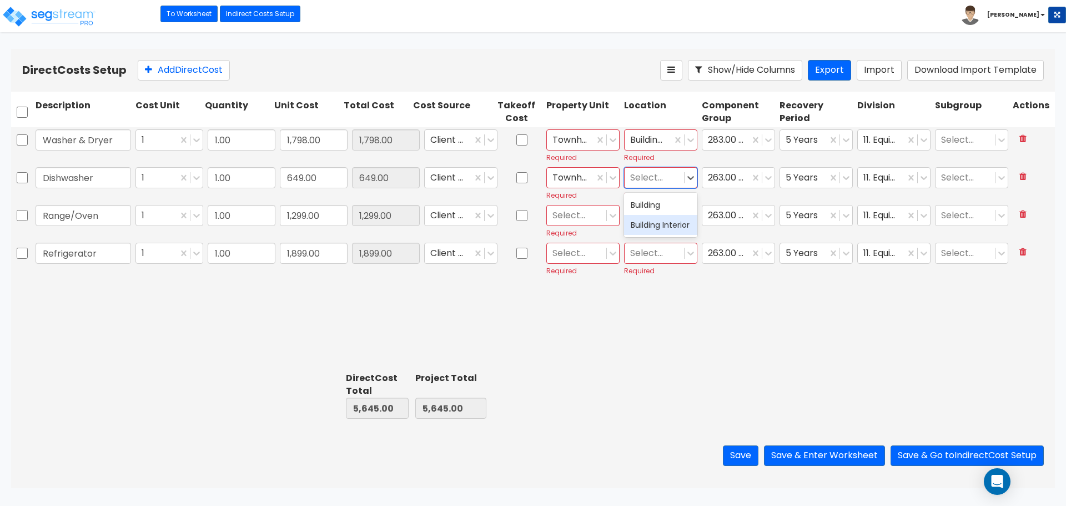
click at [651, 235] on div "Building Interior" at bounding box center [660, 225] width 73 height 20
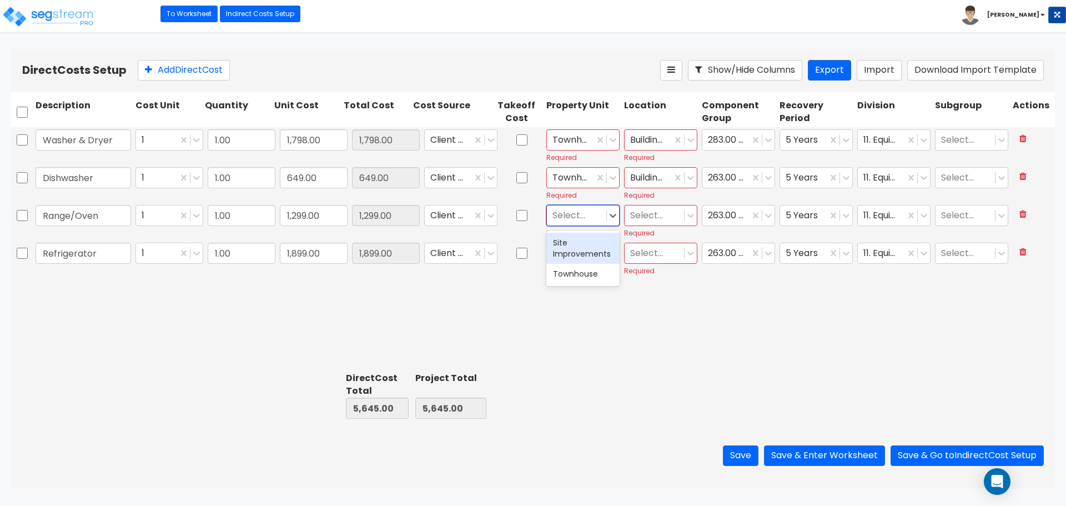
click at [575, 208] on div at bounding box center [576, 215] width 48 height 15
click at [582, 246] on div "Site Improvements" at bounding box center [582, 248] width 73 height 31
click at [572, 215] on div at bounding box center [570, 215] width 36 height 15
drag, startPoint x: 580, startPoint y: 279, endPoint x: 666, endPoint y: 236, distance: 96.1
click at [581, 279] on div "Townhouse" at bounding box center [582, 274] width 73 height 20
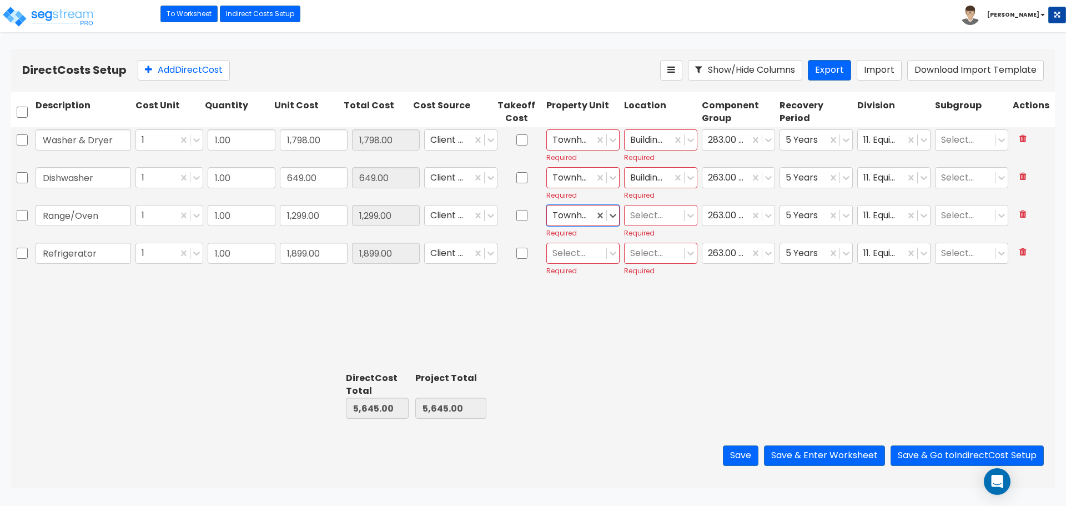
click at [680, 208] on div "Select..." at bounding box center [653, 215] width 59 height 19
click at [642, 265] on div "Building Interior" at bounding box center [660, 263] width 73 height 20
click at [589, 256] on div at bounding box center [576, 253] width 48 height 15
drag, startPoint x: 585, startPoint y: 306, endPoint x: 621, endPoint y: 285, distance: 41.8
click at [586, 306] on div "Townhouse" at bounding box center [582, 311] width 73 height 20
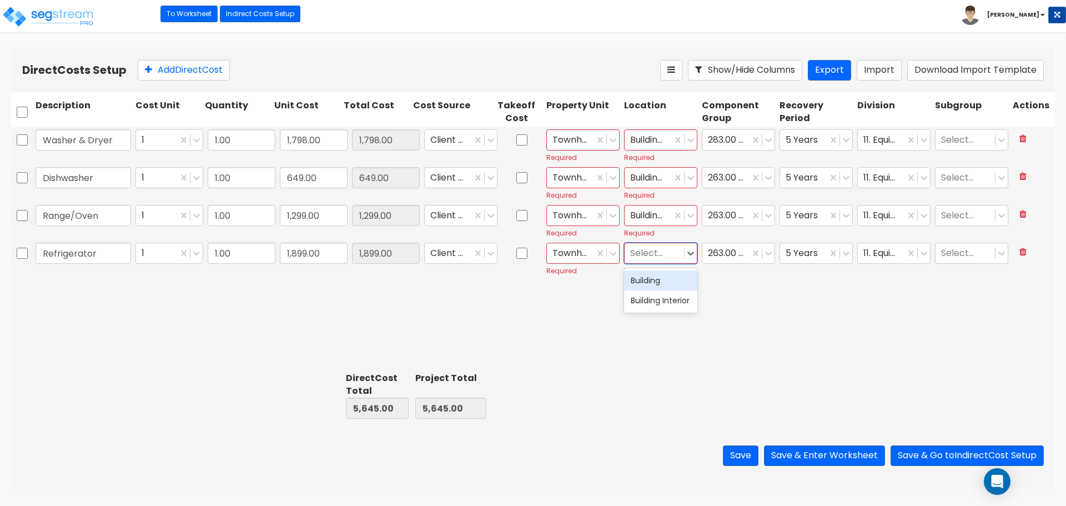
click at [661, 256] on div at bounding box center [654, 253] width 48 height 15
click at [656, 310] on div "Building Interior" at bounding box center [660, 300] width 73 height 20
click at [833, 457] on button "Save & Enter Worksheet" at bounding box center [824, 455] width 121 height 21
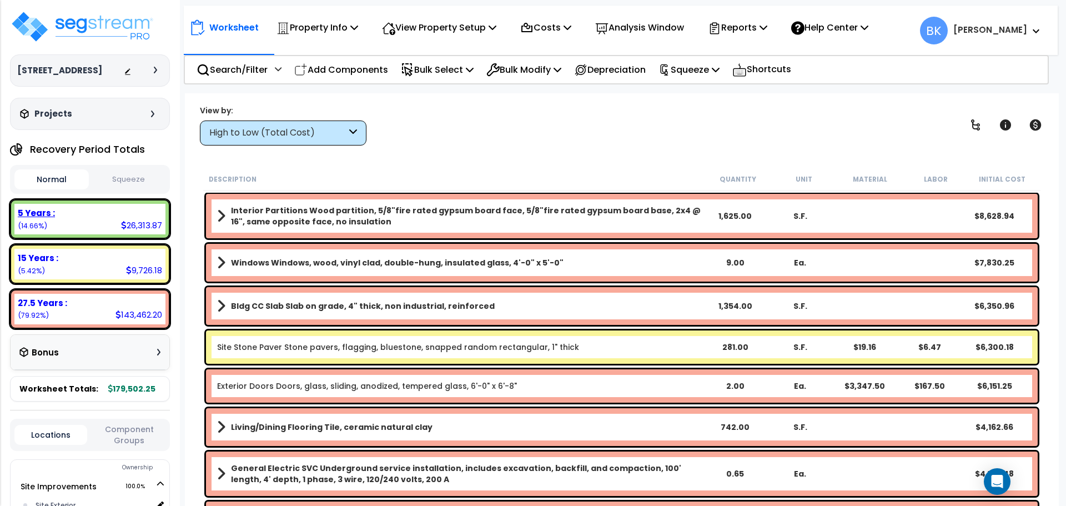
click at [113, 224] on div "5 Years : 26,313.87 (14.66%)" at bounding box center [89, 219] width 151 height 31
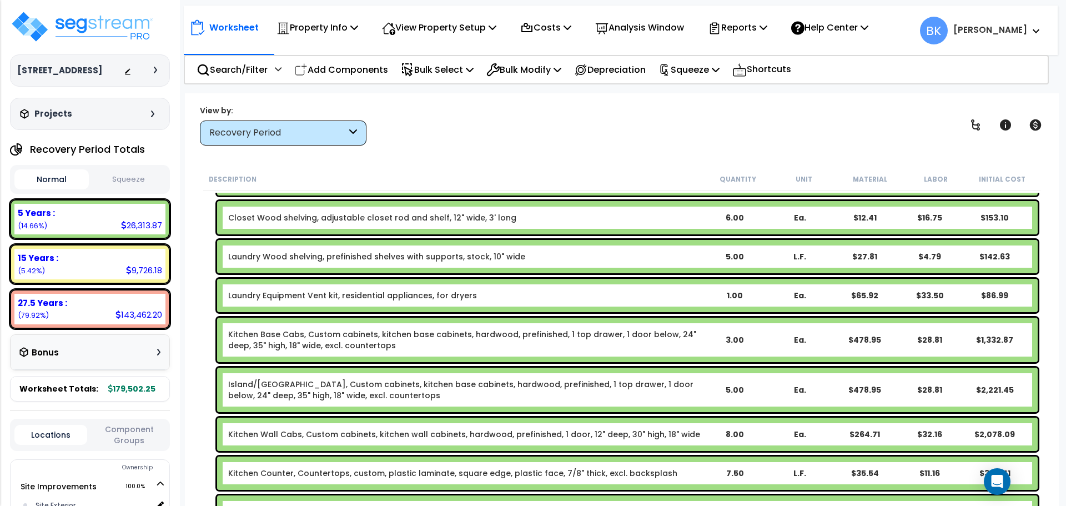
scroll to position [611, 0]
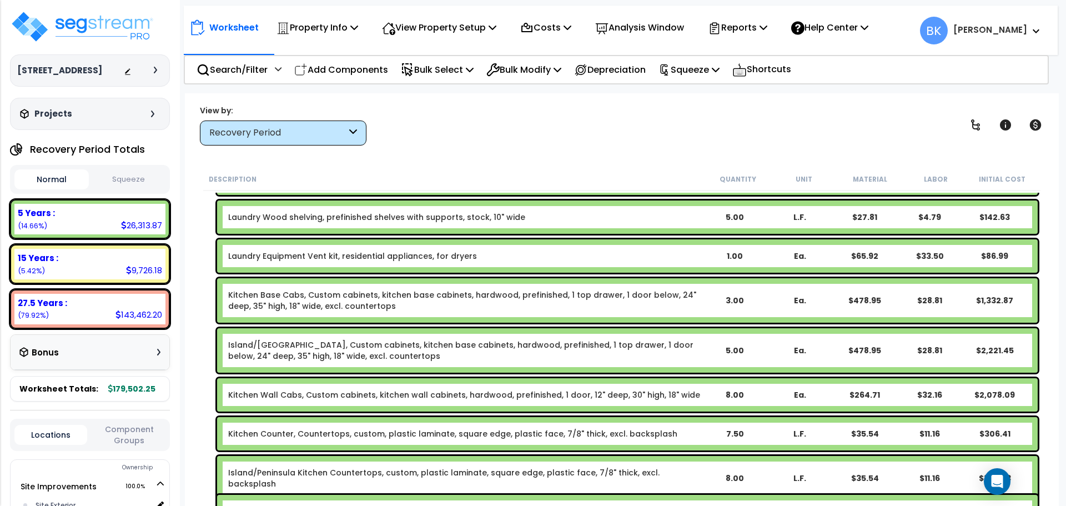
click at [271, 301] on link "Kitchen Base Cabs, Custom cabinets, kitchen base cabinets, hardwood, prefinishe…" at bounding box center [464, 300] width 473 height 22
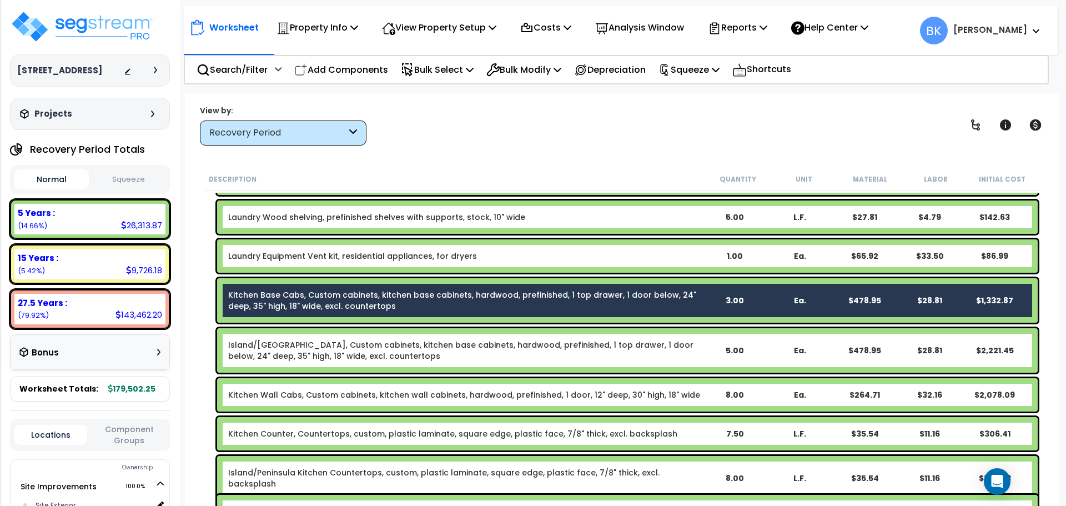
click at [270, 344] on link "Island/[GEOGRAPHIC_DATA], Custom cabinets, kitchen base cabinets, hardwood, pre…" at bounding box center [464, 350] width 473 height 22
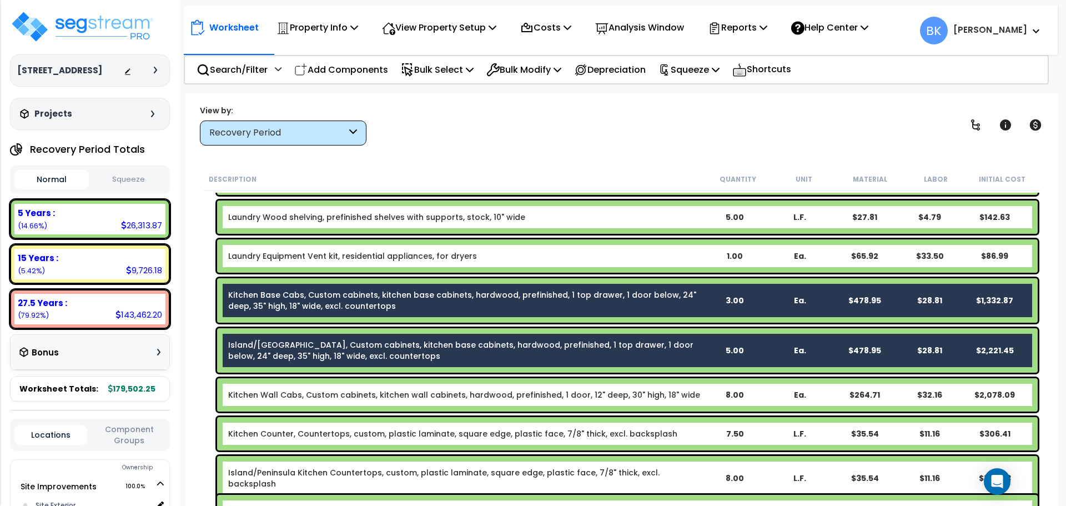
click at [289, 390] on link "Kitchen Wall Cabs, Custom cabinets, kitchen wall cabinets, hardwood, prefinishe…" at bounding box center [464, 394] width 472 height 11
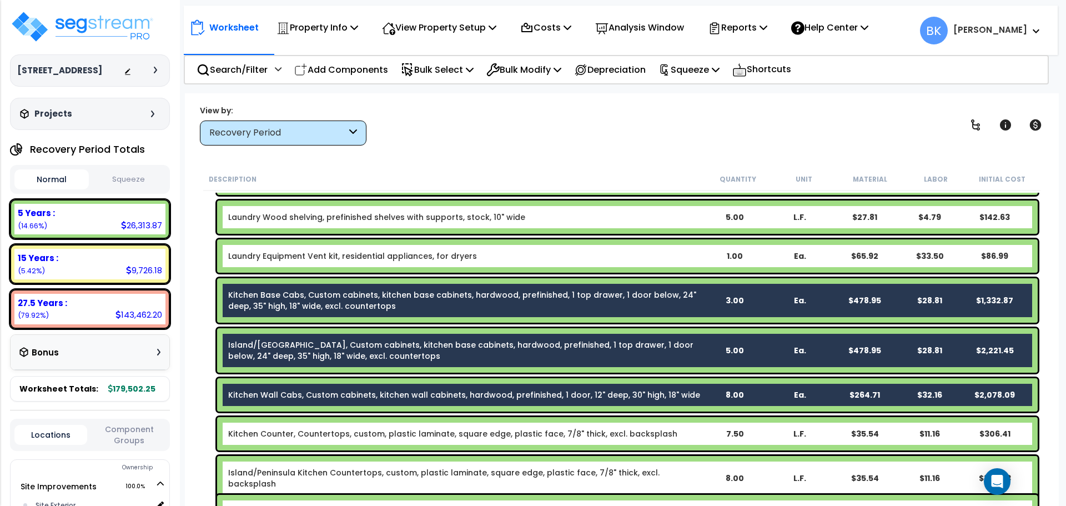
click at [289, 424] on div "Kitchen Counter, Countertops, custom, plastic laminate, square edge, plastic fa…" at bounding box center [627, 433] width 820 height 33
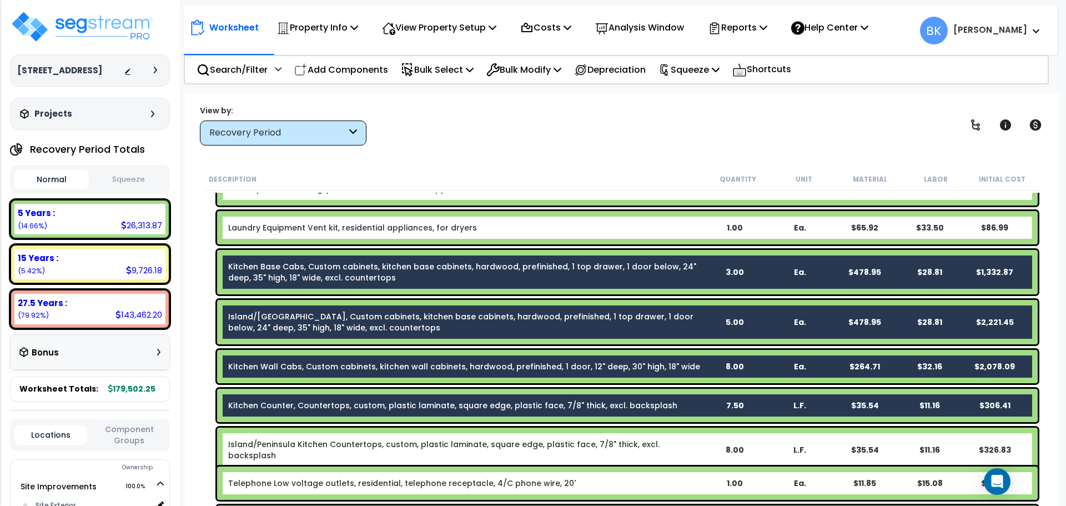
scroll to position [666, 0]
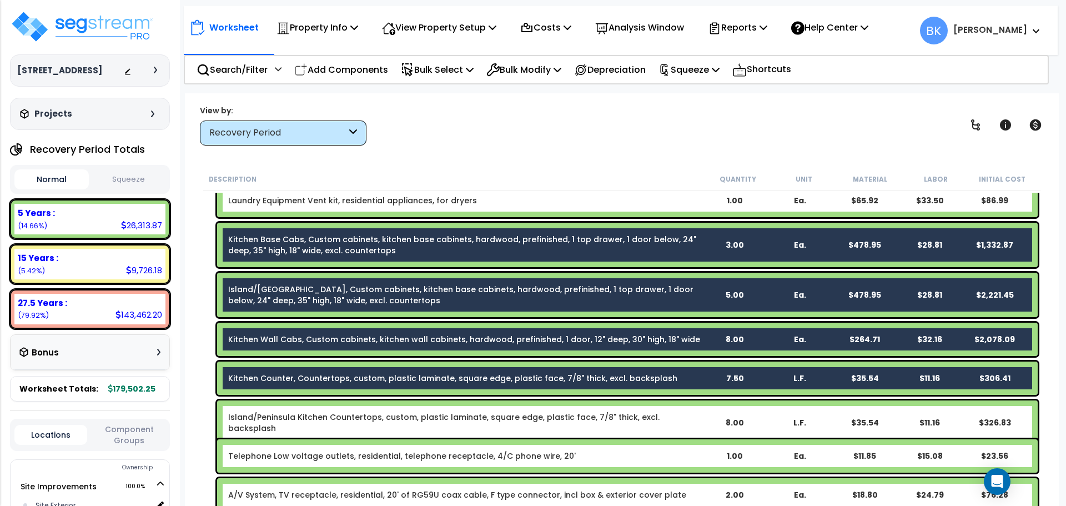
click at [307, 421] on link "Island/Peninsula Kitchen Countertops, custom, plastic laminate, square edge, pl…" at bounding box center [464, 422] width 473 height 22
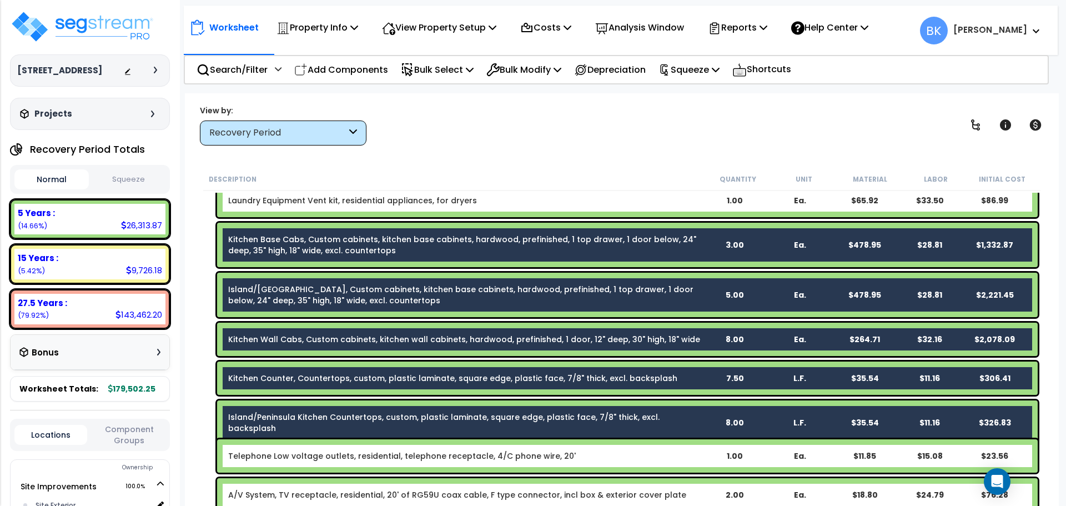
click at [196, 207] on div "Description Quantity Unit Material Labor Initial Cost Base Molding, Moldings, b…" at bounding box center [621, 337] width 851 height 339
